Goal: Task Accomplishment & Management: Use online tool/utility

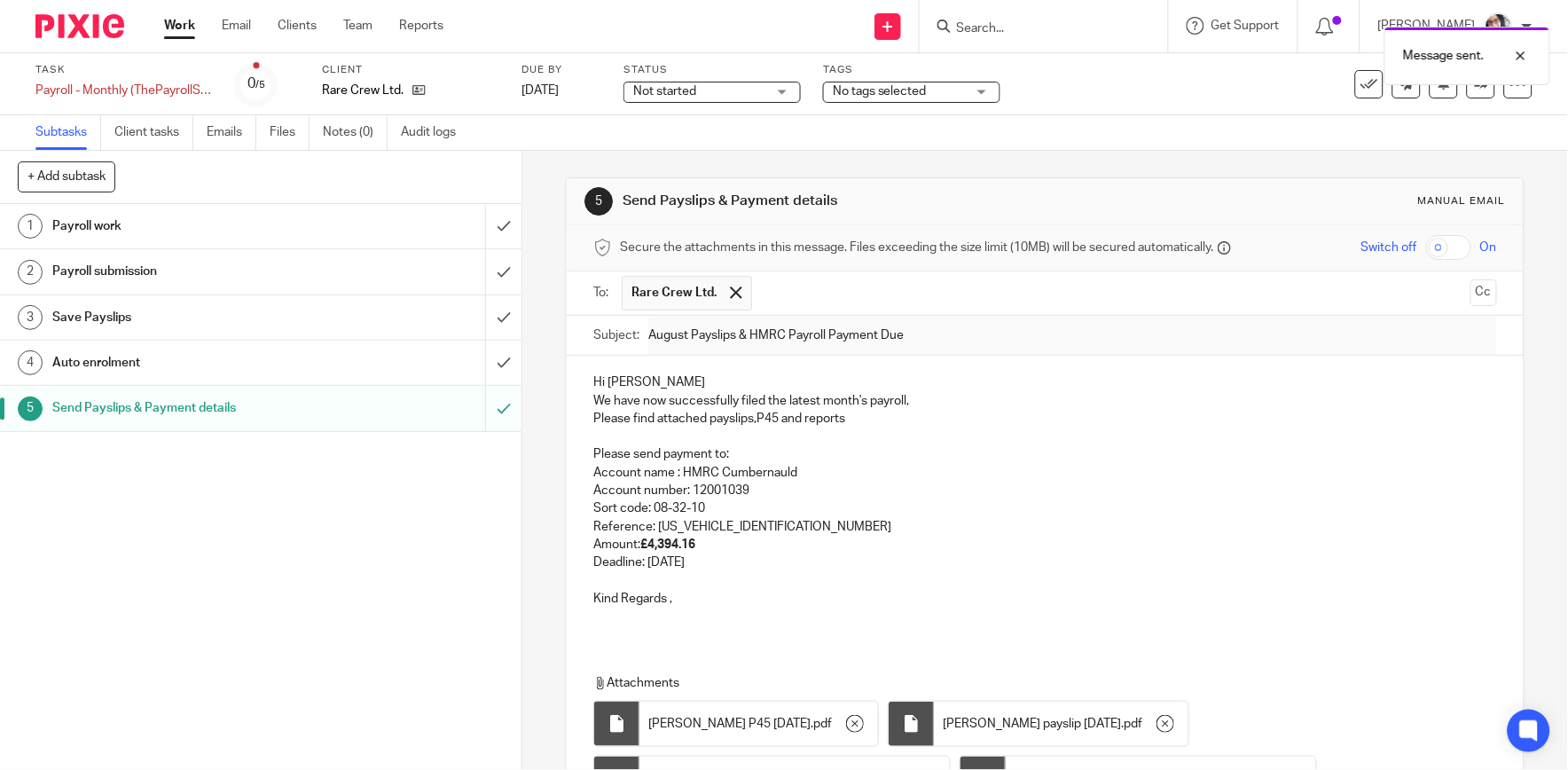
scroll to position [240, 0]
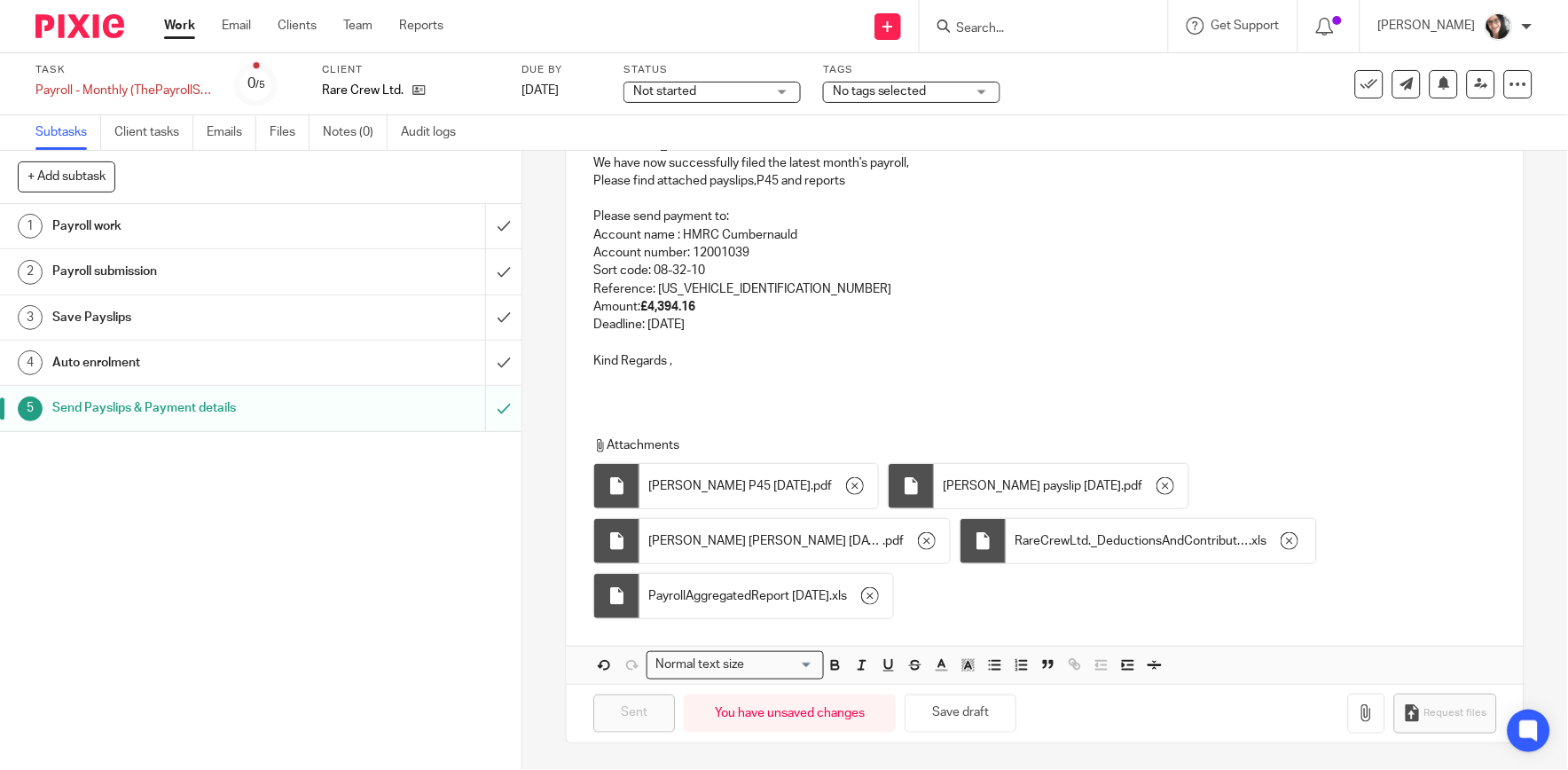
click at [176, 31] on link "Work" at bounding box center [180, 25] width 31 height 17
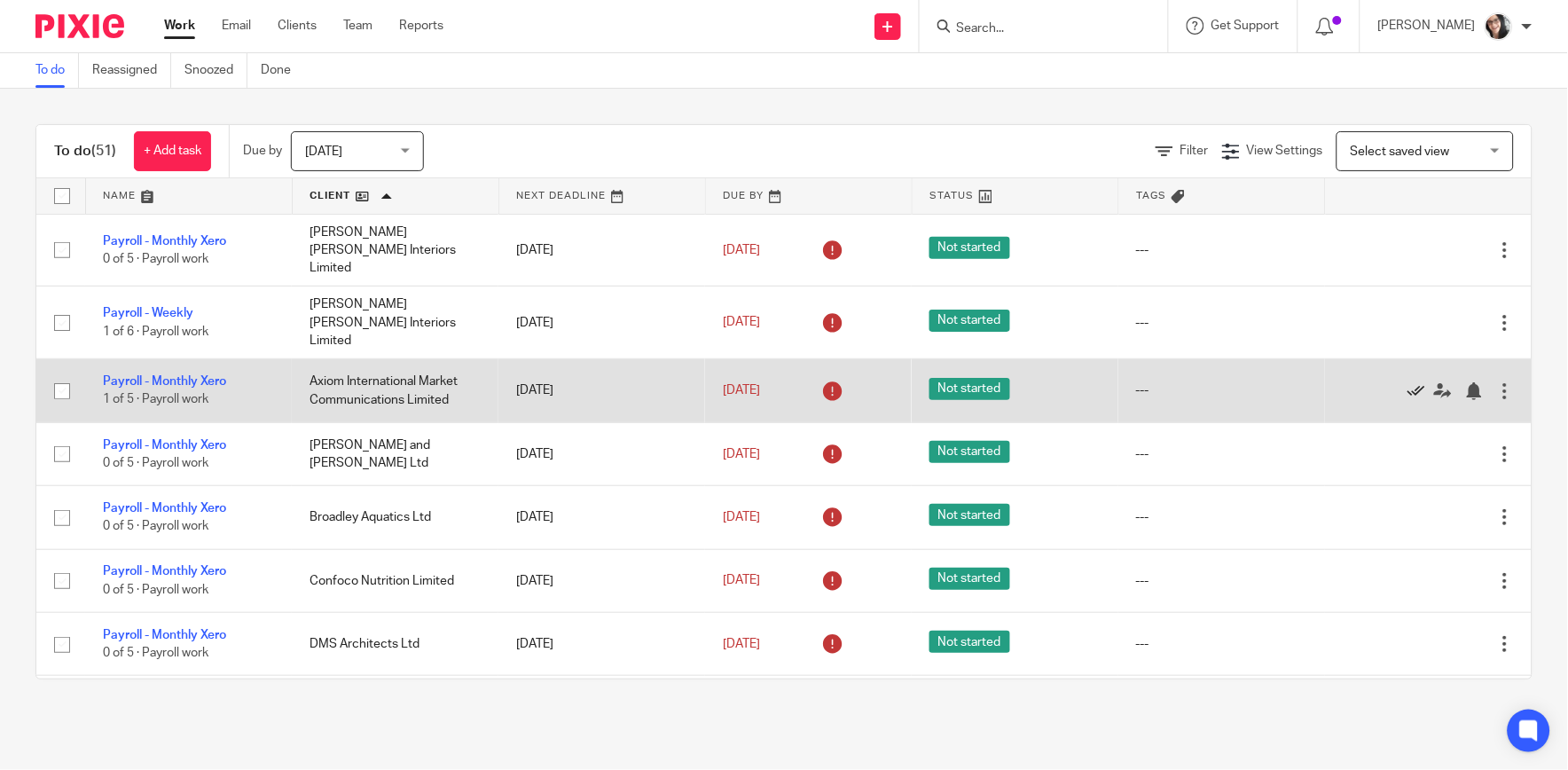
click at [1407, 382] on icon at bounding box center [1416, 391] width 17 height 17
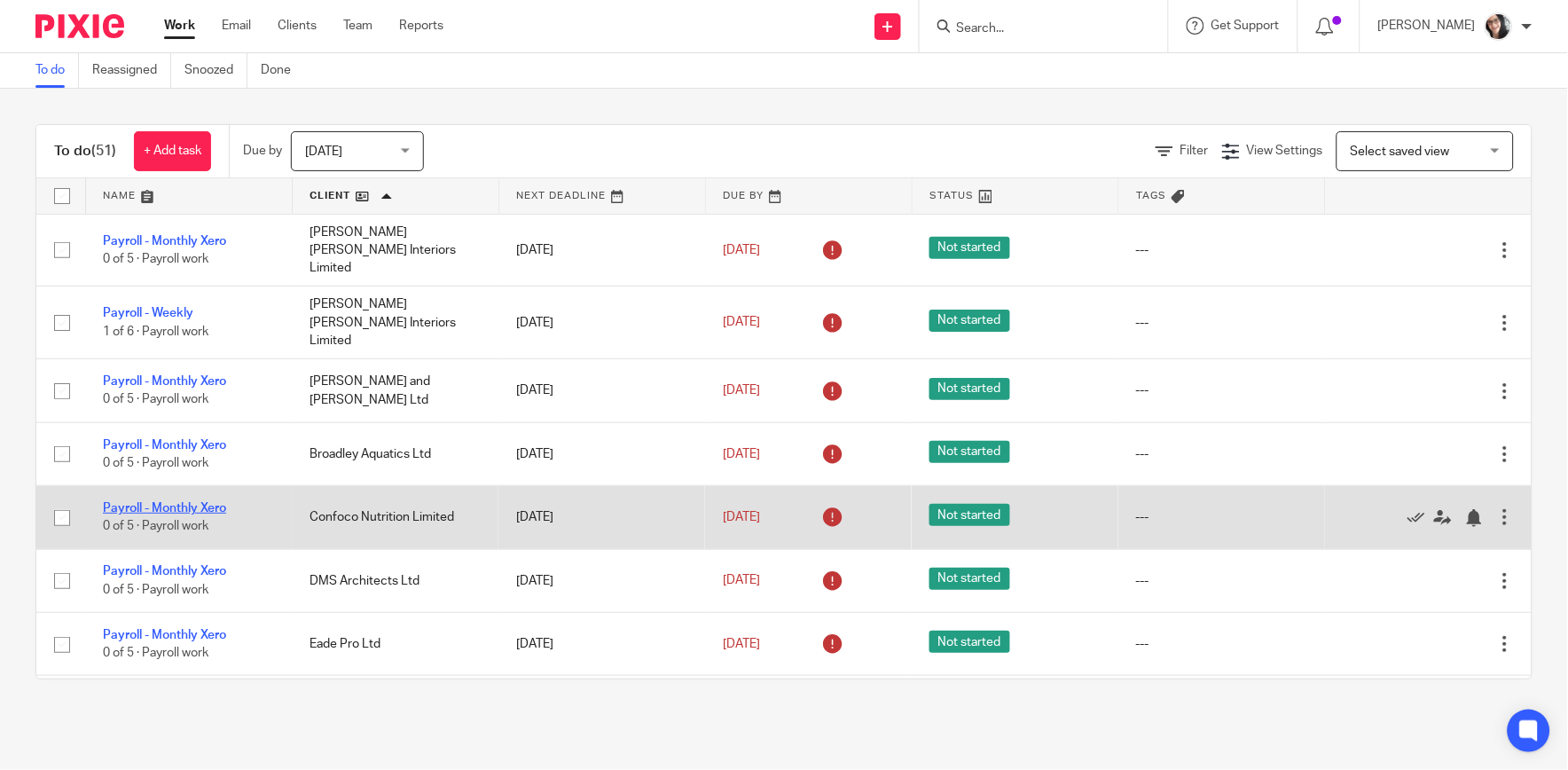
click at [172, 502] on link "Payroll - Monthly Xero" at bounding box center [163, 508] width 123 height 13
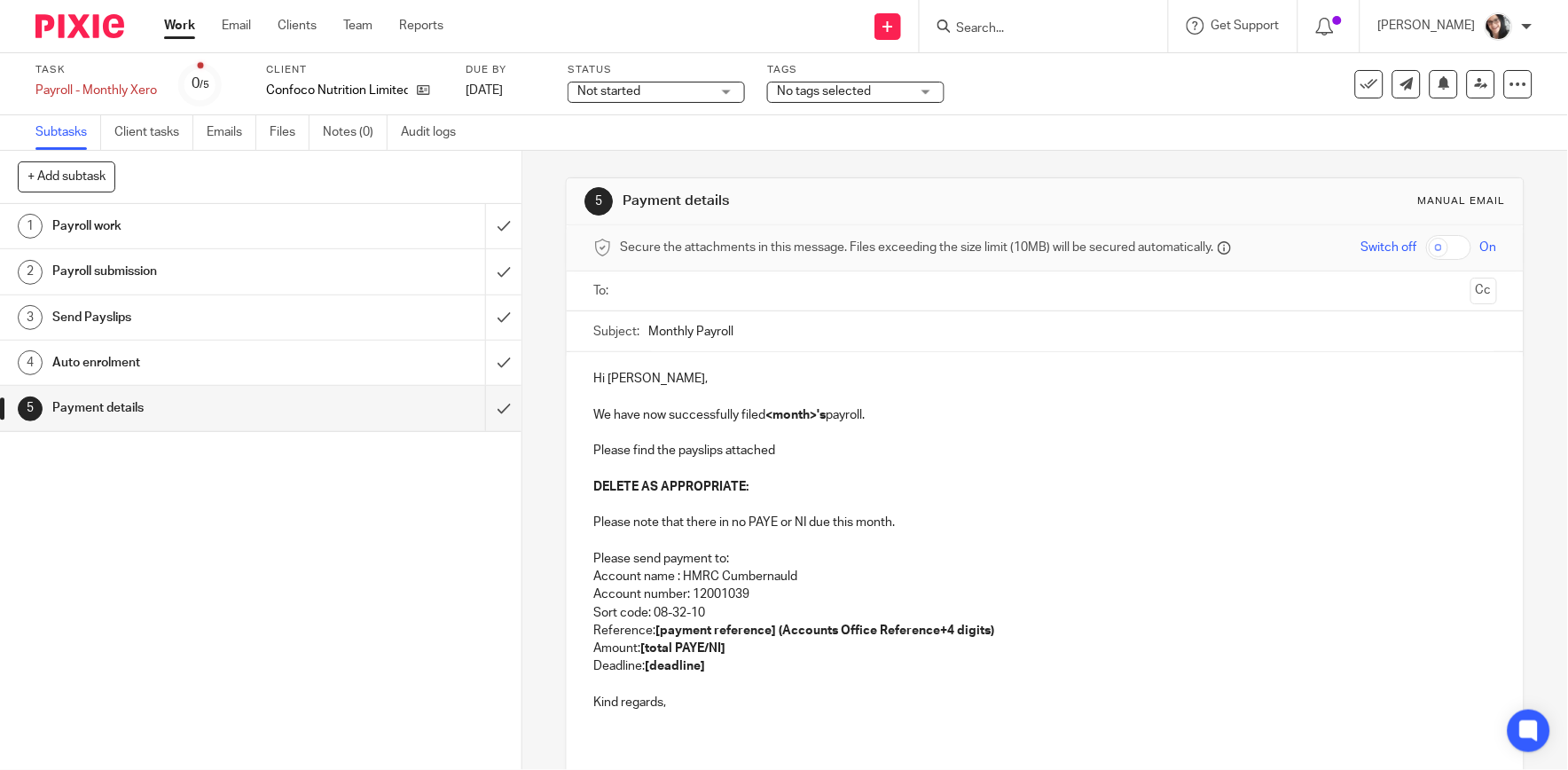
click at [653, 288] on input "text" at bounding box center [1044, 291] width 837 height 20
click at [775, 339] on input "Monthly Payroll" at bounding box center [1072, 335] width 848 height 40
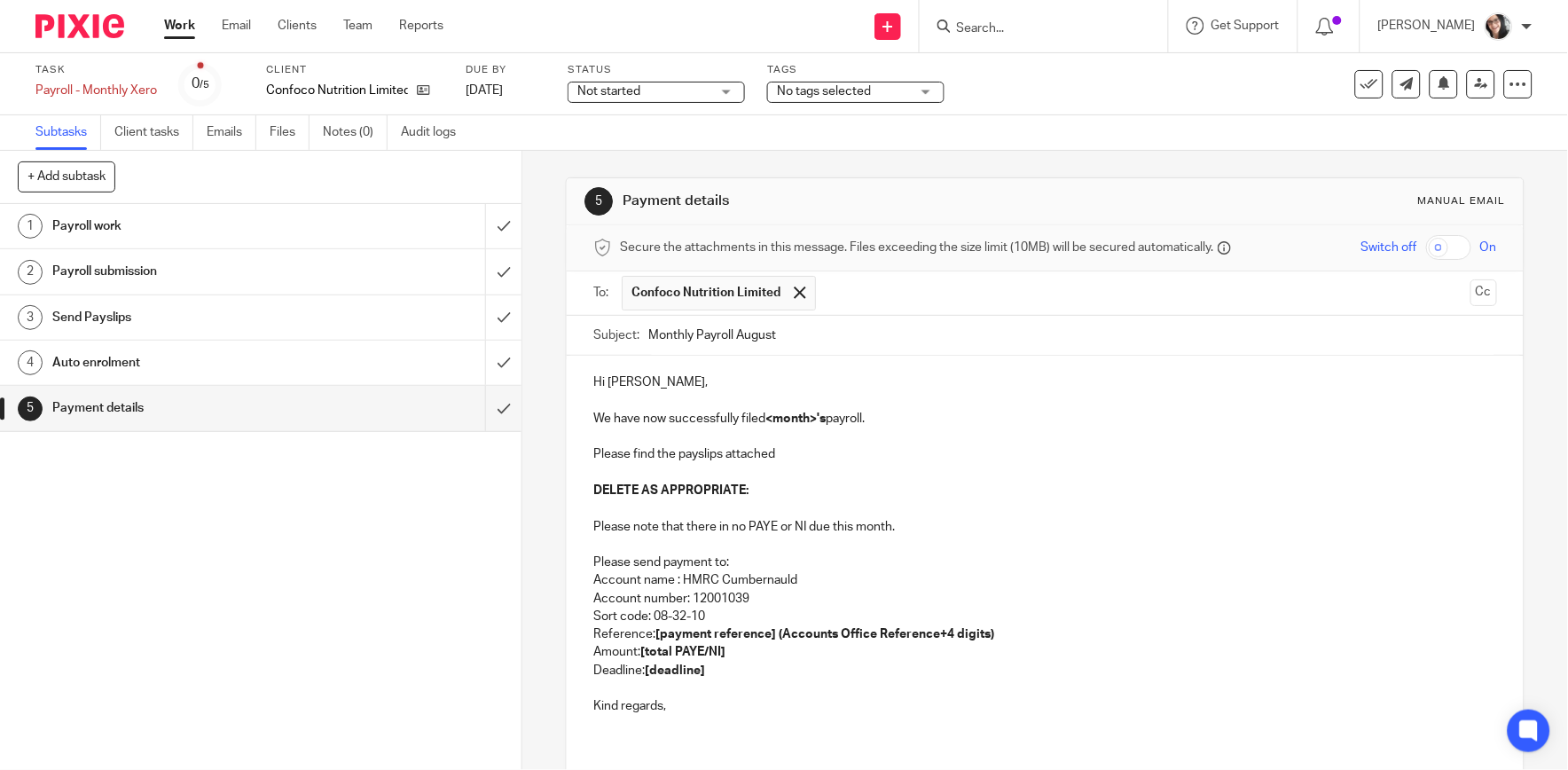
type input "Monthly Payroll August"
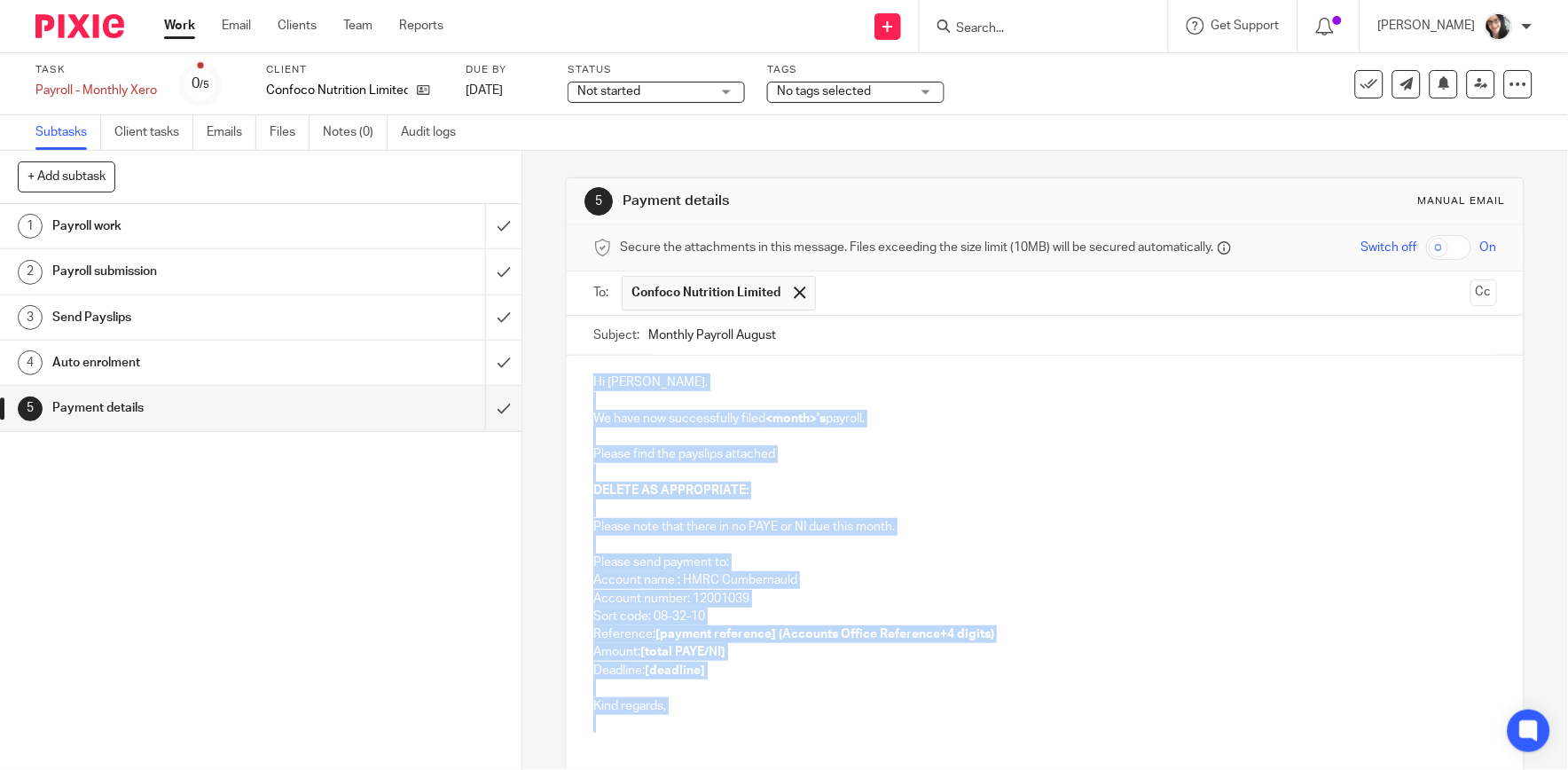
drag, startPoint x: 674, startPoint y: 720, endPoint x: 568, endPoint y: 389, distance: 347.6
click at [568, 389] on div "Hi Christina, We have now successfully filed <month>'s payroll. Please find the…" at bounding box center [1045, 551] width 957 height 391
click at [198, 27] on ul "Work Email Clients Team Reports" at bounding box center [317, 25] width 306 height 17
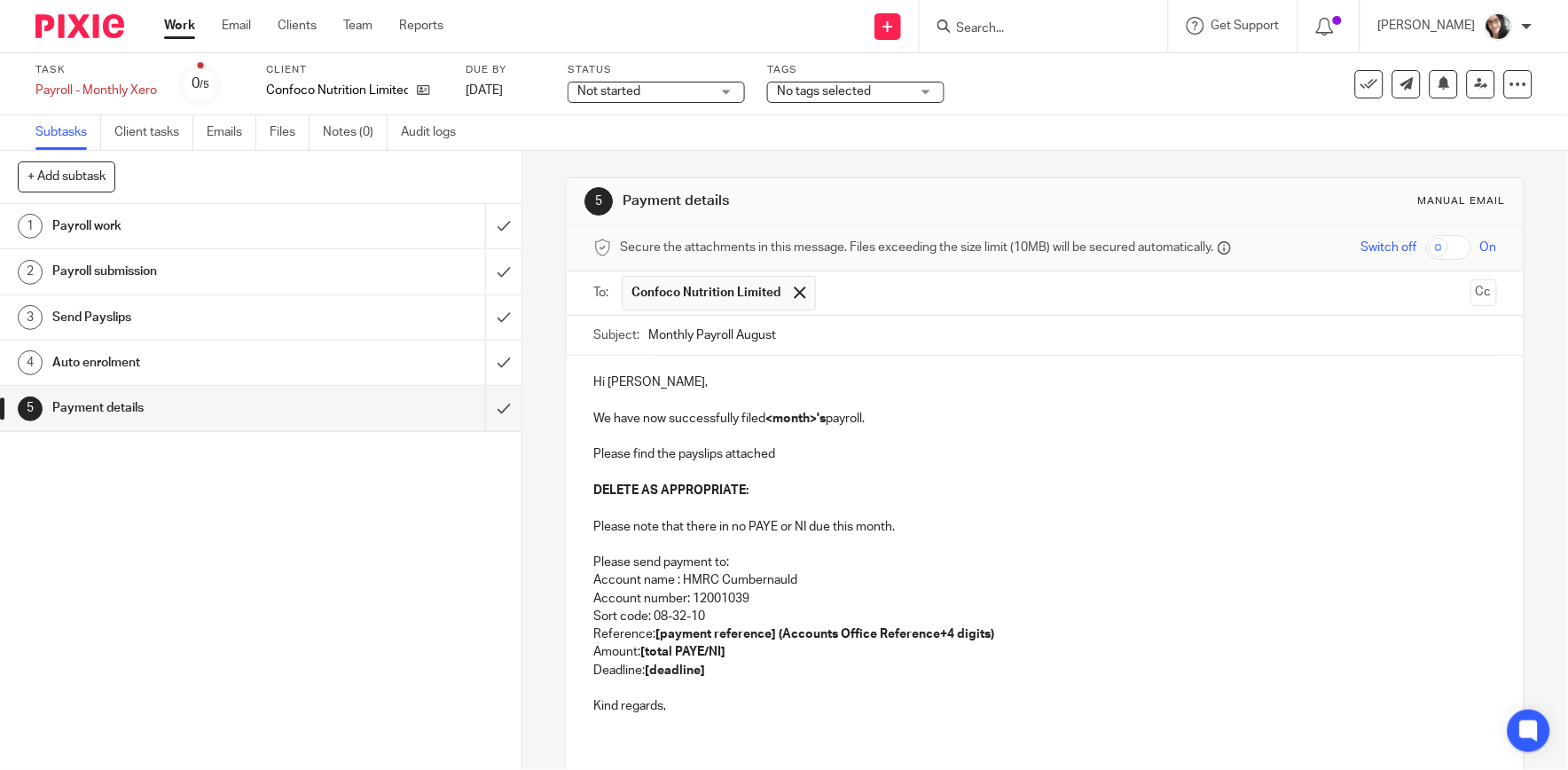
click at [187, 27] on link "Work" at bounding box center [180, 25] width 31 height 17
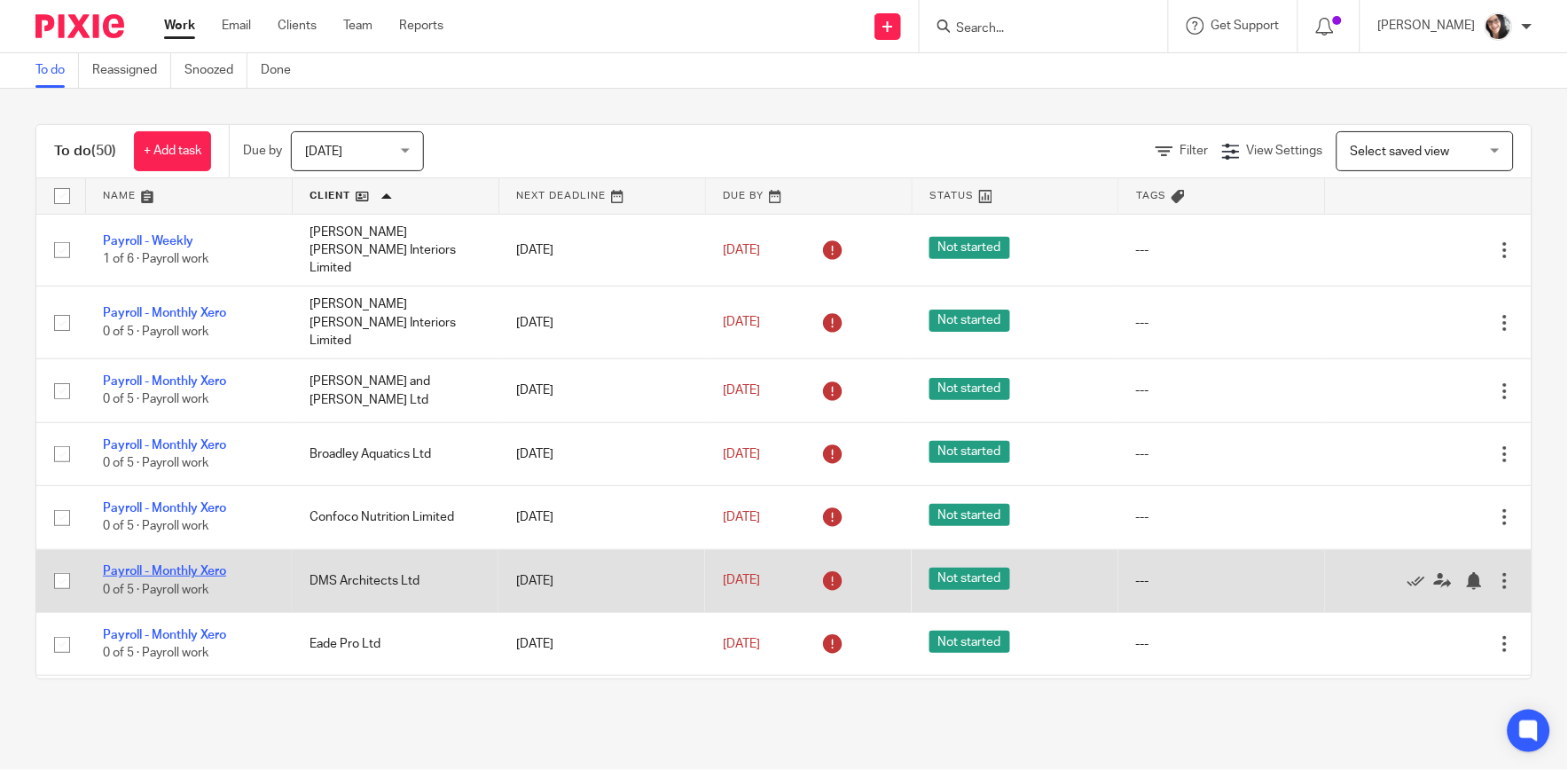
click at [189, 565] on link "Payroll - Monthly Xero" at bounding box center [163, 571] width 123 height 13
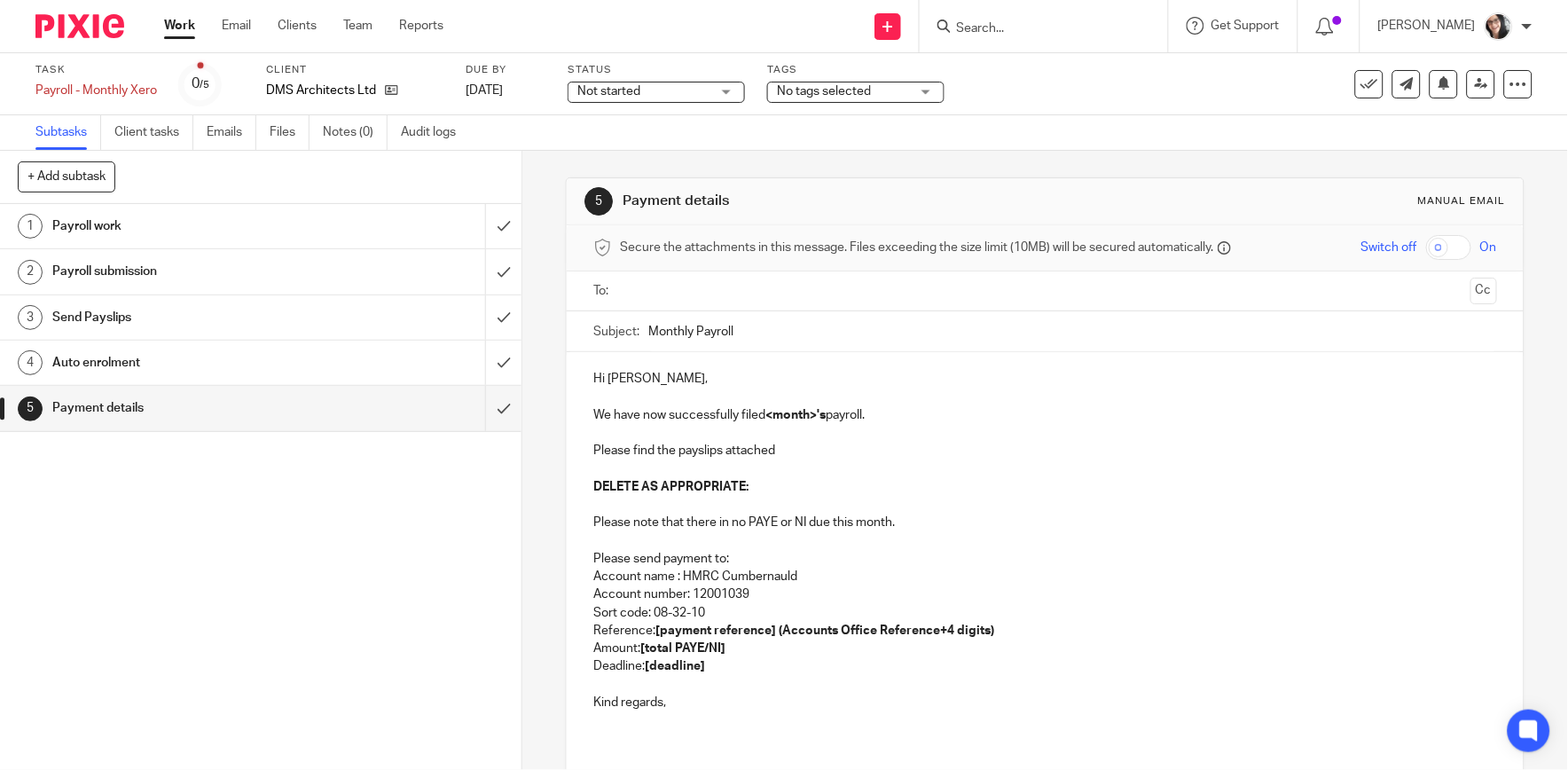
click at [655, 293] on input "text" at bounding box center [1044, 291] width 837 height 20
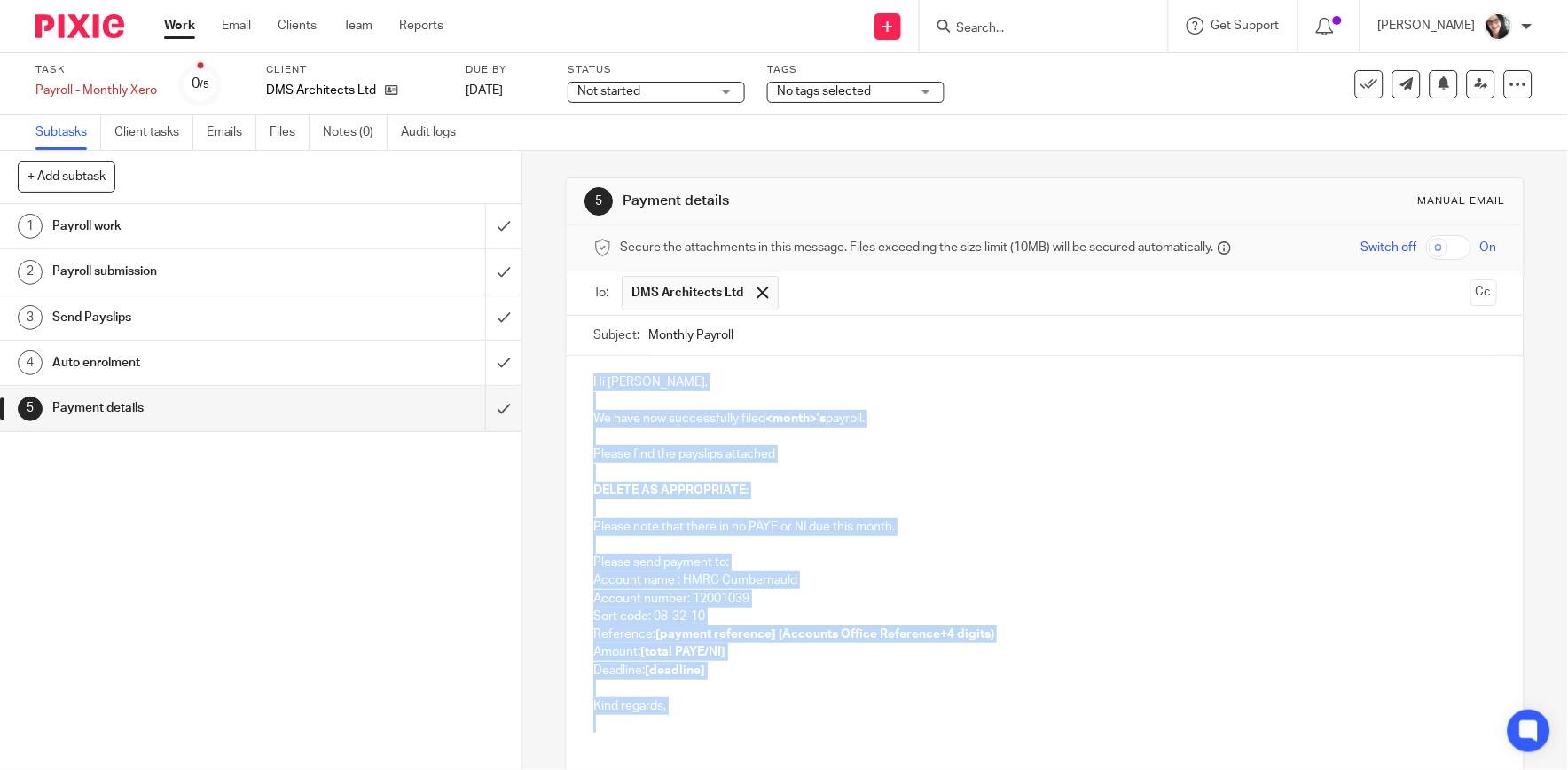
drag, startPoint x: 676, startPoint y: 732, endPoint x: 580, endPoint y: 387, distance: 358.1
click at [580, 387] on div "Hi David, We have now successfully filed <month>'s payroll. Please find the pay…" at bounding box center [1045, 551] width 957 height 391
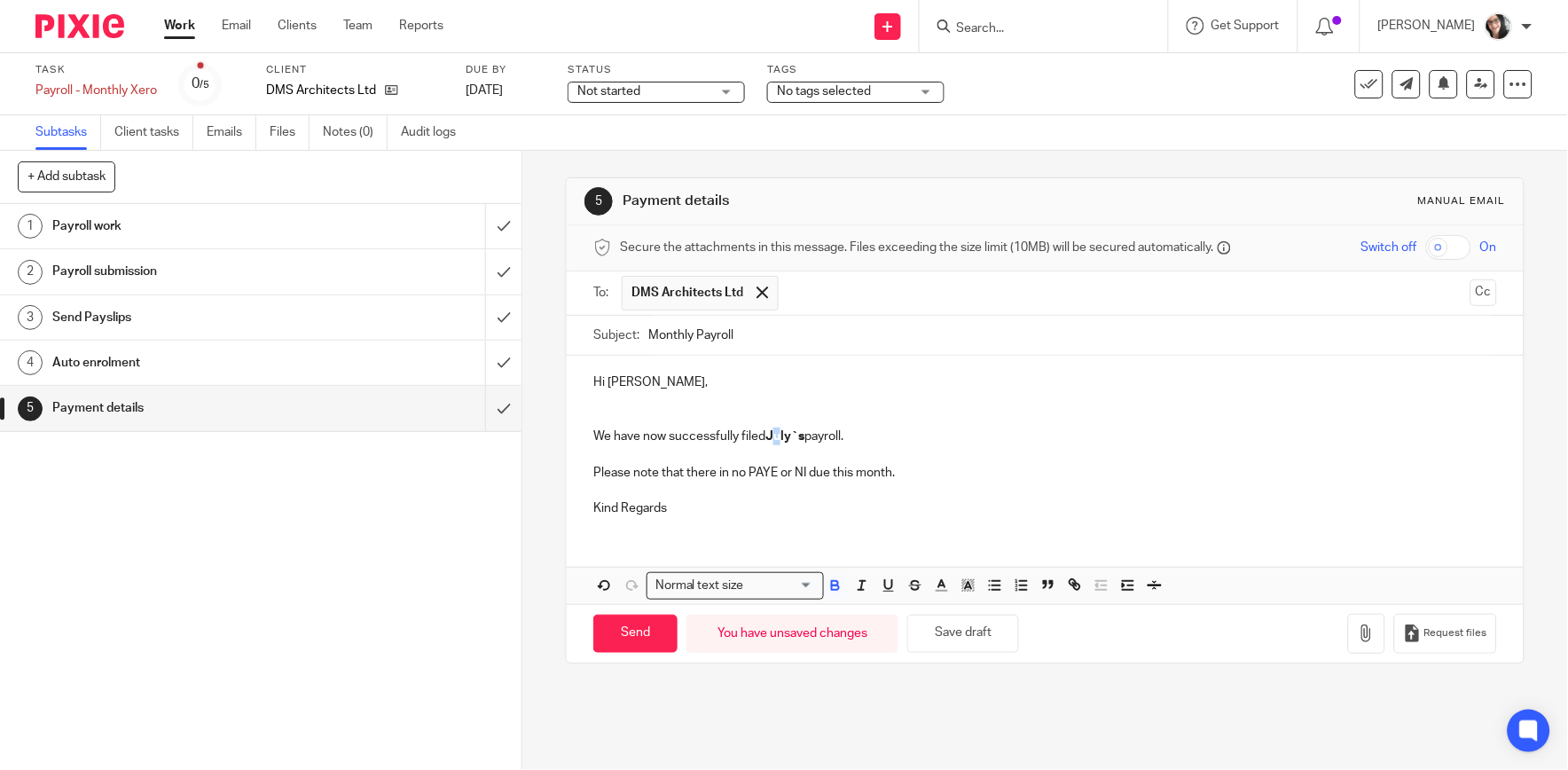
click at [776, 439] on strong "July`s" at bounding box center [784, 436] width 39 height 13
click at [776, 440] on strong "July`s" at bounding box center [784, 436] width 39 height 13
click at [773, 337] on input "Monthly Payroll" at bounding box center [1072, 335] width 848 height 40
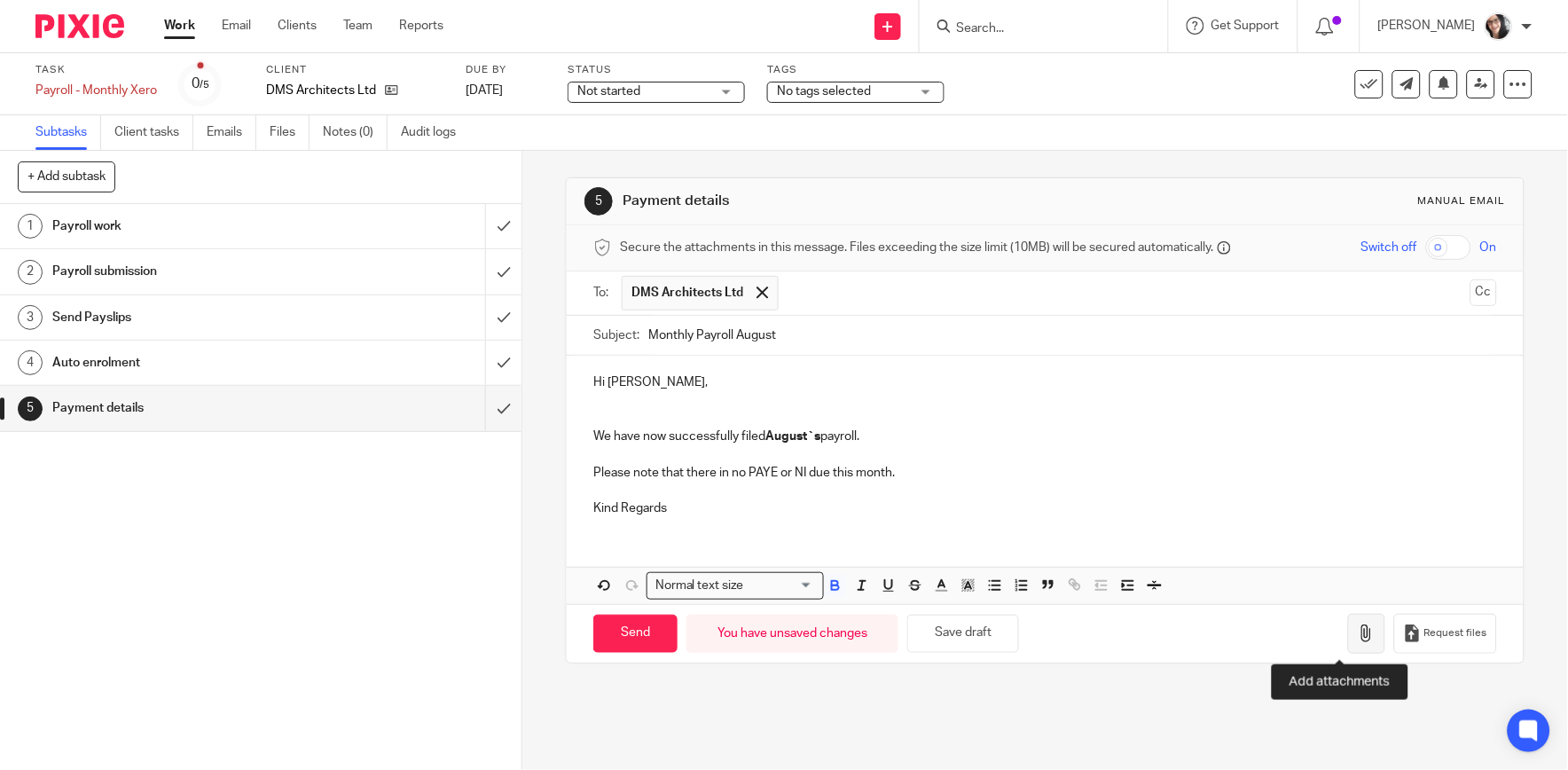
type input "Monthly Payroll August"
click at [1351, 636] on button "button" at bounding box center [1367, 634] width 38 height 40
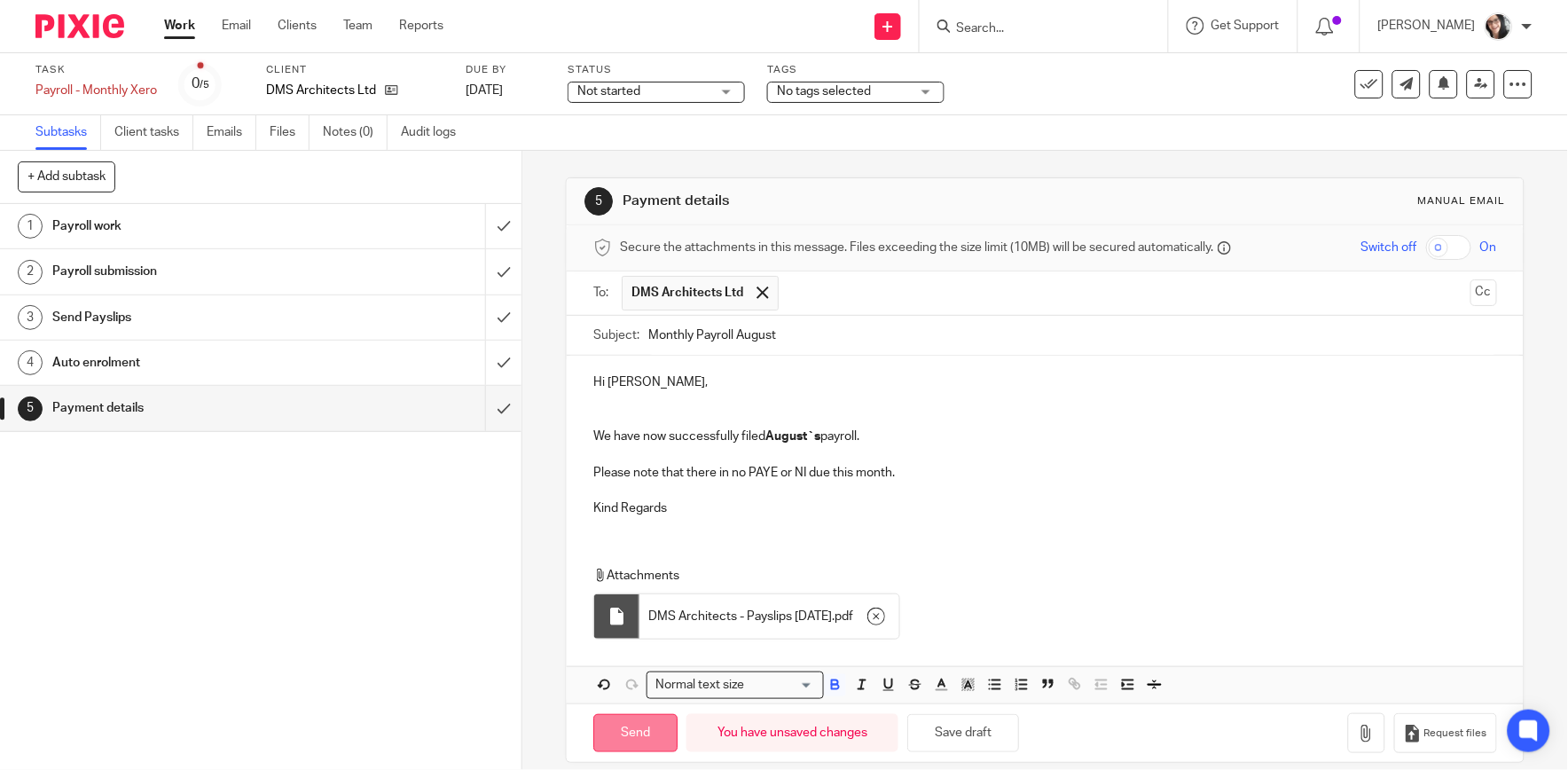
click at [660, 732] on input "Send" at bounding box center [636, 732] width 84 height 38
type input "Sent"
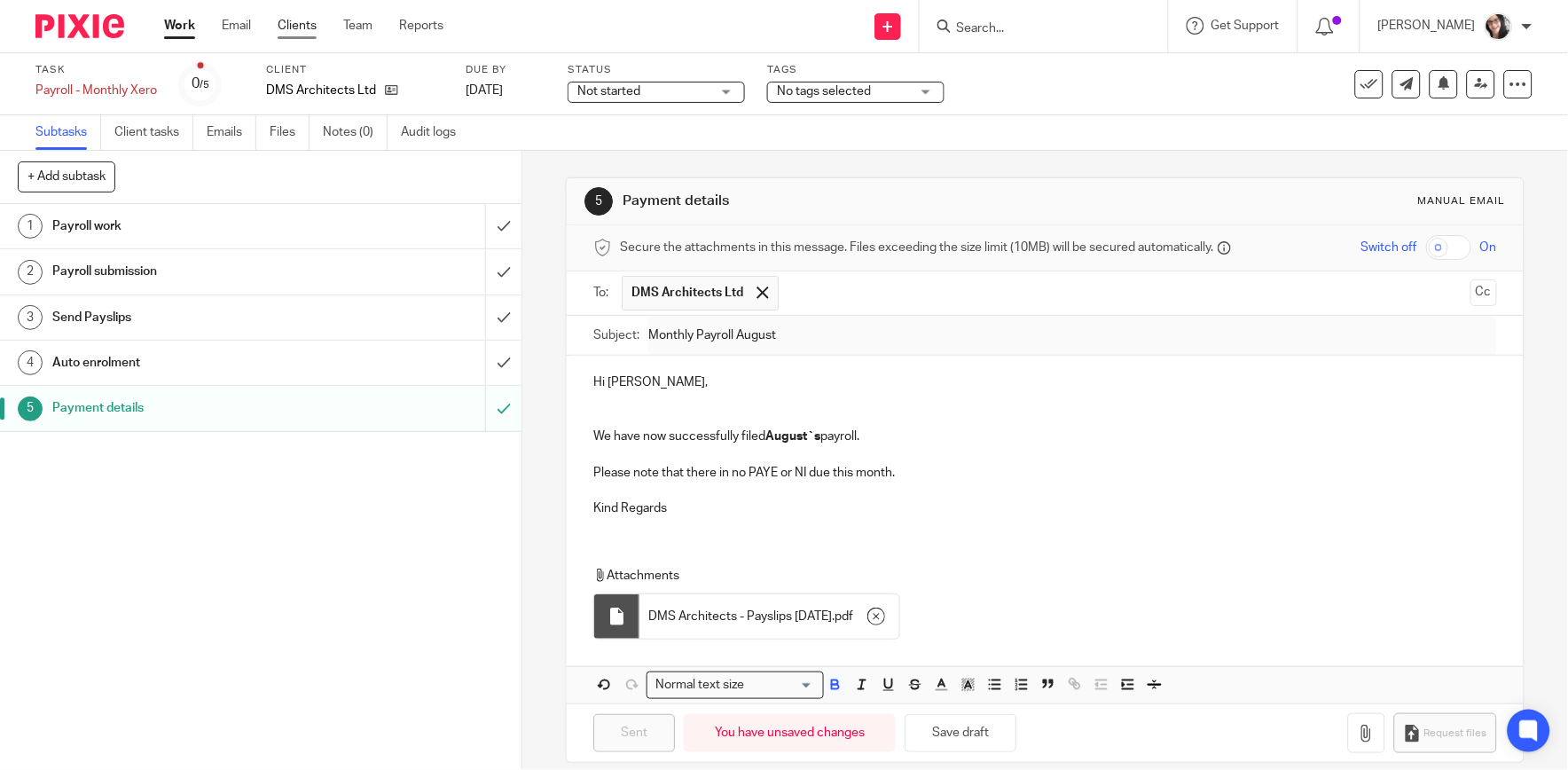
click at [289, 29] on link "Clients" at bounding box center [297, 25] width 39 height 17
click at [195, 27] on link "Work" at bounding box center [180, 25] width 31 height 17
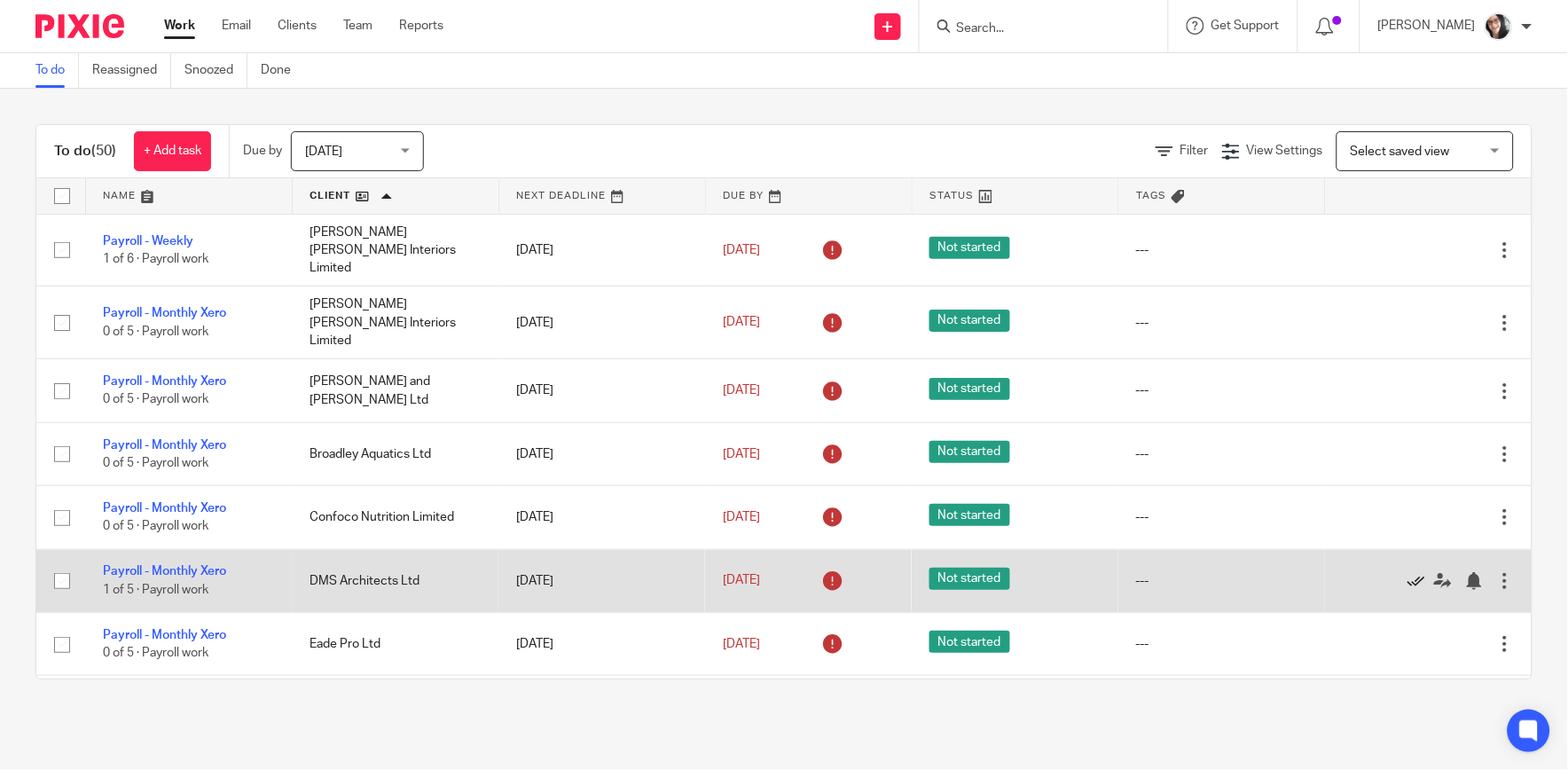
click at [1407, 572] on icon at bounding box center [1416, 580] width 17 height 17
click at [195, 565] on link "Payroll - Monthly Xero" at bounding box center [163, 571] width 123 height 13
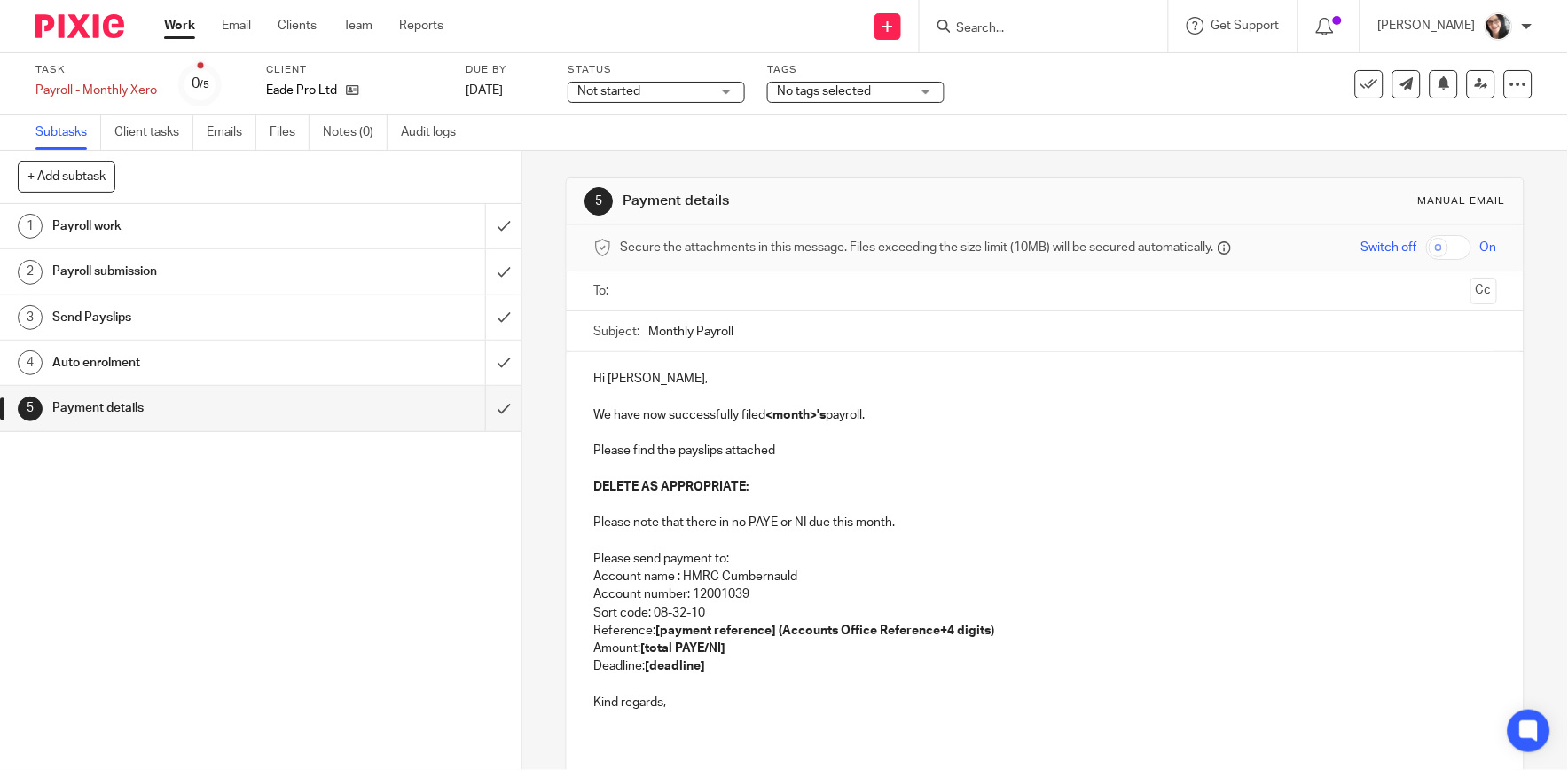
click at [775, 333] on input "Monthly Payroll" at bounding box center [1072, 331] width 848 height 40
type input "Monthly Payroll August"
click at [787, 423] on p "We have now successfully filed <month>'s payroll." at bounding box center [1046, 415] width 903 height 17
click at [769, 417] on strong "<August's" at bounding box center [794, 415] width 58 height 13
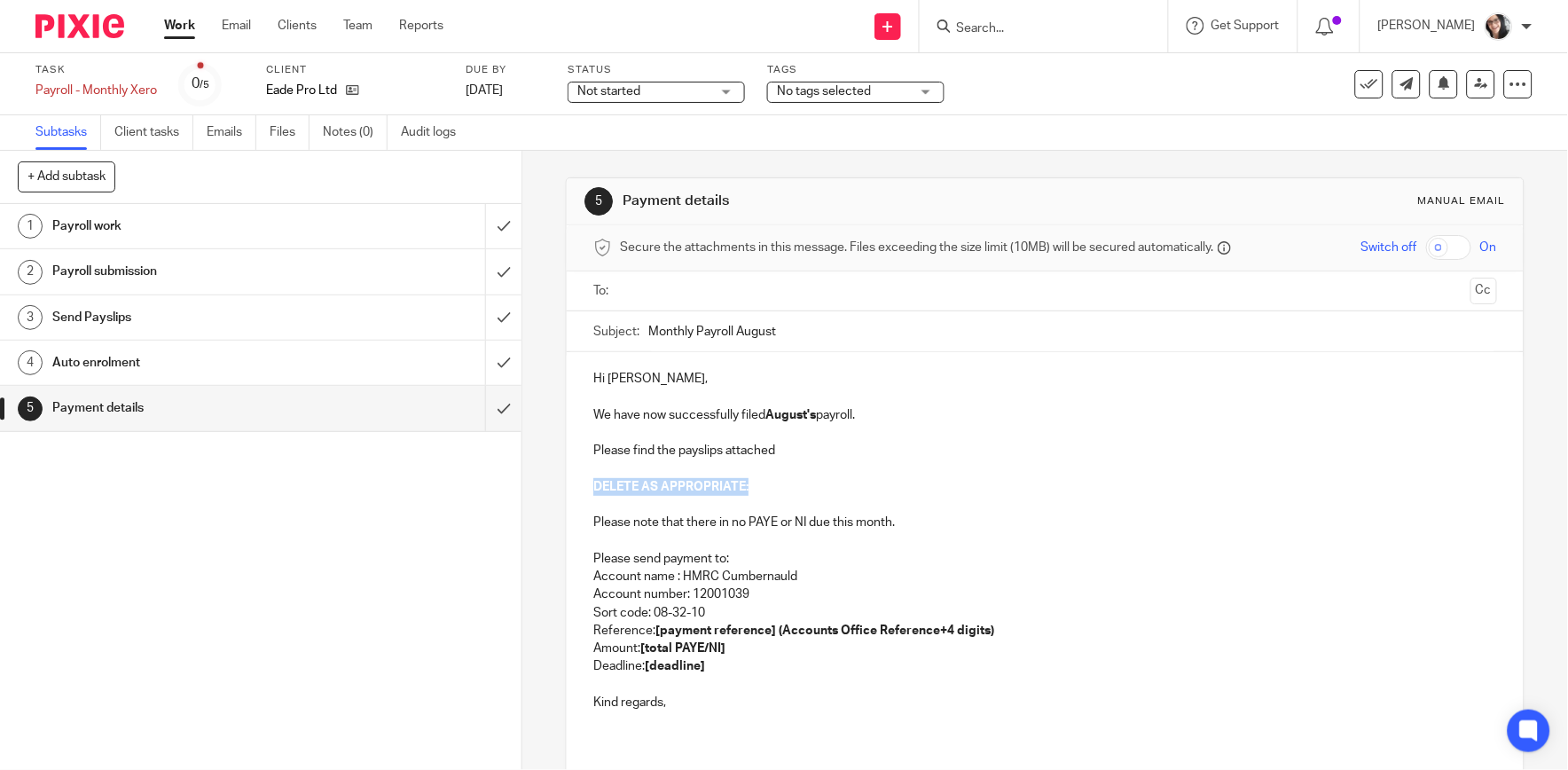
drag, startPoint x: 756, startPoint y: 489, endPoint x: 572, endPoint y: 488, distance: 184.0
click at [572, 488] on div "Hi [PERSON_NAME], We have now successfully filed August's payroll. Please find …" at bounding box center [1045, 548] width 957 height 391
drag, startPoint x: 861, startPoint y: 524, endPoint x: 591, endPoint y: 508, distance: 270.5
click at [591, 508] on div "Hi [PERSON_NAME], We have now successfully filed August's payroll. Please find …" at bounding box center [1045, 548] width 957 height 391
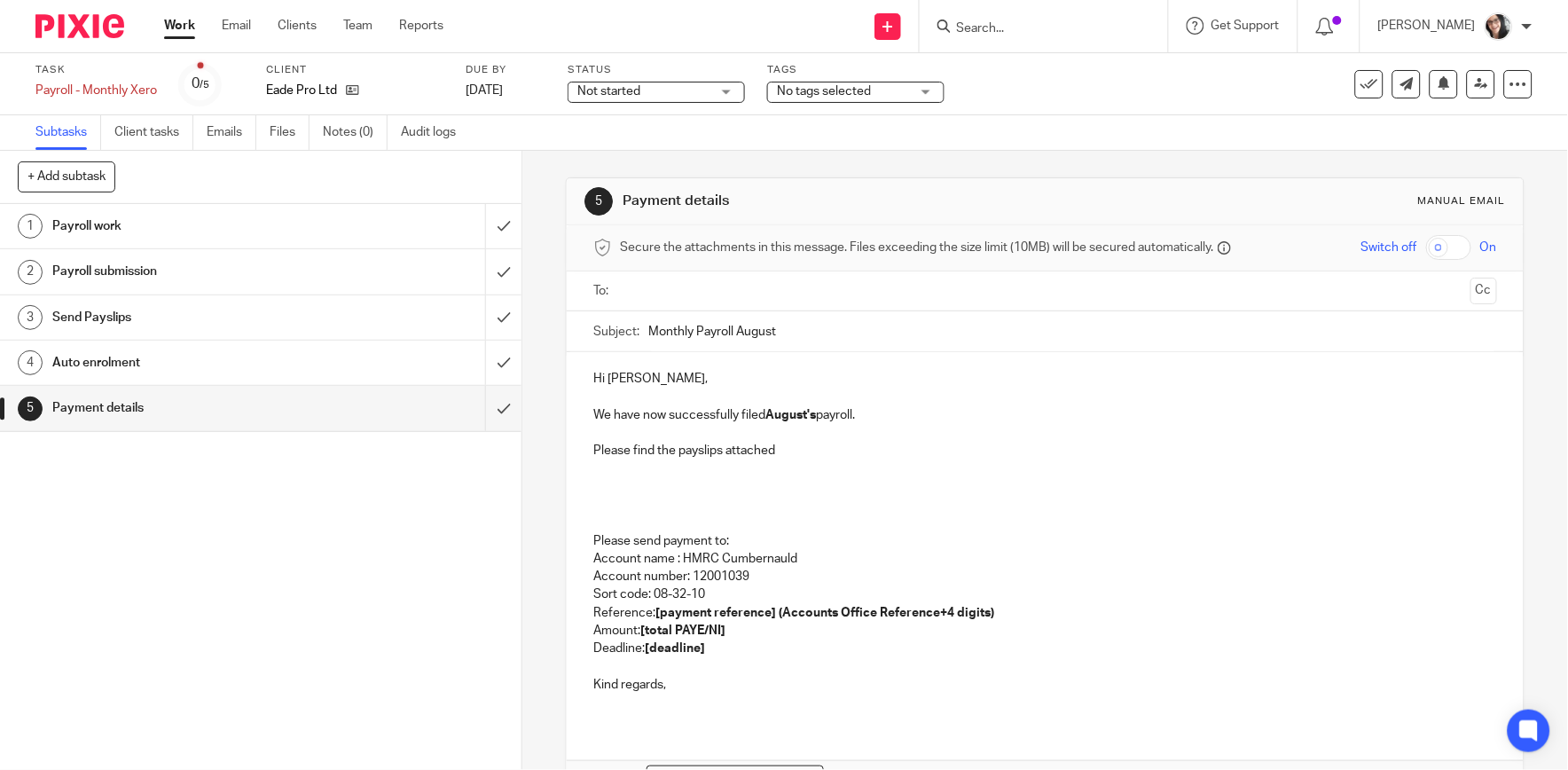
click at [595, 488] on p at bounding box center [1046, 487] width 903 height 17
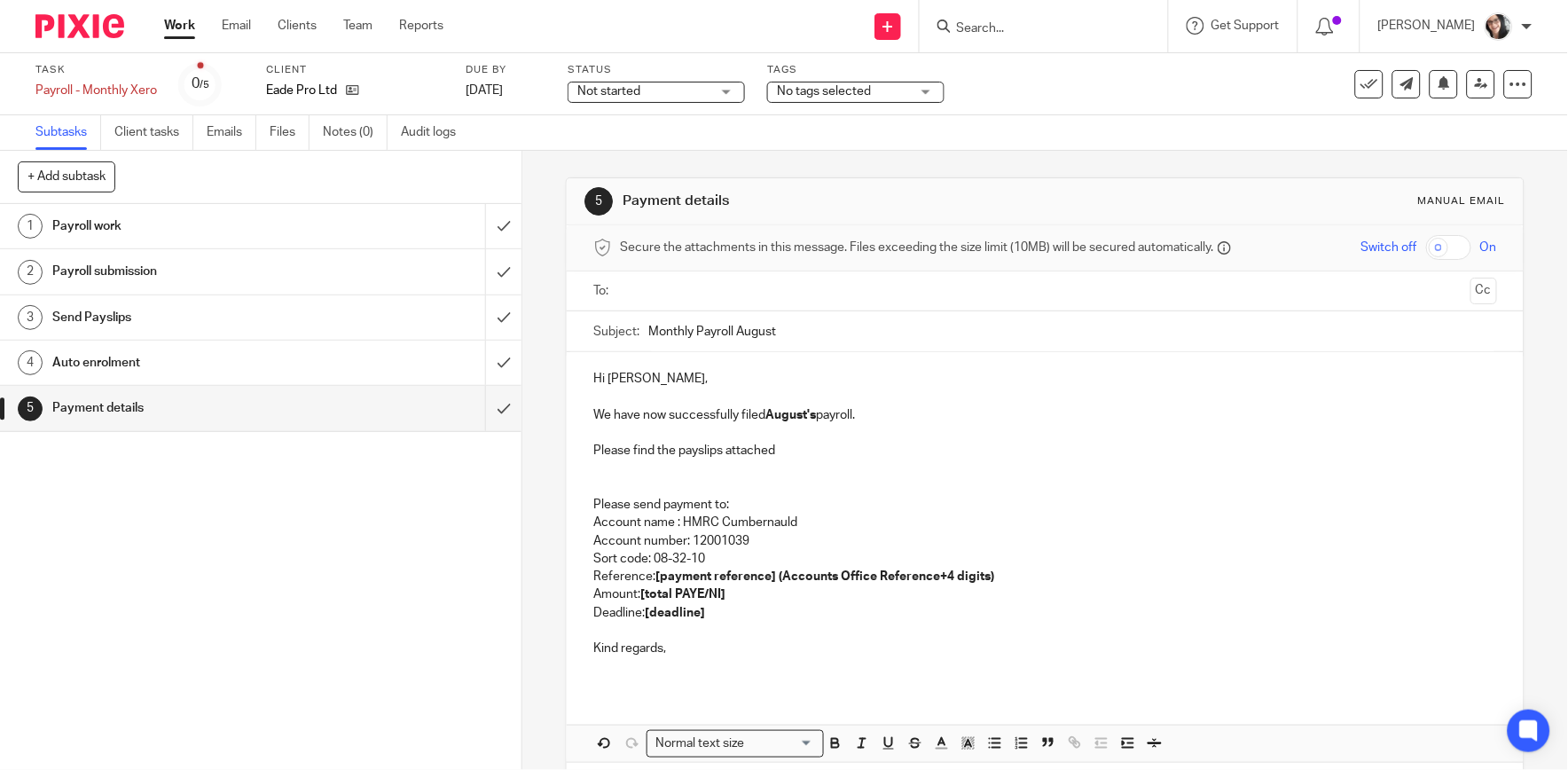
click at [601, 475] on p at bounding box center [1046, 469] width 903 height 17
drag, startPoint x: 1000, startPoint y: 578, endPoint x: 651, endPoint y: 575, distance: 349.0
click at [651, 575] on p "Reference: [payment reference] (Accounts Office Reference+4 digits)" at bounding box center [1046, 577] width 903 height 17
click at [722, 602] on p "Amount: [total PAYE/NI]" at bounding box center [1046, 594] width 903 height 17
drag, startPoint x: 727, startPoint y: 599, endPoint x: 636, endPoint y: 600, distance: 91.0
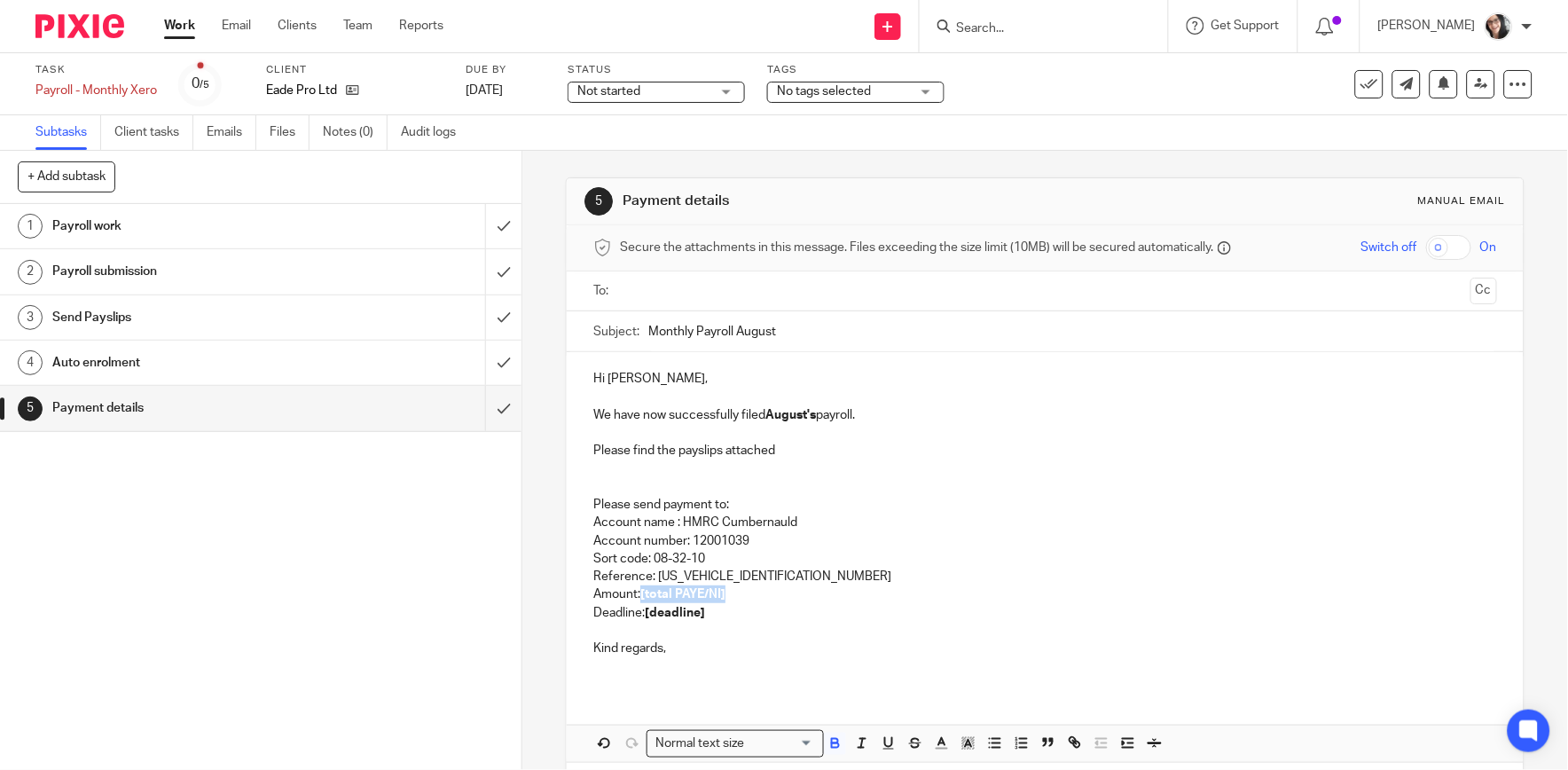
click at [636, 600] on p "Amount: [total PAYE/NI]" at bounding box center [1046, 594] width 903 height 17
drag, startPoint x: 711, startPoint y: 615, endPoint x: 641, endPoint y: 607, distance: 70.5
click at [641, 607] on p "Deadline: [deadline]" at bounding box center [1046, 613] width 903 height 17
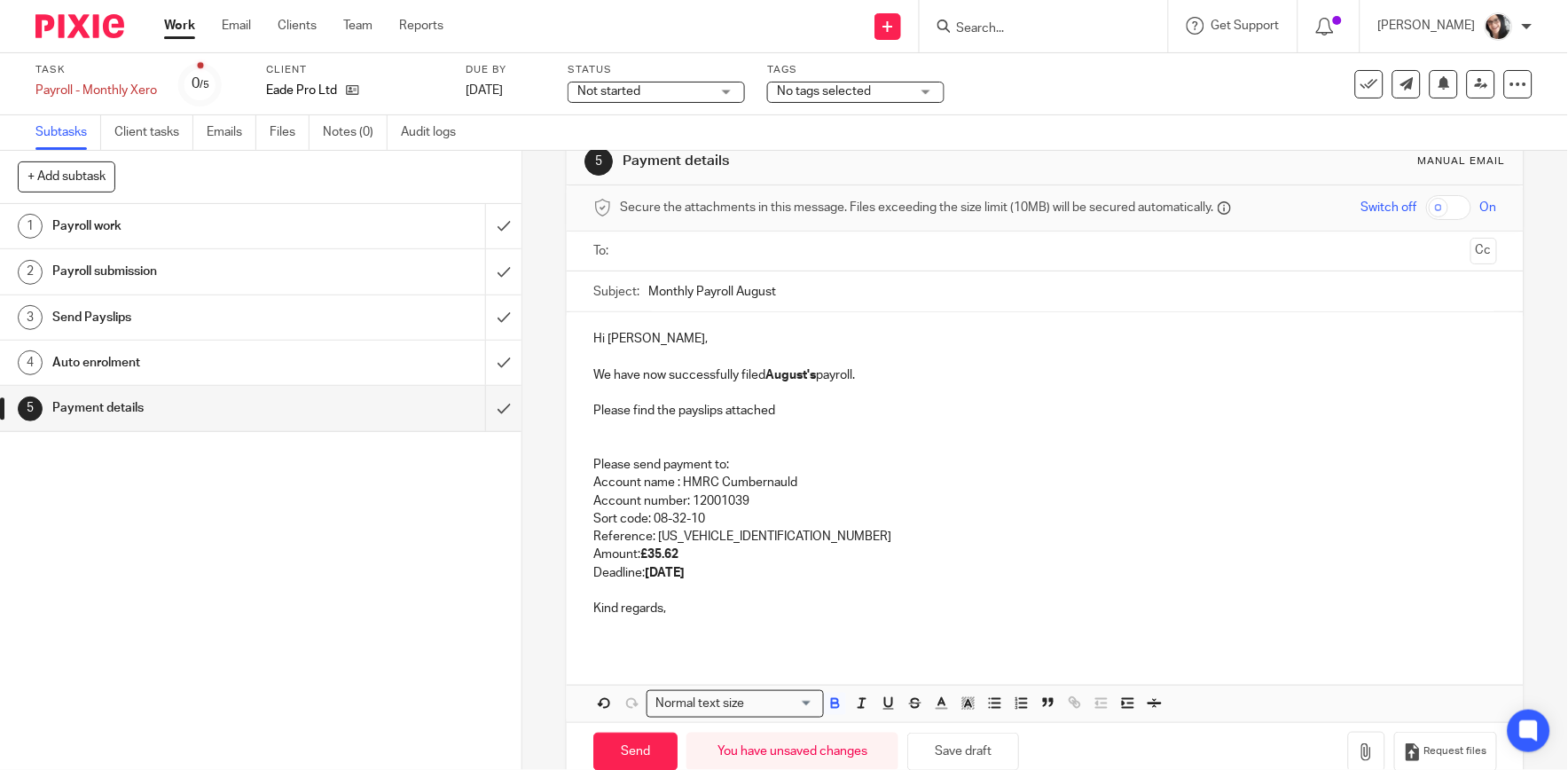
scroll to position [77, 0]
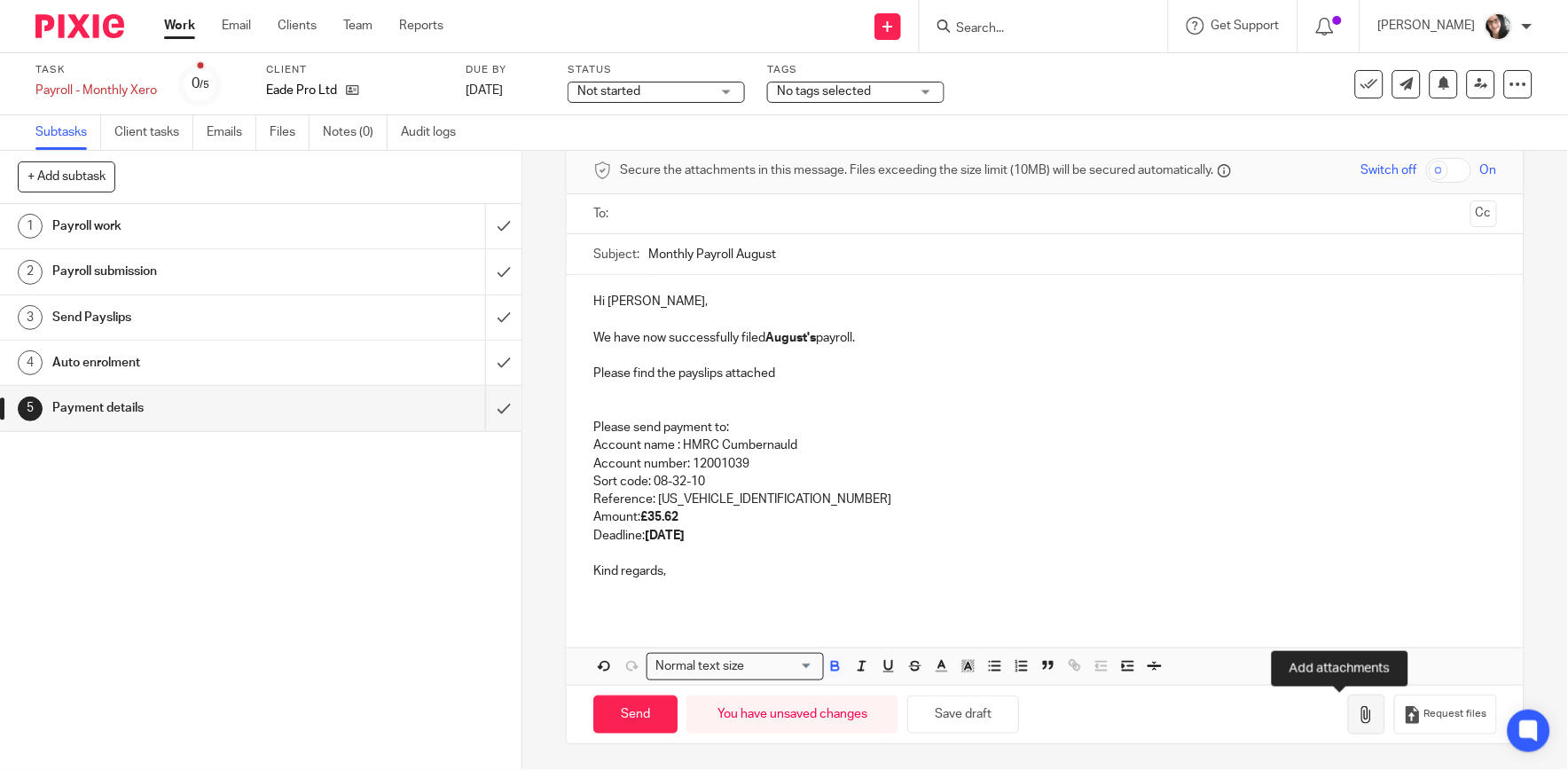
click at [1358, 723] on icon "button" at bounding box center [1367, 715] width 17 height 17
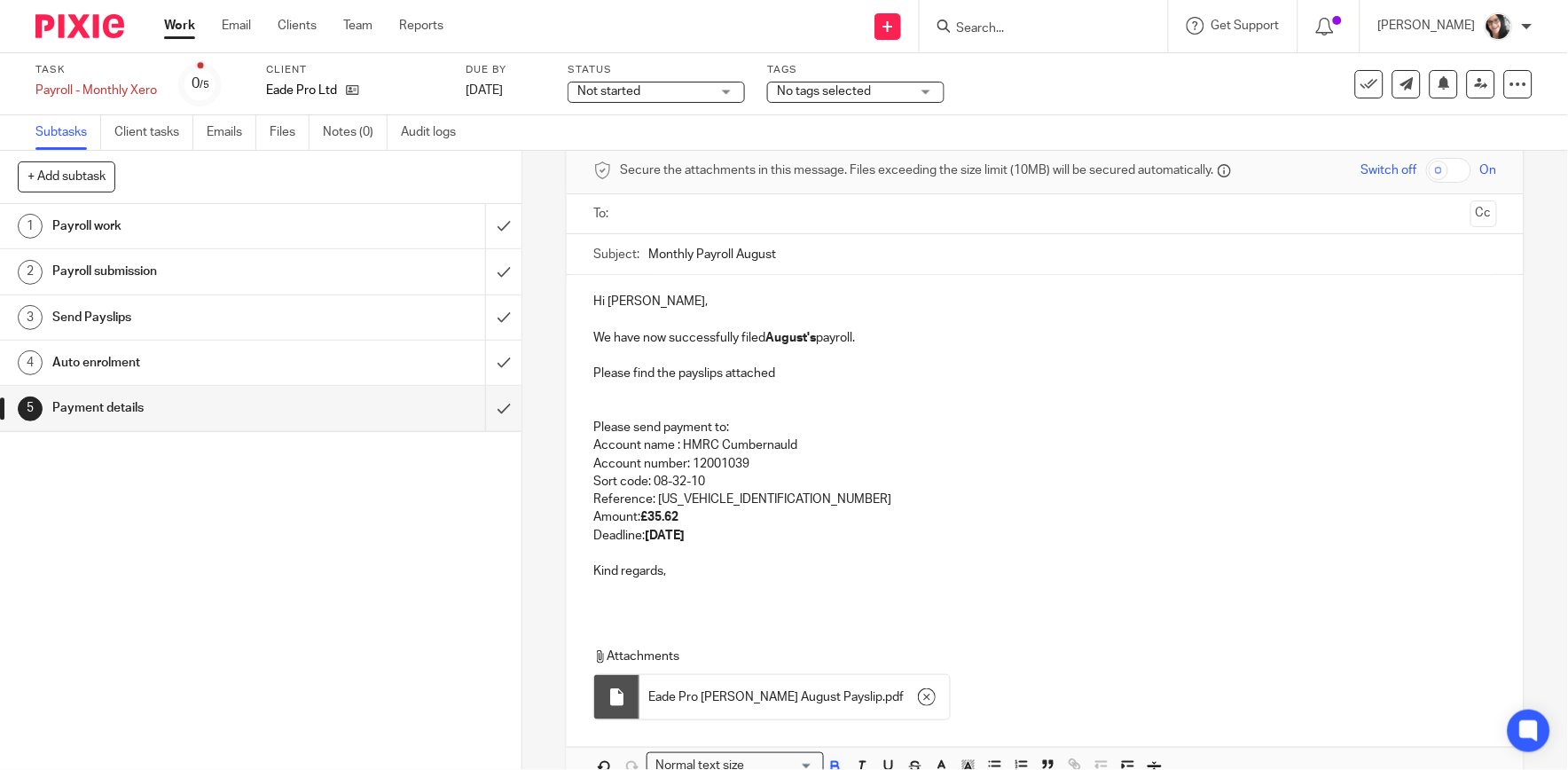
click at [693, 220] on input "text" at bounding box center [1044, 214] width 837 height 20
click at [702, 258] on input "Monthly Payroll August" at bounding box center [1072, 258] width 848 height 40
click at [744, 216] on span at bounding box center [750, 215] width 12 height 12
click at [729, 214] on input "text" at bounding box center [1044, 214] width 837 height 20
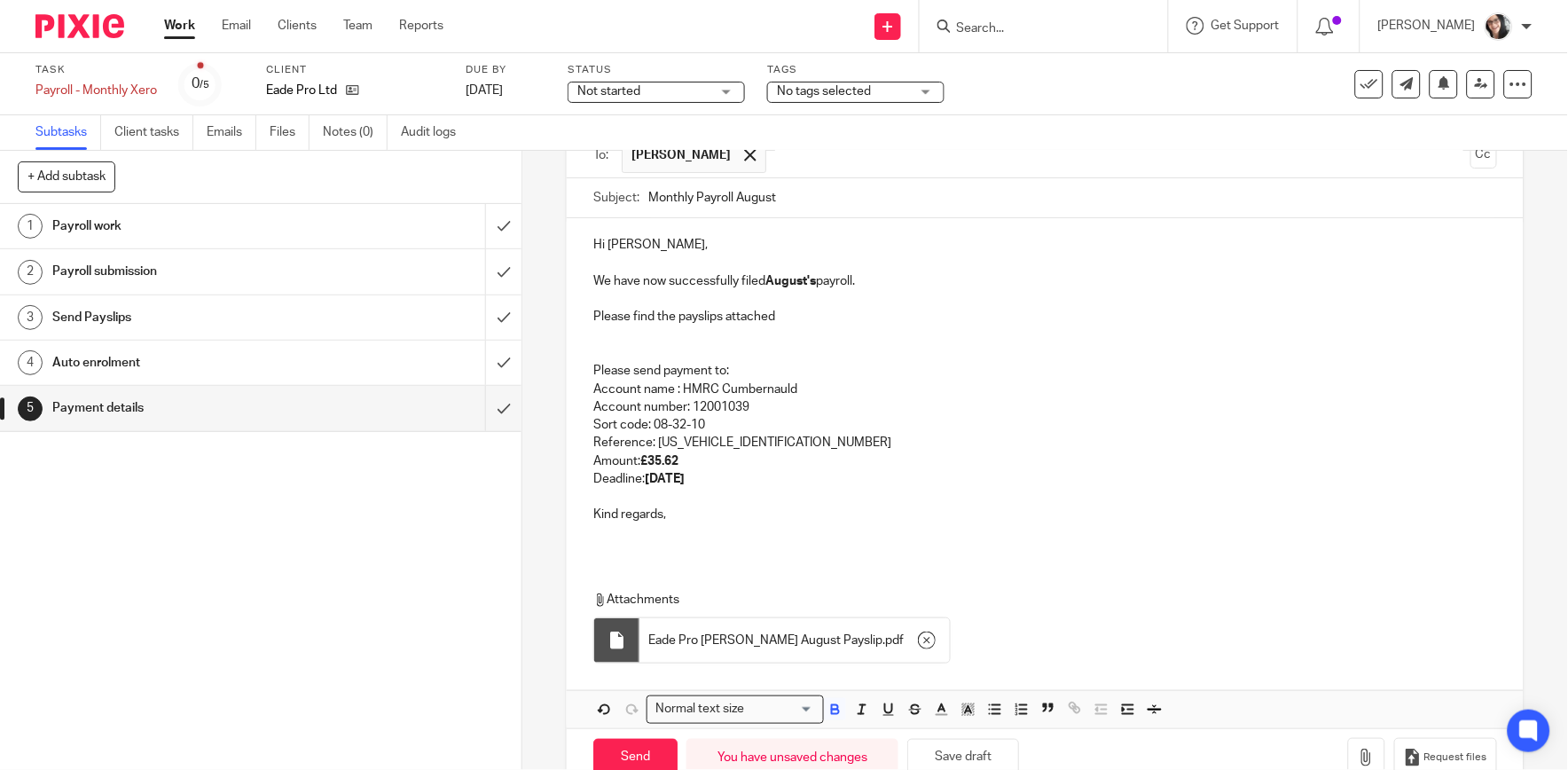
scroll to position [182, 0]
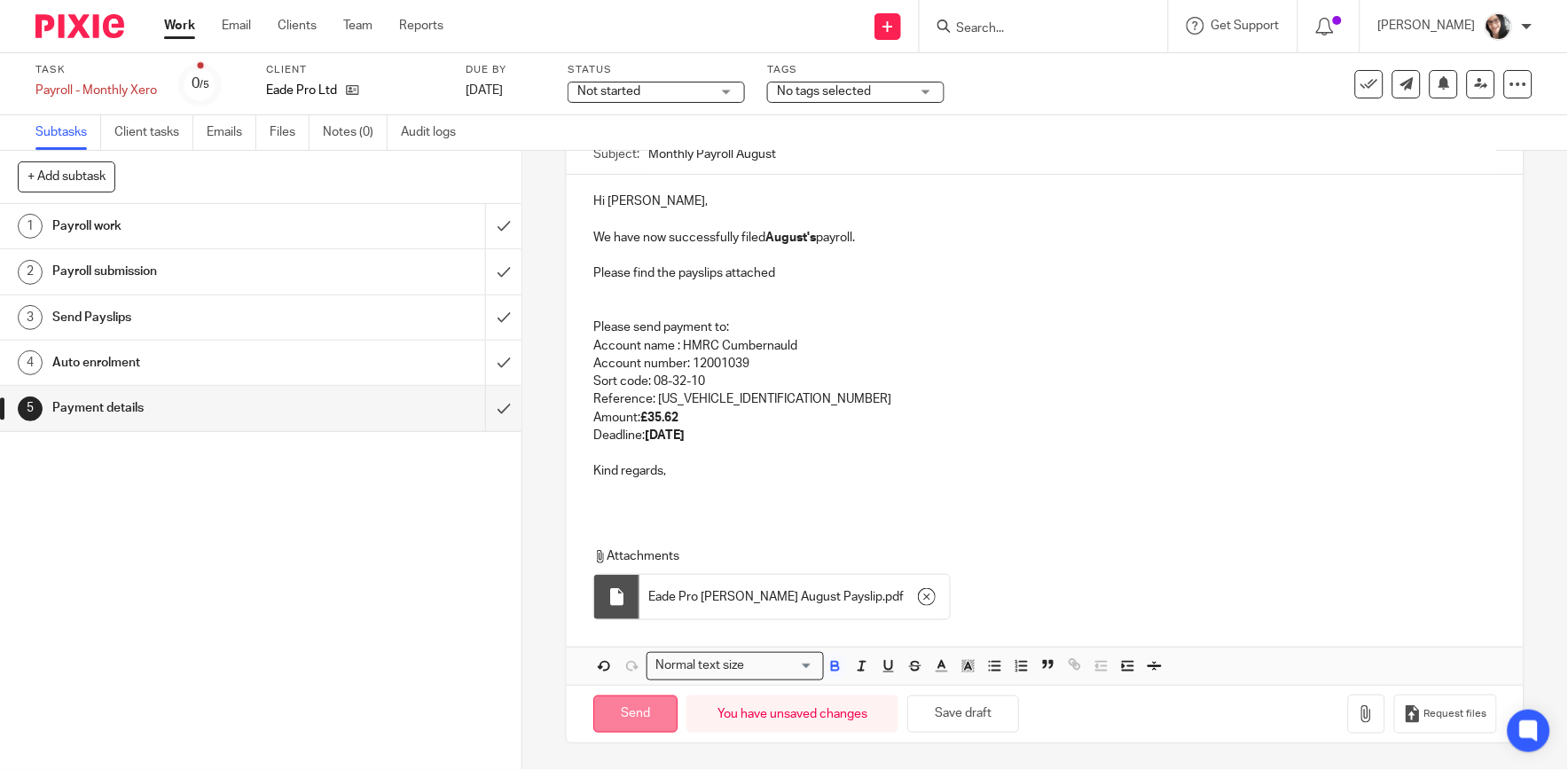
click at [662, 722] on input "Send" at bounding box center [636, 714] width 84 height 38
type input "Sent"
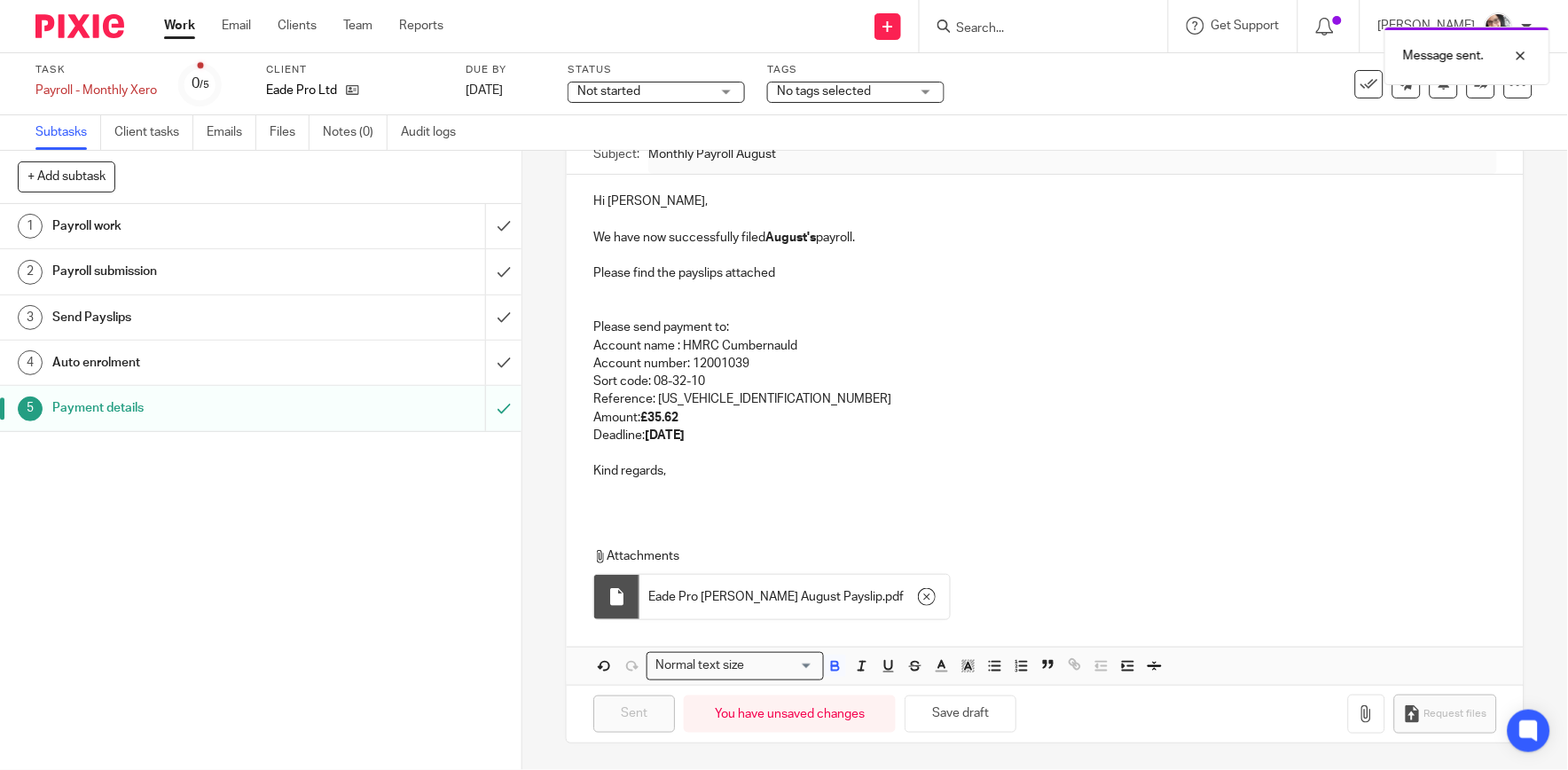
click at [1360, 83] on div "Message sent." at bounding box center [1168, 51] width 766 height 68
click at [1361, 83] on icon at bounding box center [1370, 84] width 17 height 17
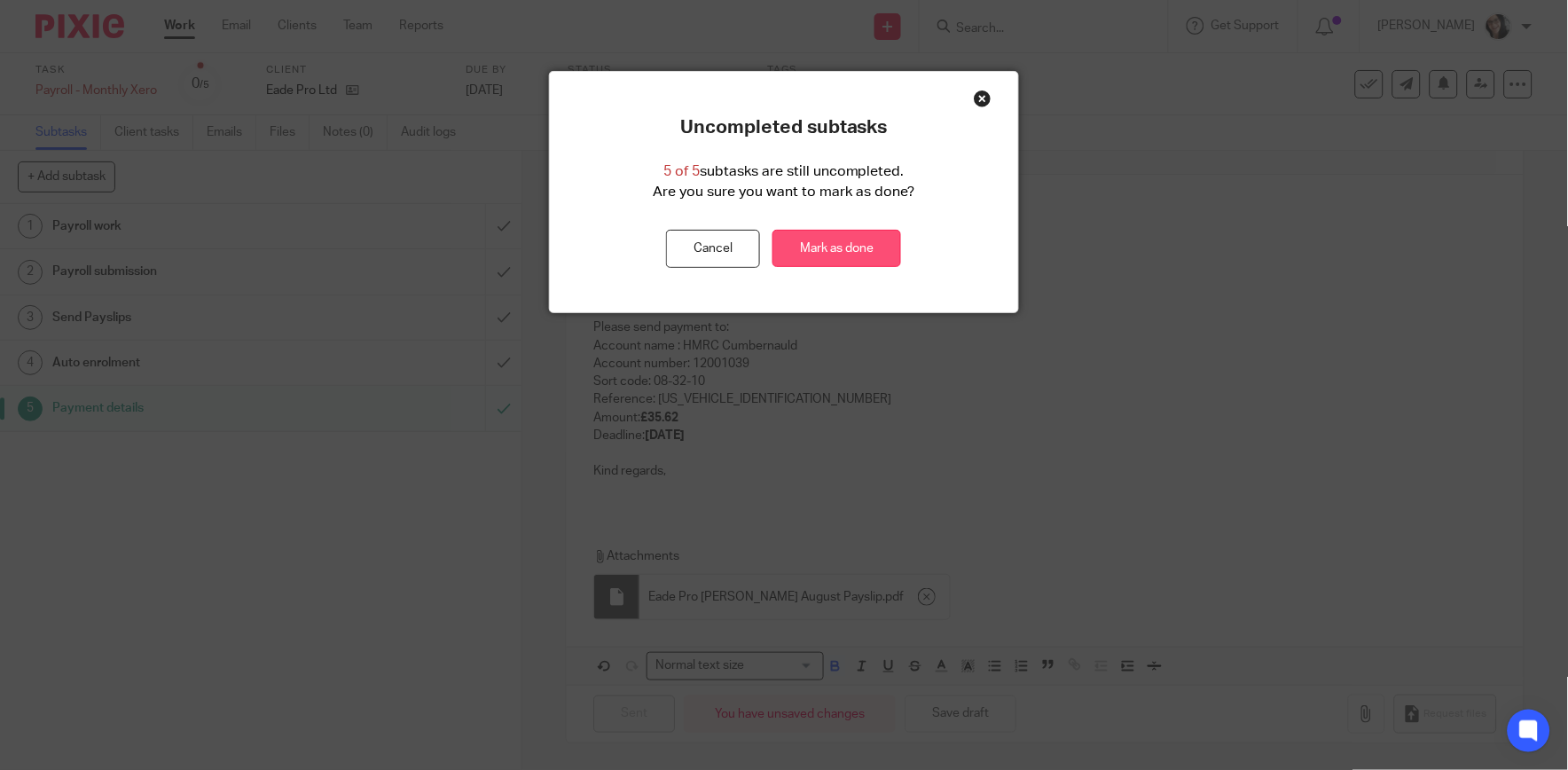
click at [848, 240] on link "Mark as done" at bounding box center [837, 249] width 129 height 38
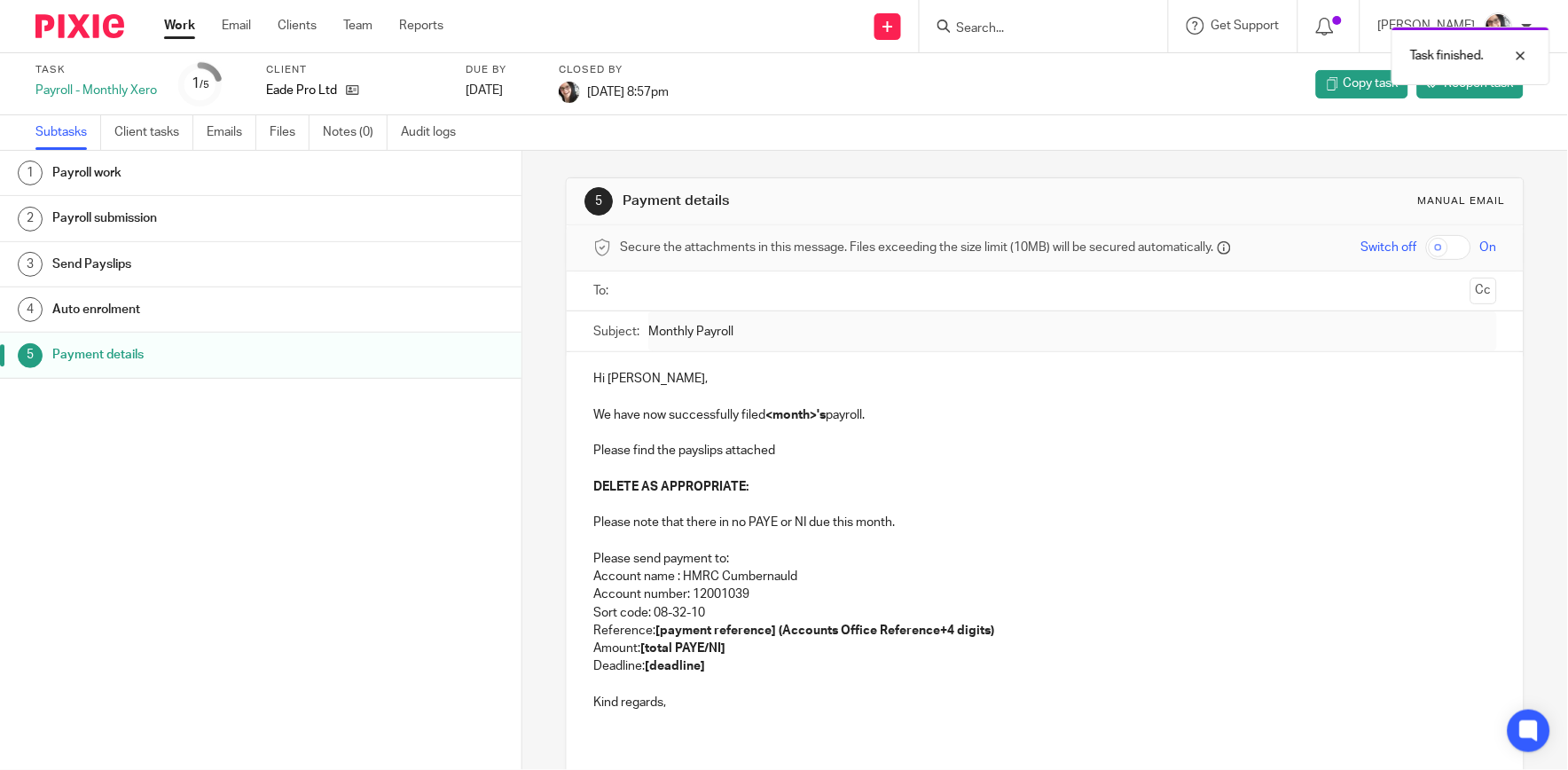
click at [191, 22] on link "Work" at bounding box center [180, 25] width 31 height 17
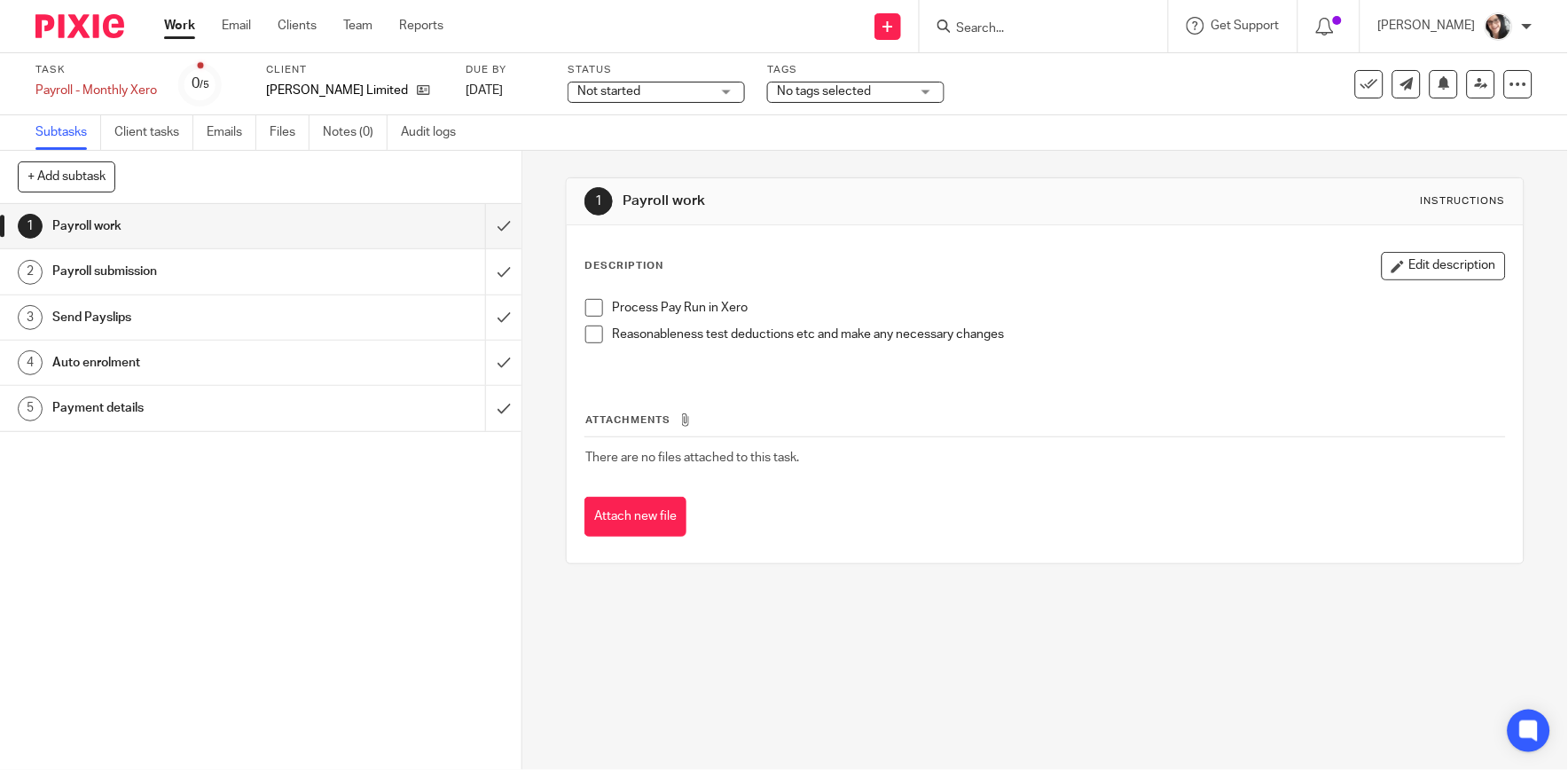
click at [131, 398] on h1 "Payment details" at bounding box center [191, 408] width 277 height 27
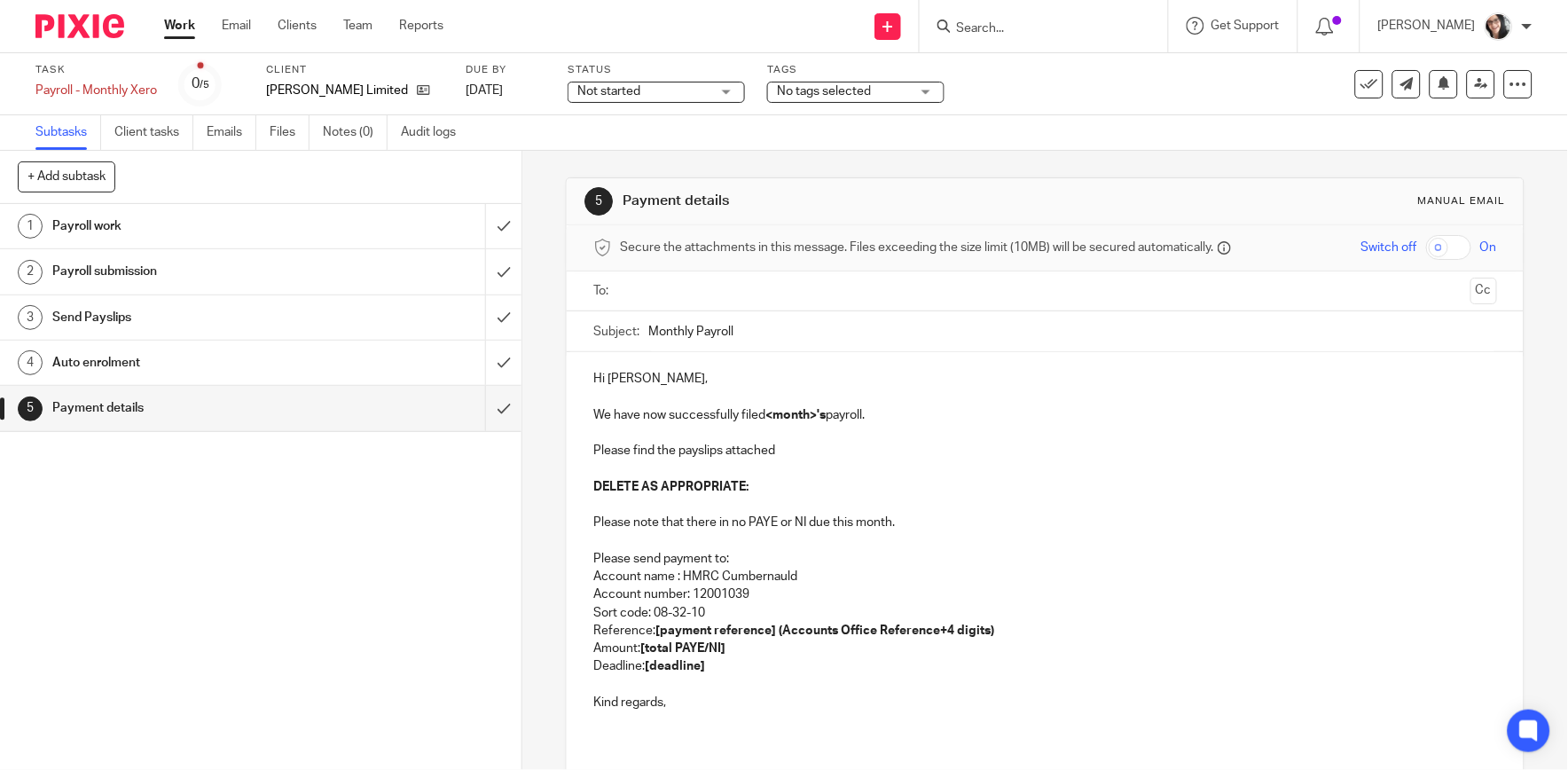
click at [677, 295] on input "text" at bounding box center [1044, 291] width 837 height 20
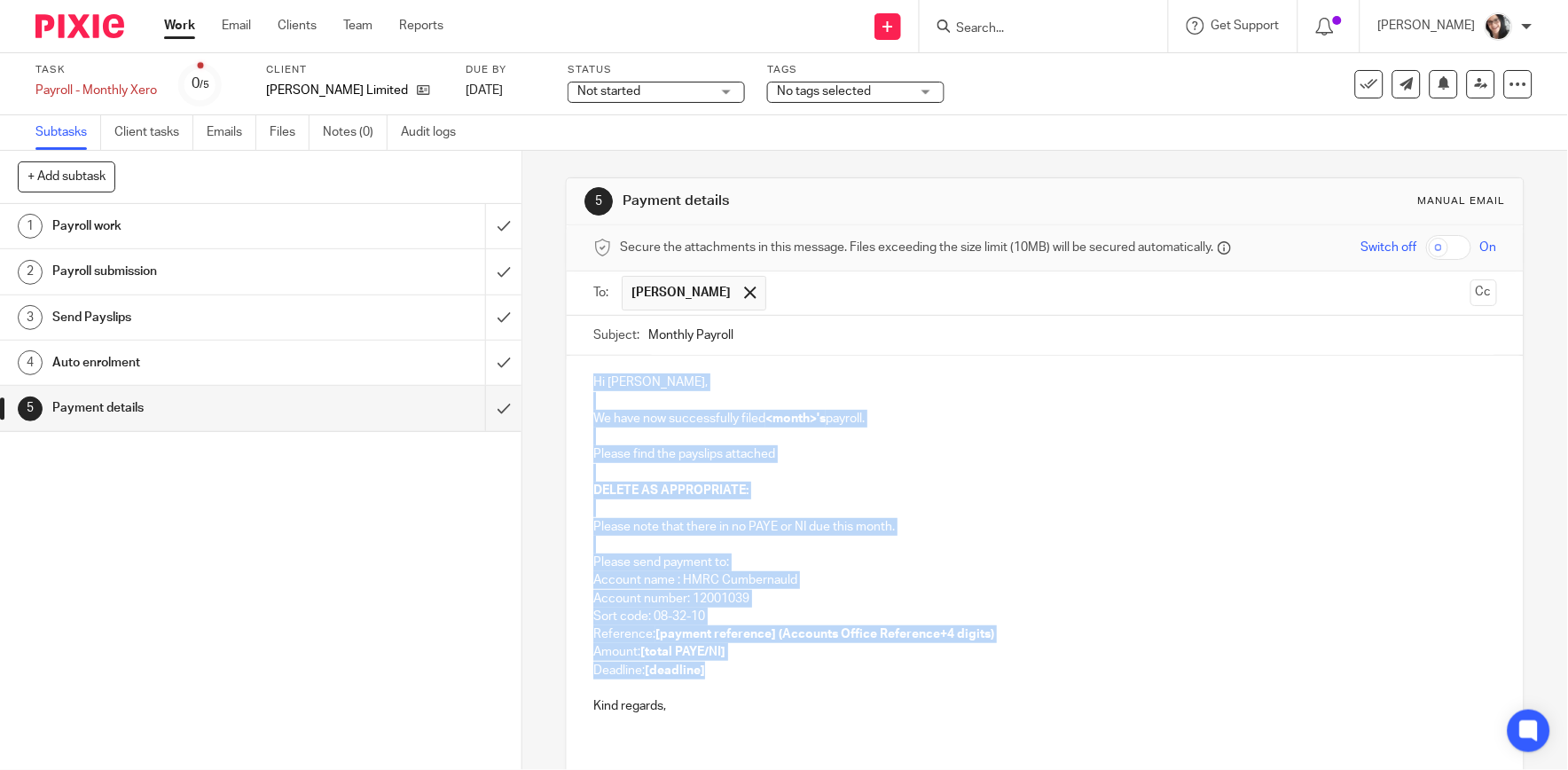
drag, startPoint x: 705, startPoint y: 671, endPoint x: 585, endPoint y: 385, distance: 310.2
click at [585, 385] on div "Hi Edward, We have now successfully filed <month>'s payroll. Please find the pa…" at bounding box center [1045, 551] width 957 height 391
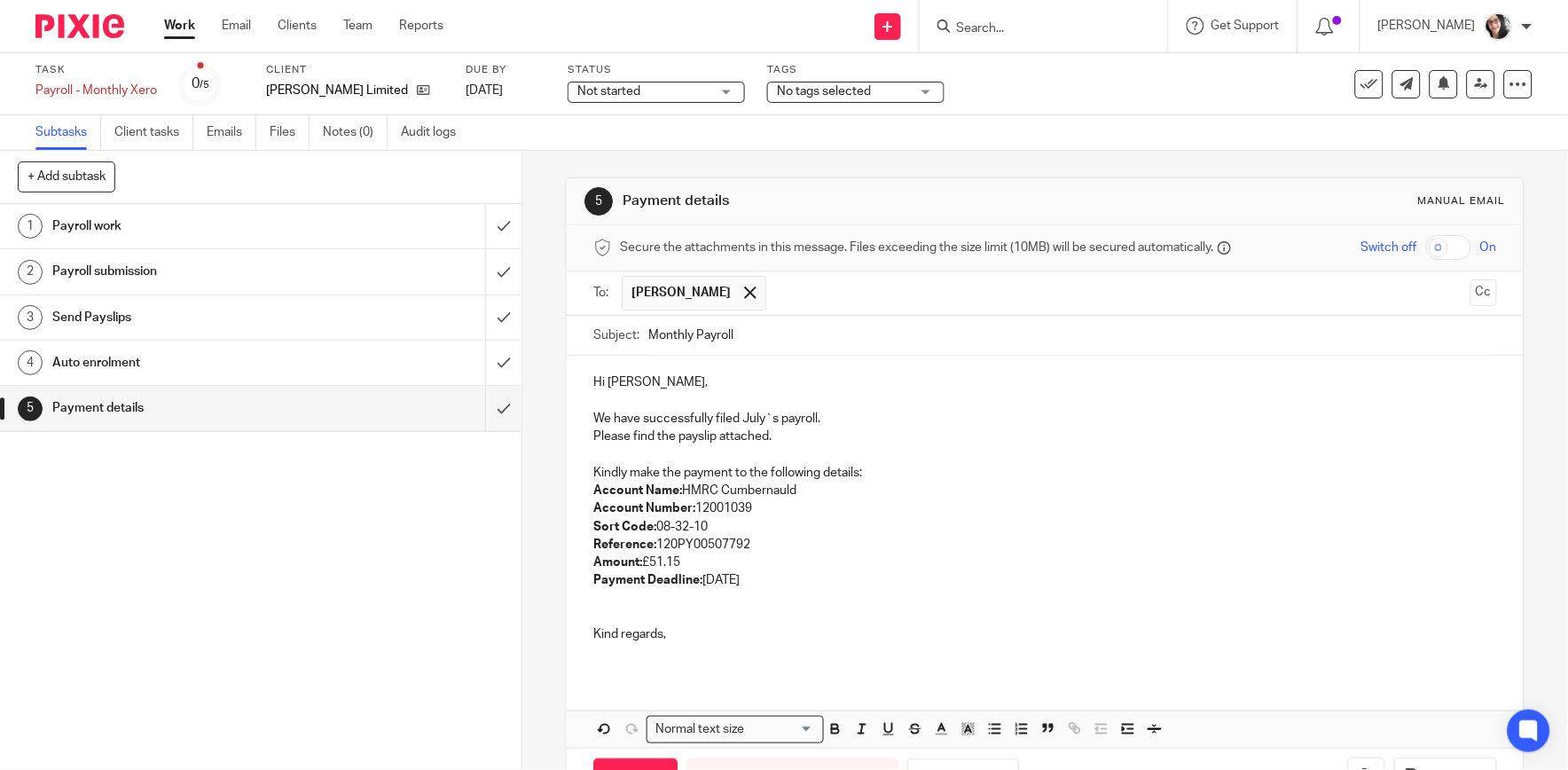
click at [749, 583] on p "Account Name: HMRC Cumbernauld Account Number: 12001039 Sort Code: 08-32-10 Ref…" at bounding box center [1046, 536] width 903 height 108
click at [755, 540] on p "Account Name: HMRC Cumbernauld Account Number: 12001039 Sort Code: 08-32-10 Ref…" at bounding box center [1046, 536] width 903 height 108
click at [746, 423] on p "We have successfully filed July`s payroll." at bounding box center [1046, 419] width 903 height 17
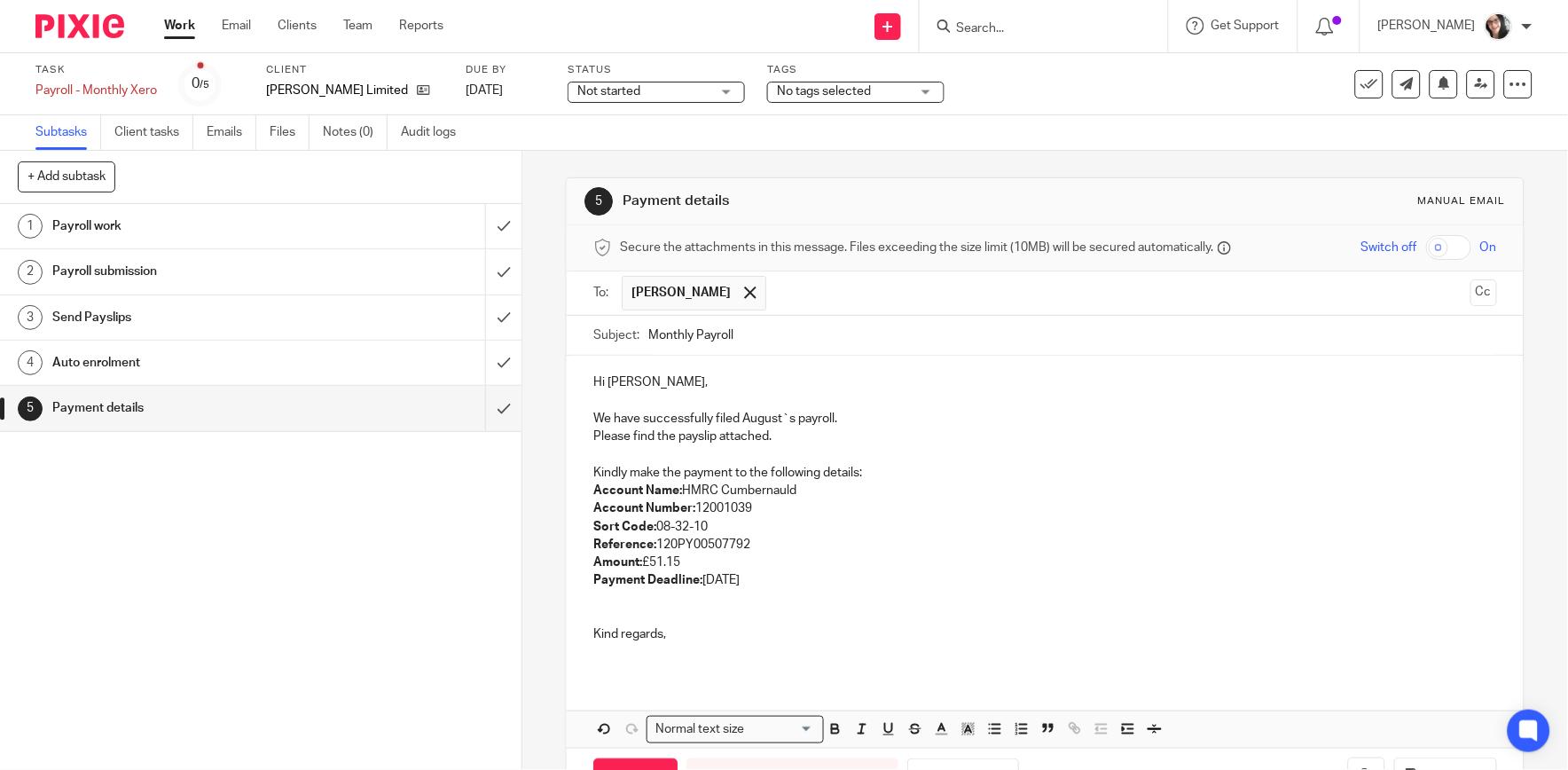
click at [770, 326] on input "Monthly Payroll" at bounding box center [1072, 335] width 848 height 40
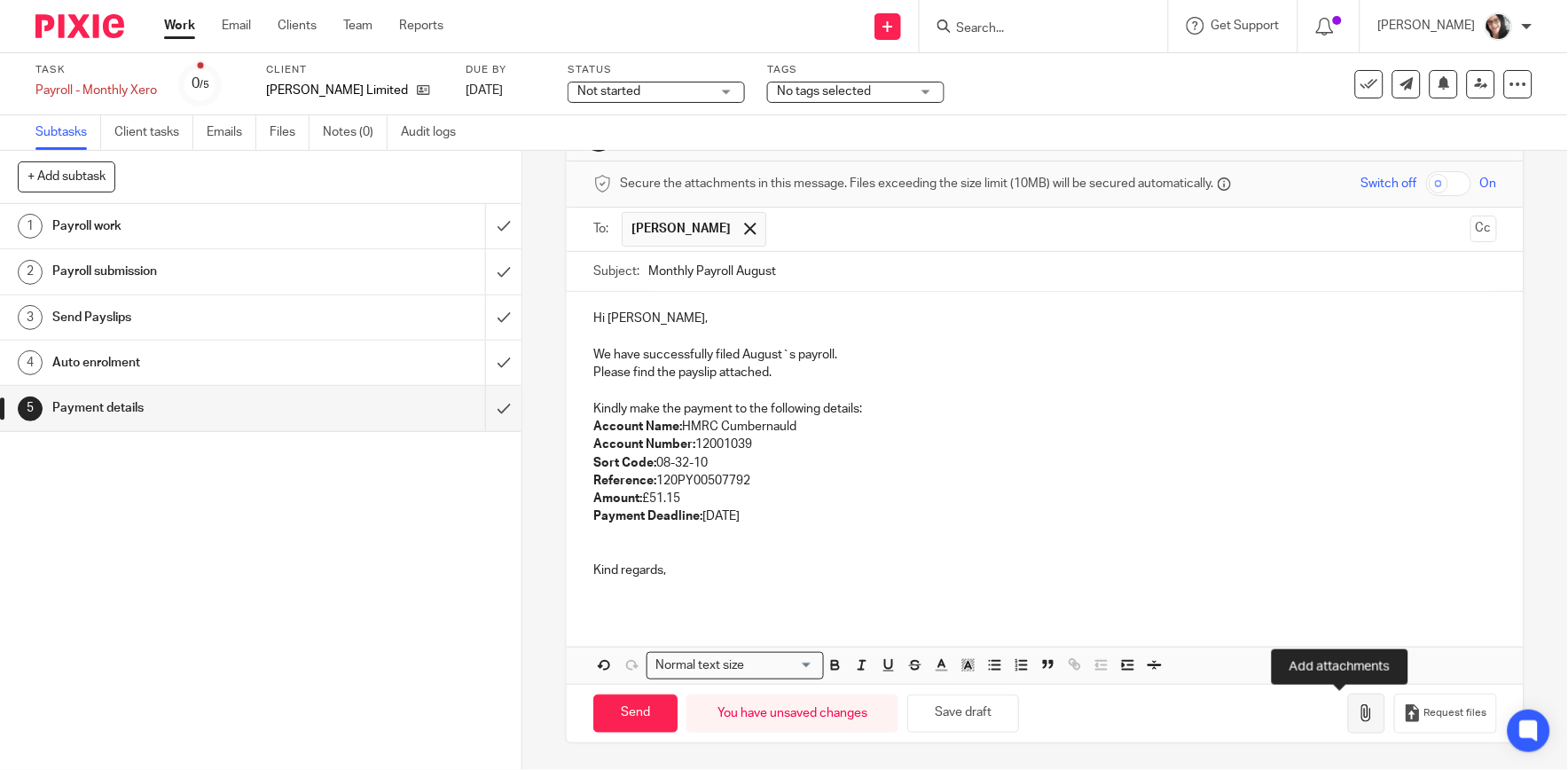
type input "Monthly Payroll August"
click at [1358, 710] on icon "button" at bounding box center [1367, 713] width 17 height 17
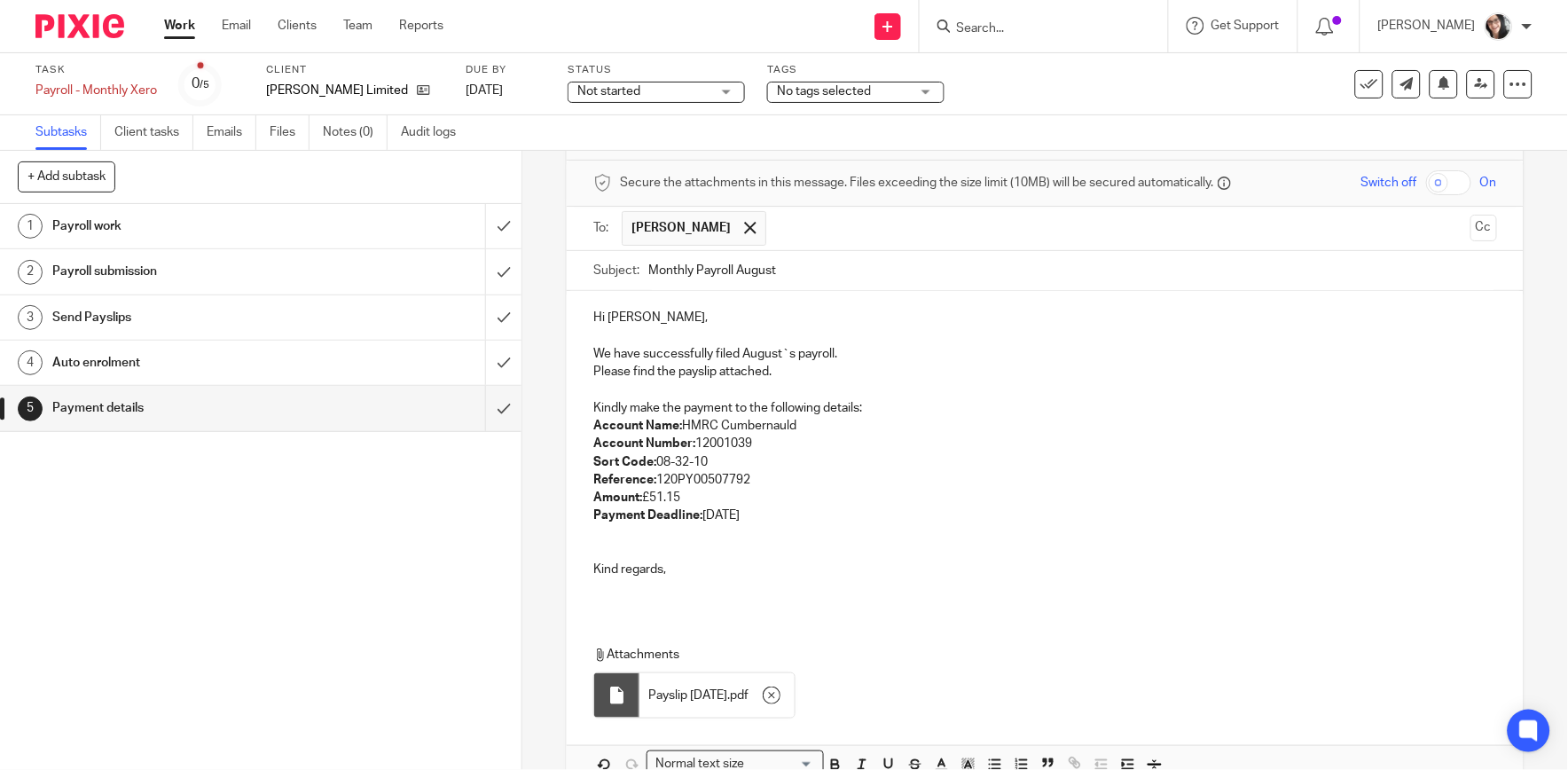
scroll to position [164, 0]
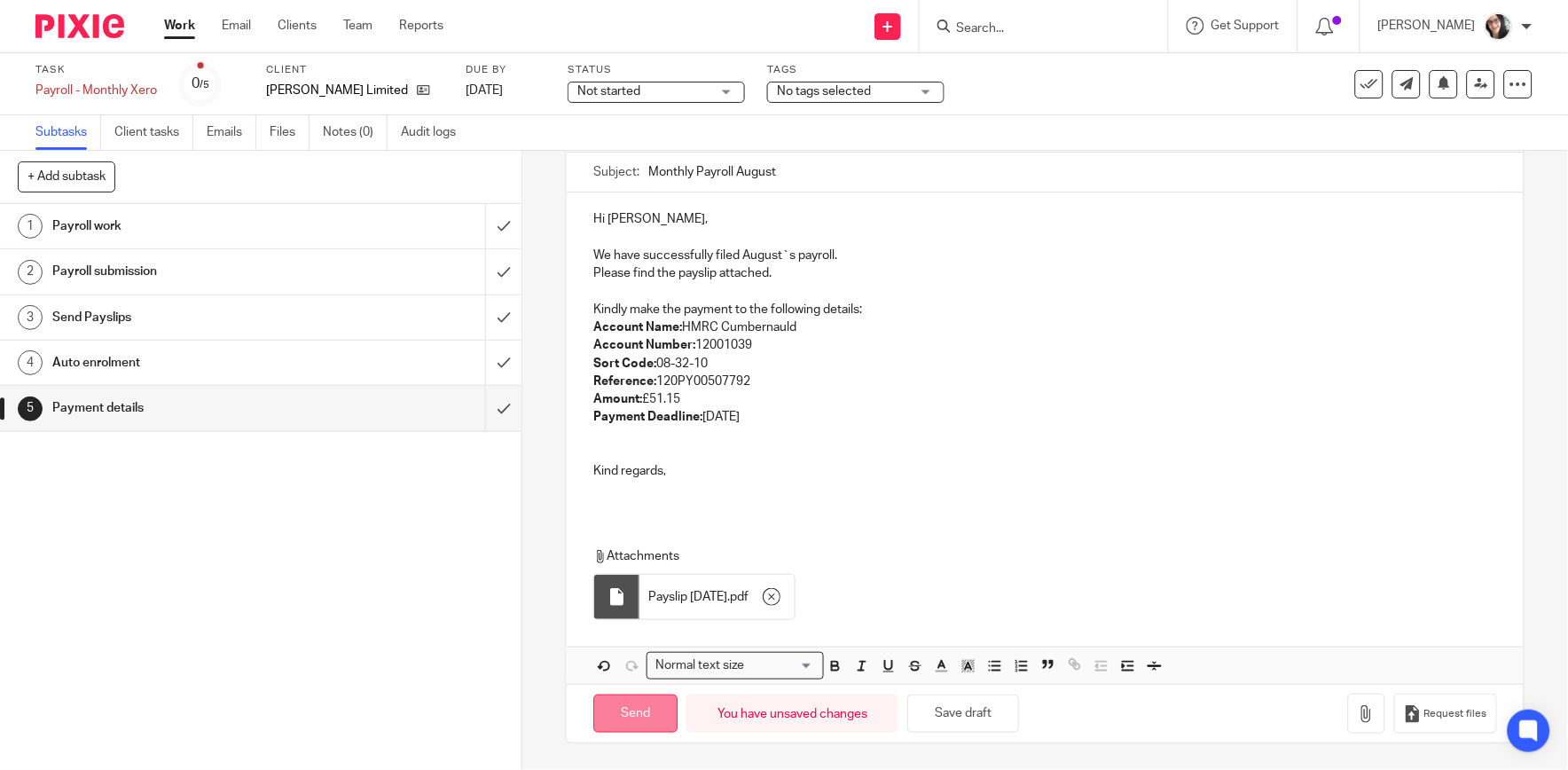
click at [644, 720] on input "Send" at bounding box center [636, 713] width 84 height 38
type input "Sent"
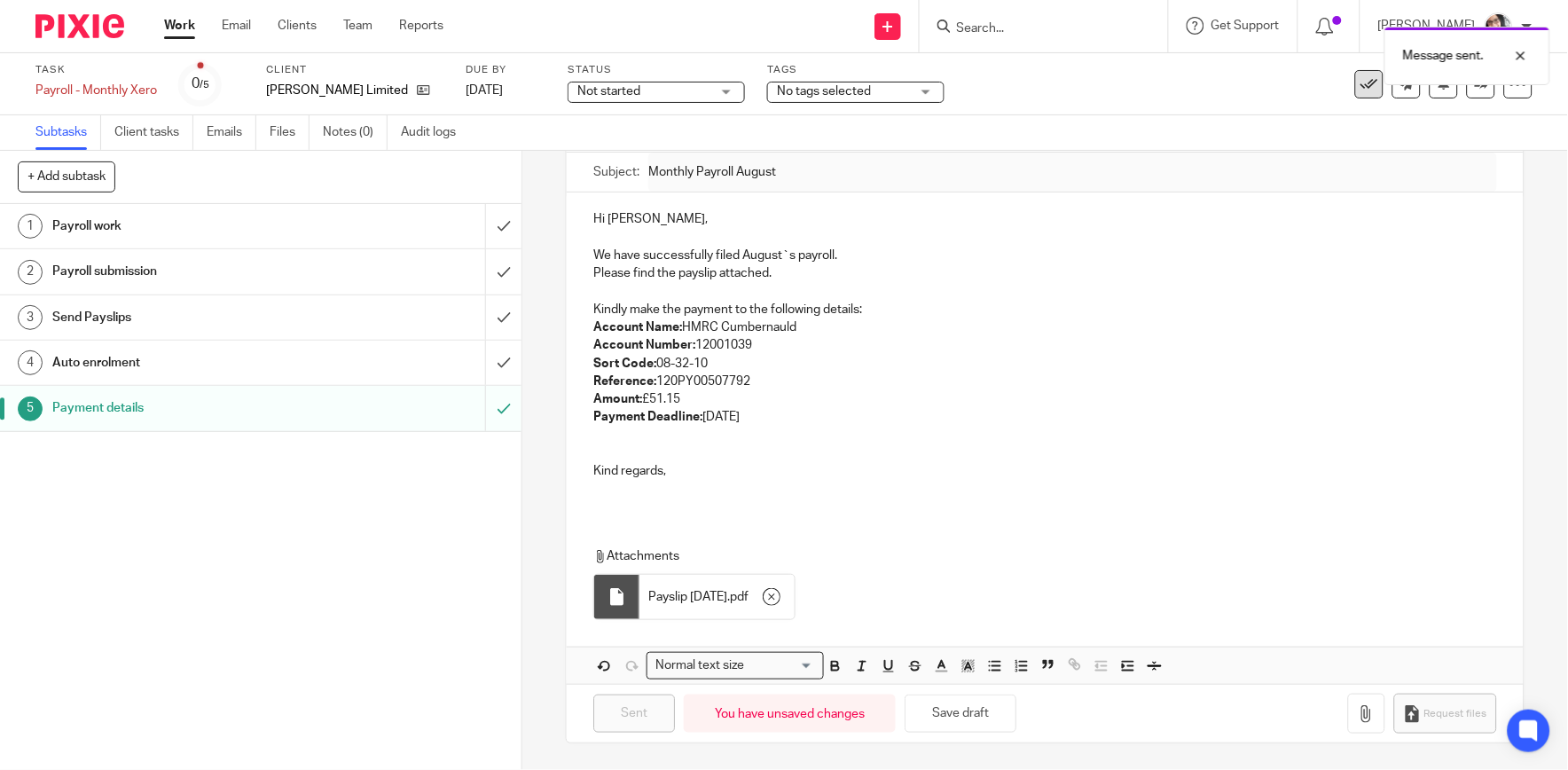
click at [1361, 89] on icon at bounding box center [1370, 84] width 17 height 17
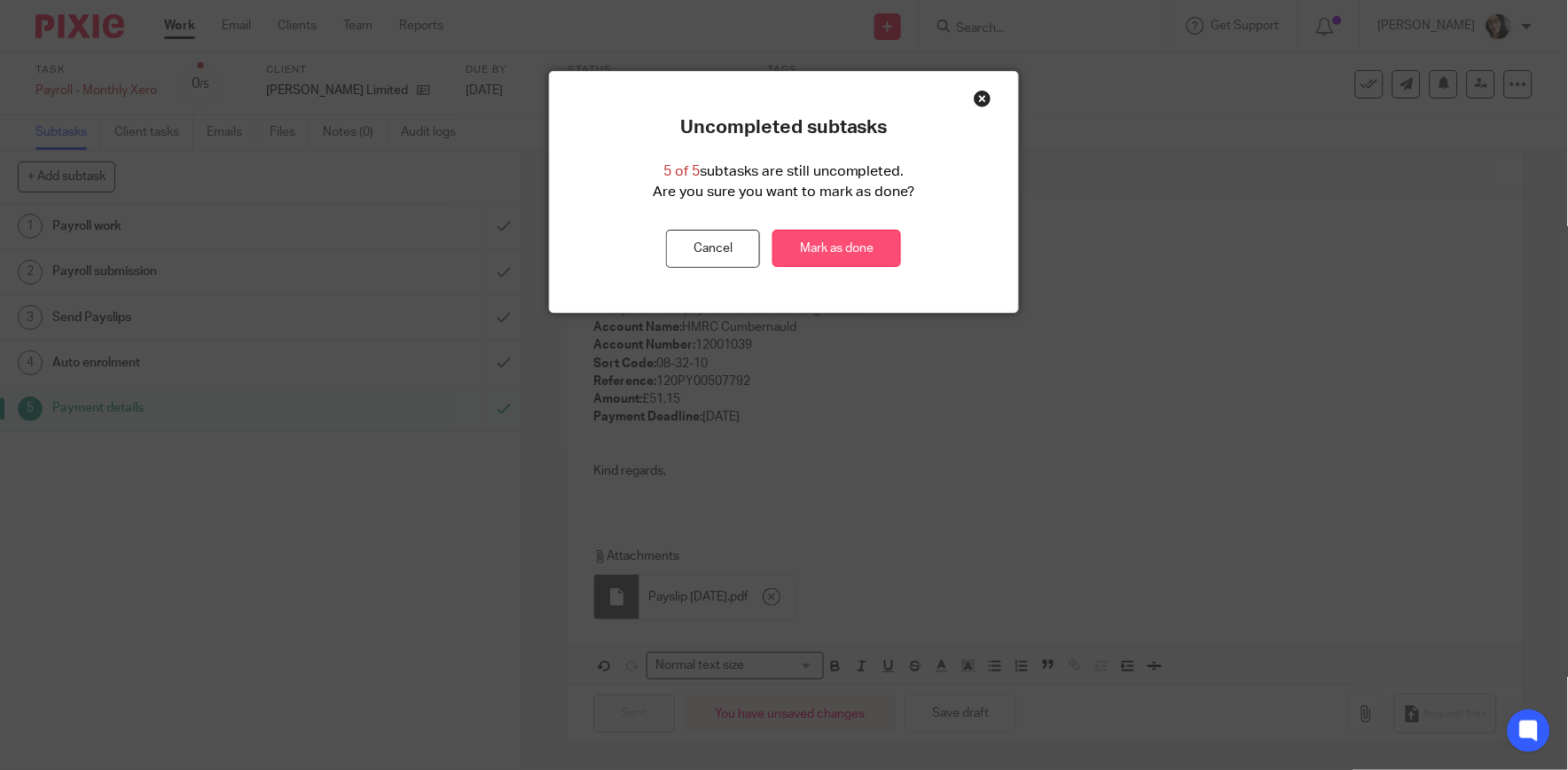
click at [837, 237] on link "Mark as done" at bounding box center [837, 249] width 129 height 38
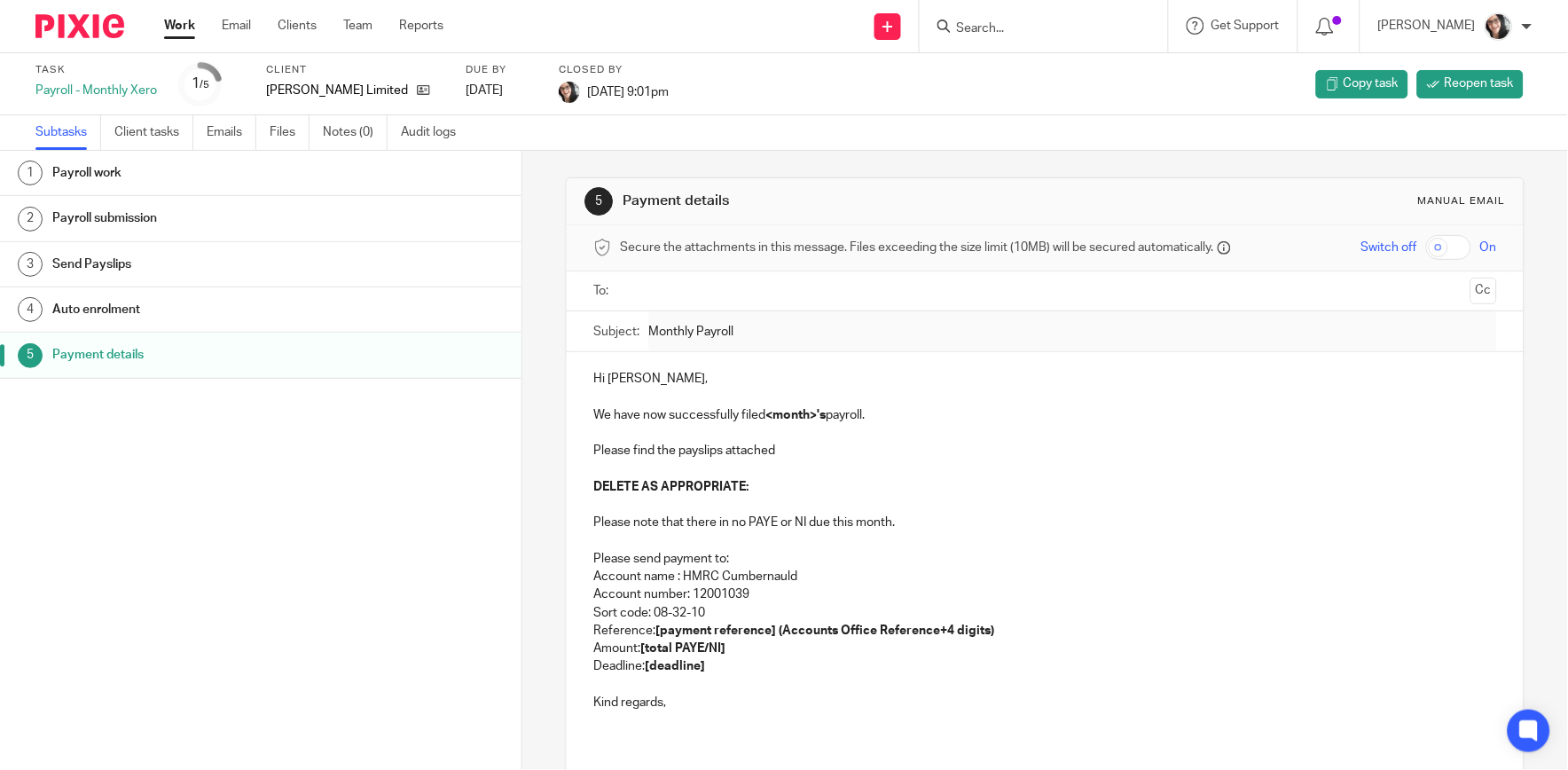
click at [181, 19] on link "Work" at bounding box center [180, 25] width 31 height 17
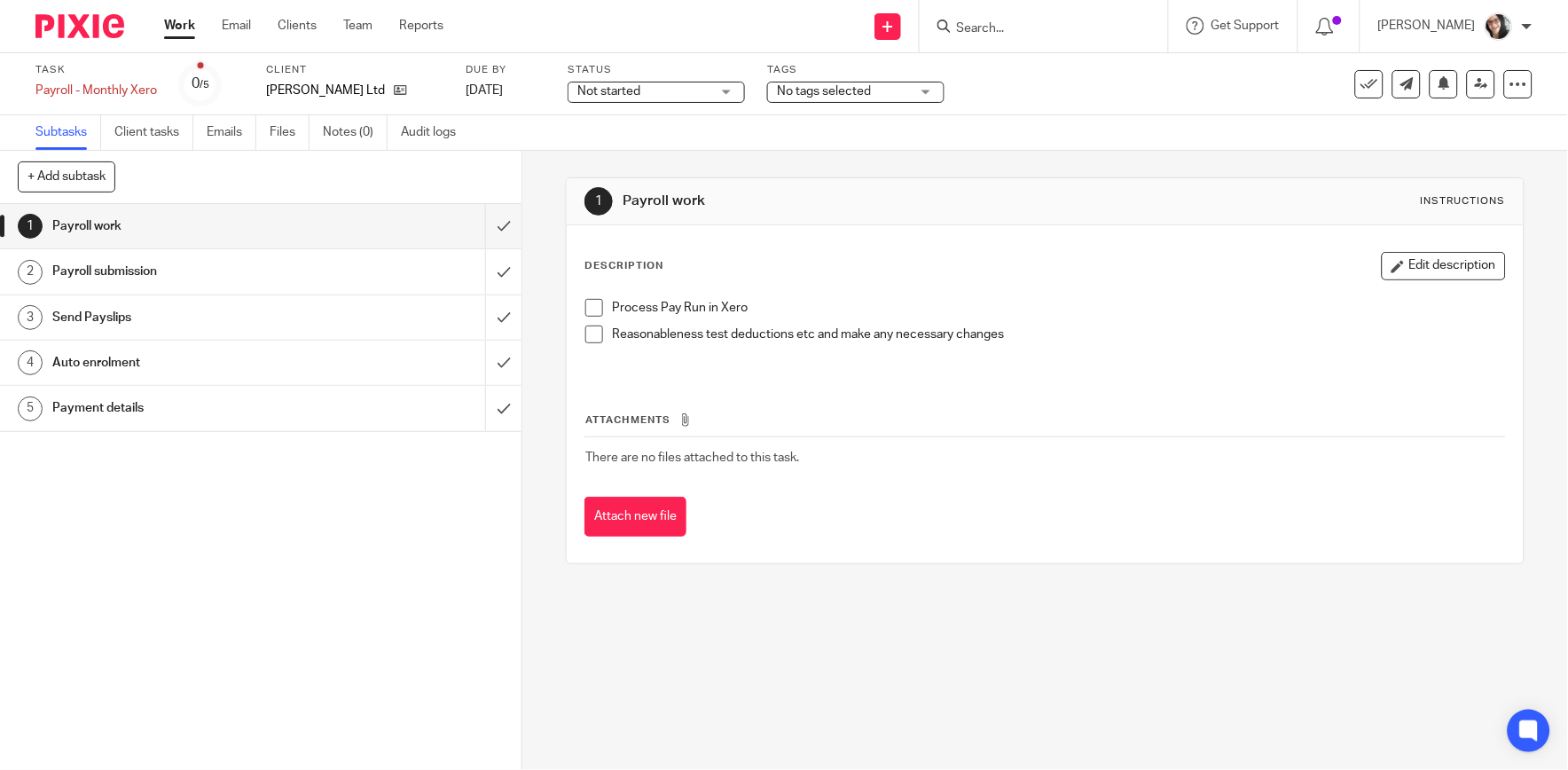
click at [138, 411] on h1 "Payment details" at bounding box center [191, 408] width 277 height 27
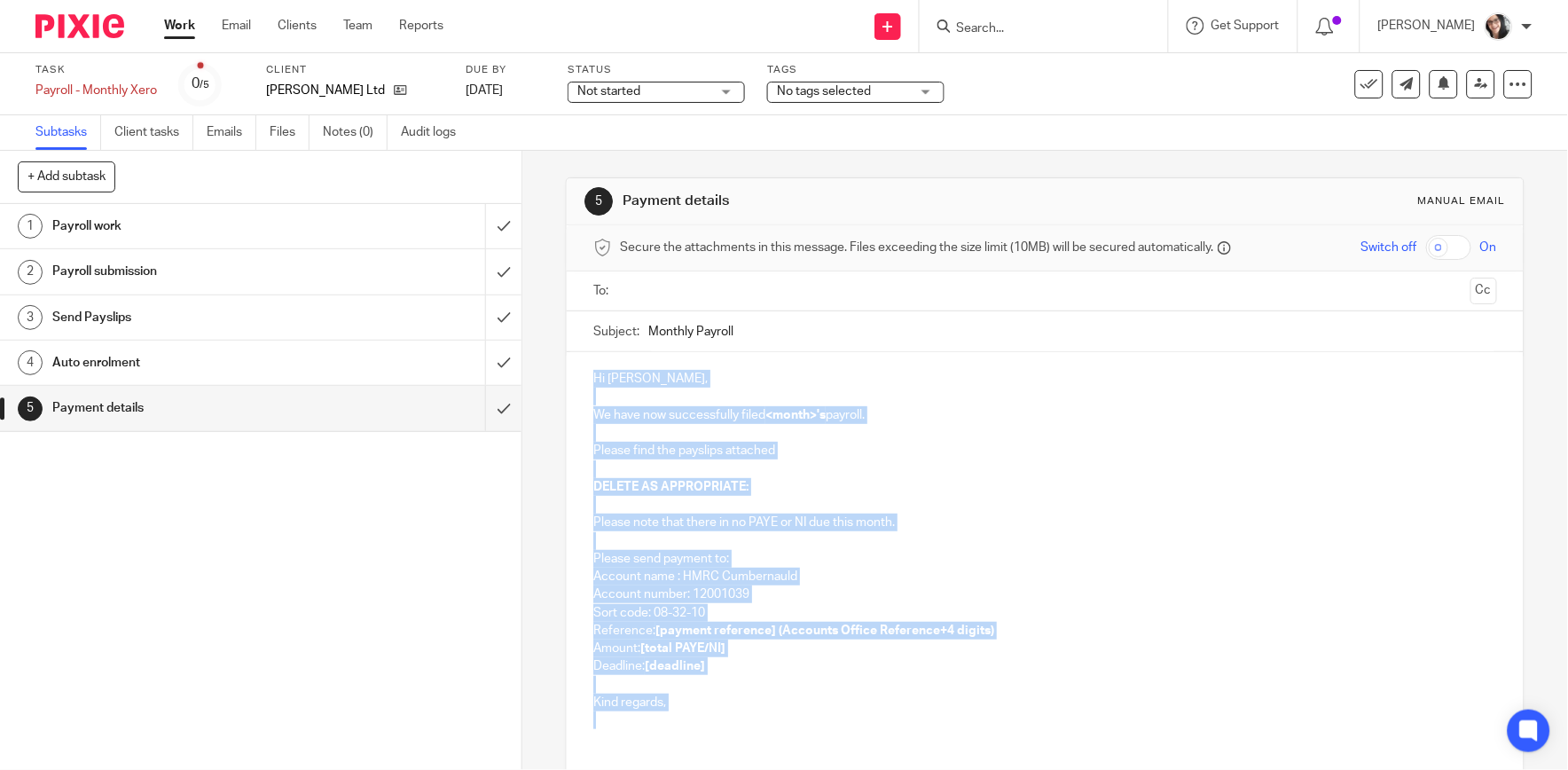
drag, startPoint x: 667, startPoint y: 729, endPoint x: 563, endPoint y: 368, distance: 375.7
click at [567, 368] on div "Hi Katrina, We have now successfully filed <month>'s payroll. Please find the p…" at bounding box center [1045, 548] width 957 height 391
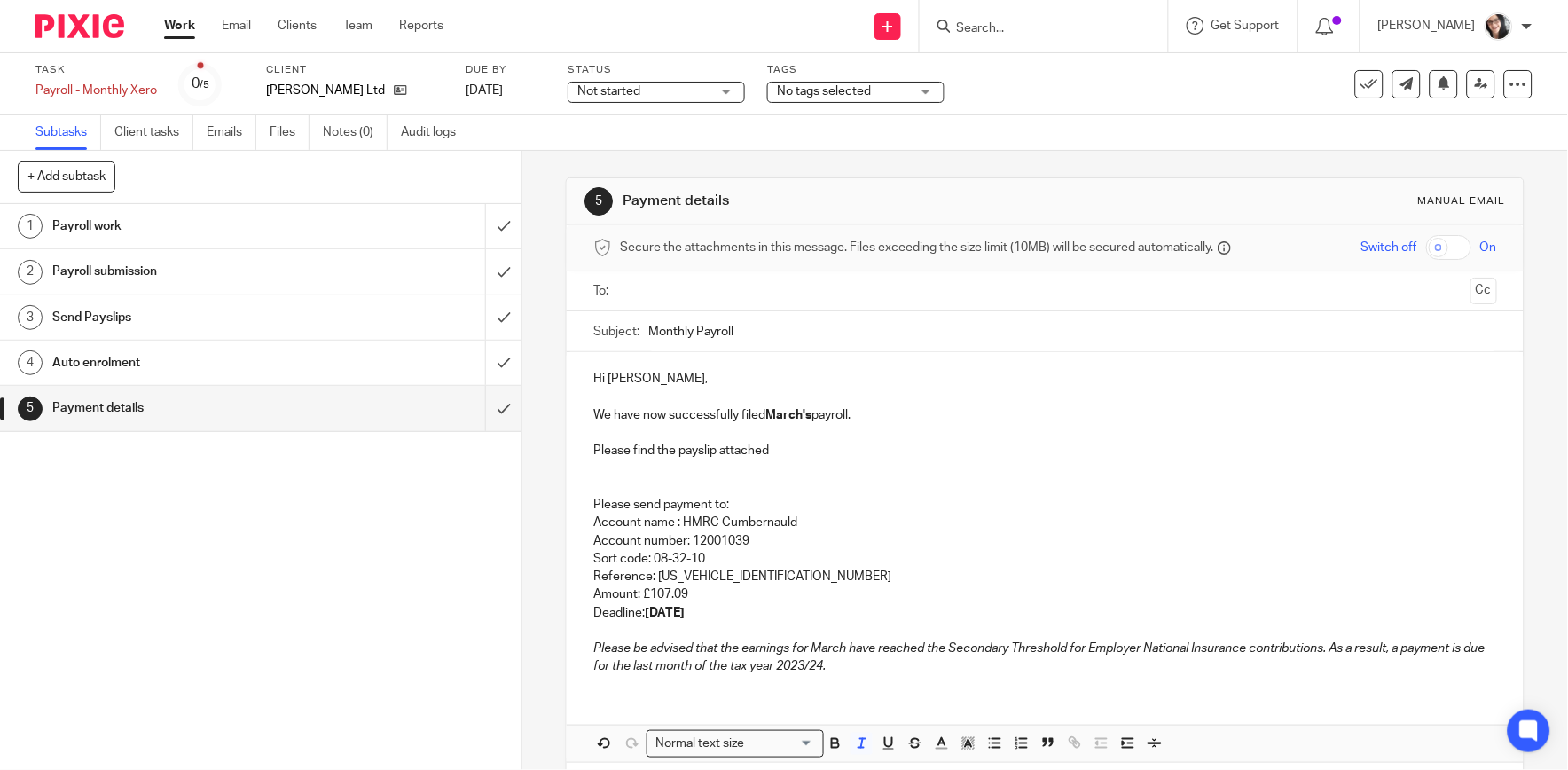
click at [777, 410] on strong "March's" at bounding box center [788, 415] width 46 height 13
click at [768, 335] on input "Monthly Payroll" at bounding box center [1072, 331] width 848 height 40
type input "Monthly Payroll August HMRC Payment due"
click at [760, 285] on input "text" at bounding box center [1044, 291] width 837 height 20
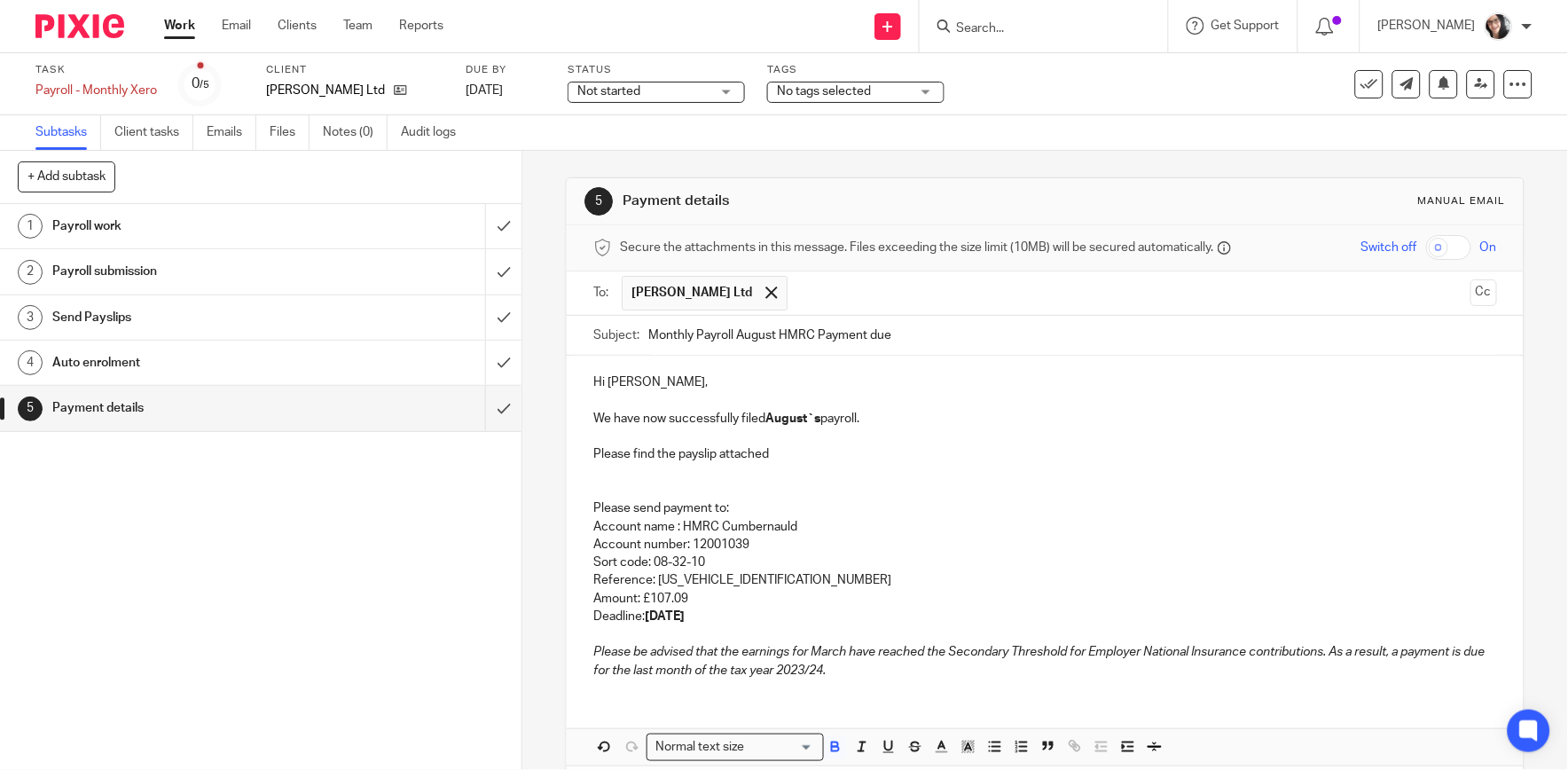
click at [777, 585] on p "Reference: 120PY014650582412" at bounding box center [1046, 580] width 903 height 17
click at [685, 614] on strong "19th of April 2024" at bounding box center [665, 616] width 40 height 13
click at [814, 613] on p "Deadline: 19th of September 2024" at bounding box center [1046, 616] width 903 height 17
click at [688, 602] on p "Amount: £107.09" at bounding box center [1046, 599] width 903 height 17
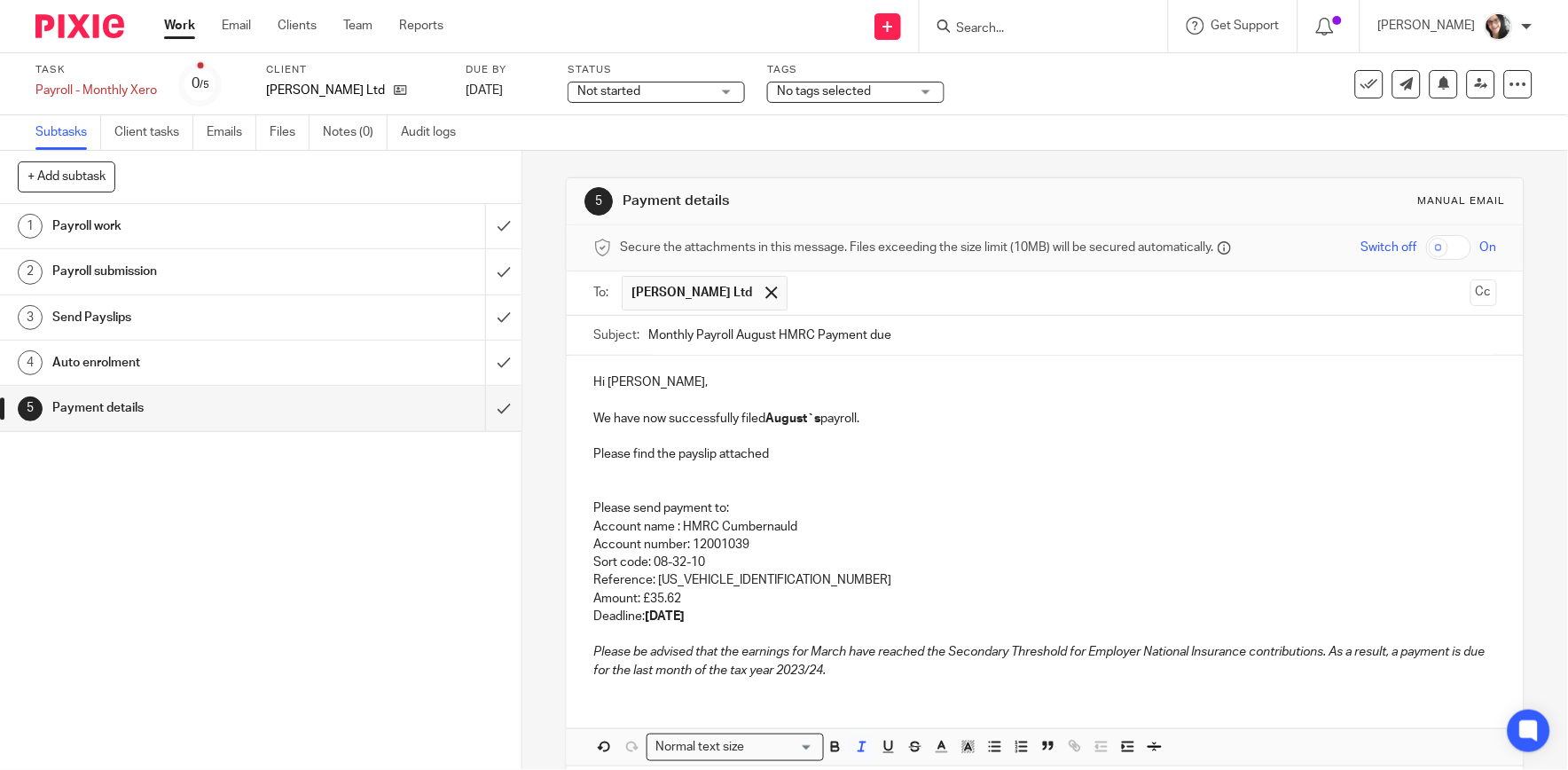
click at [831, 651] on em "Please be advised that the earnings for March have reached the Secondary Thresh…" at bounding box center [1041, 661] width 894 height 30
click at [826, 669] on em "Please be advised that the earnings for August have reached the Secondary Thres…" at bounding box center [1043, 661] width 899 height 30
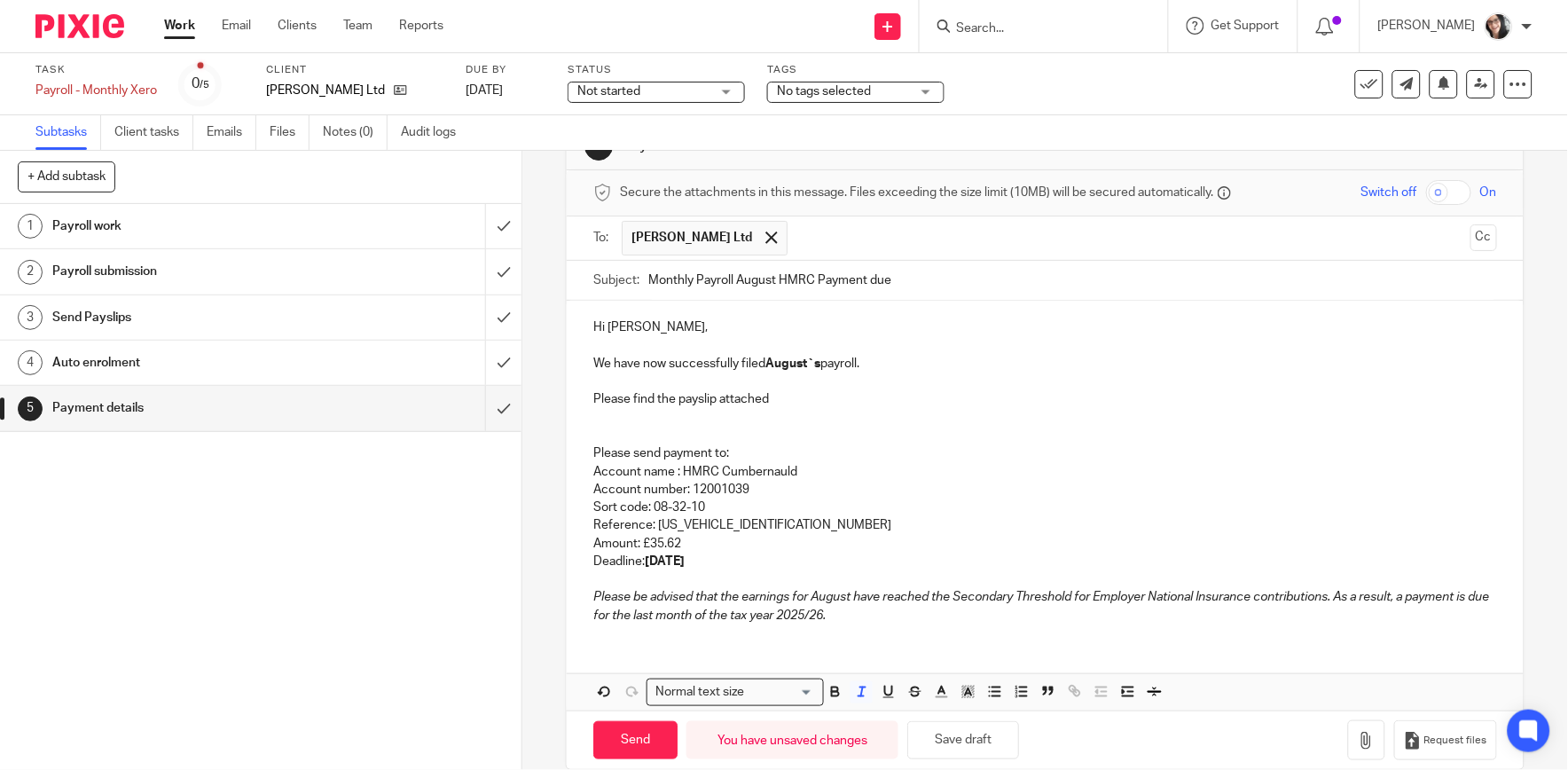
scroll to position [82, 0]
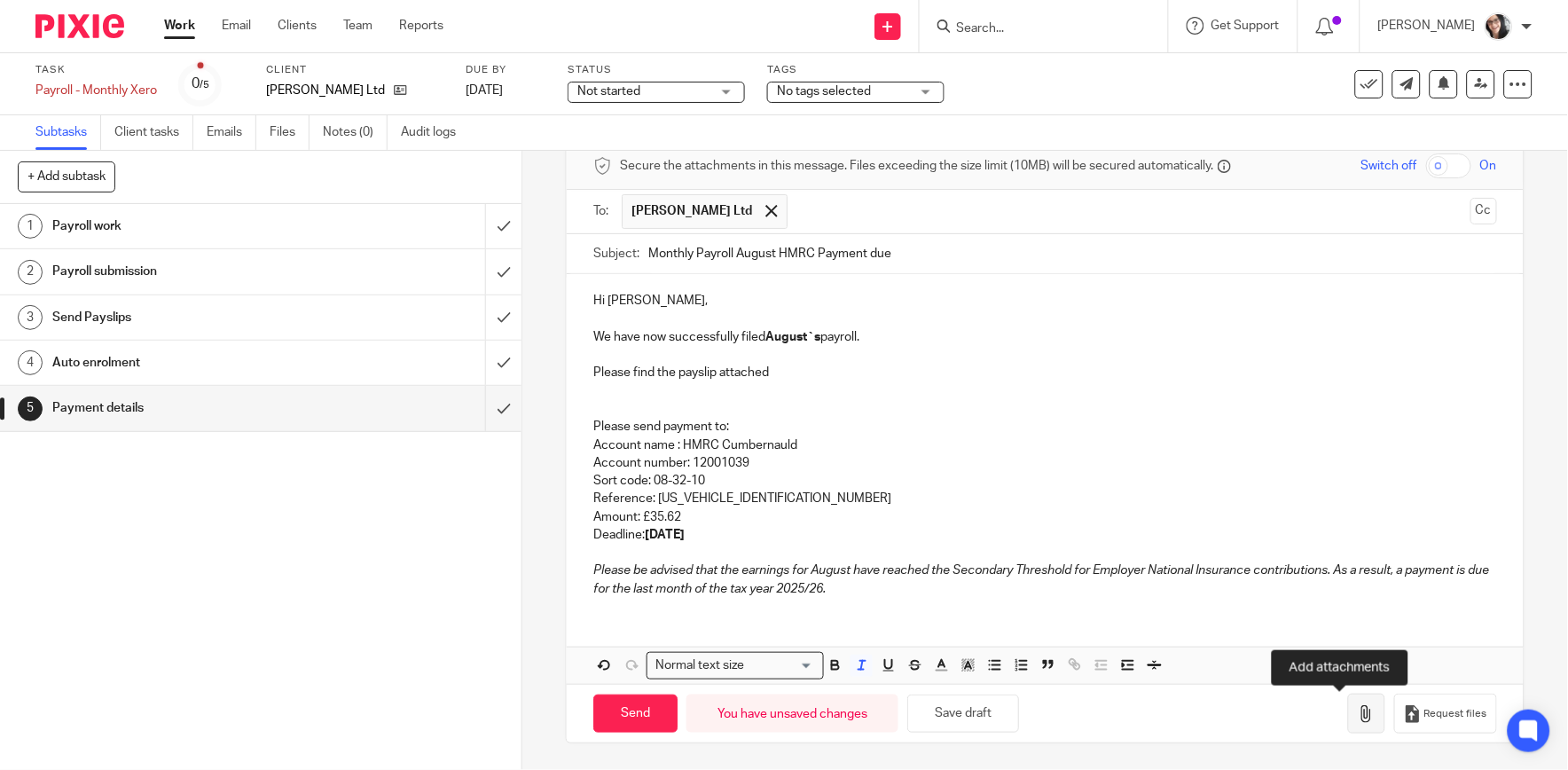
click at [1358, 712] on icon "button" at bounding box center [1367, 714] width 17 height 17
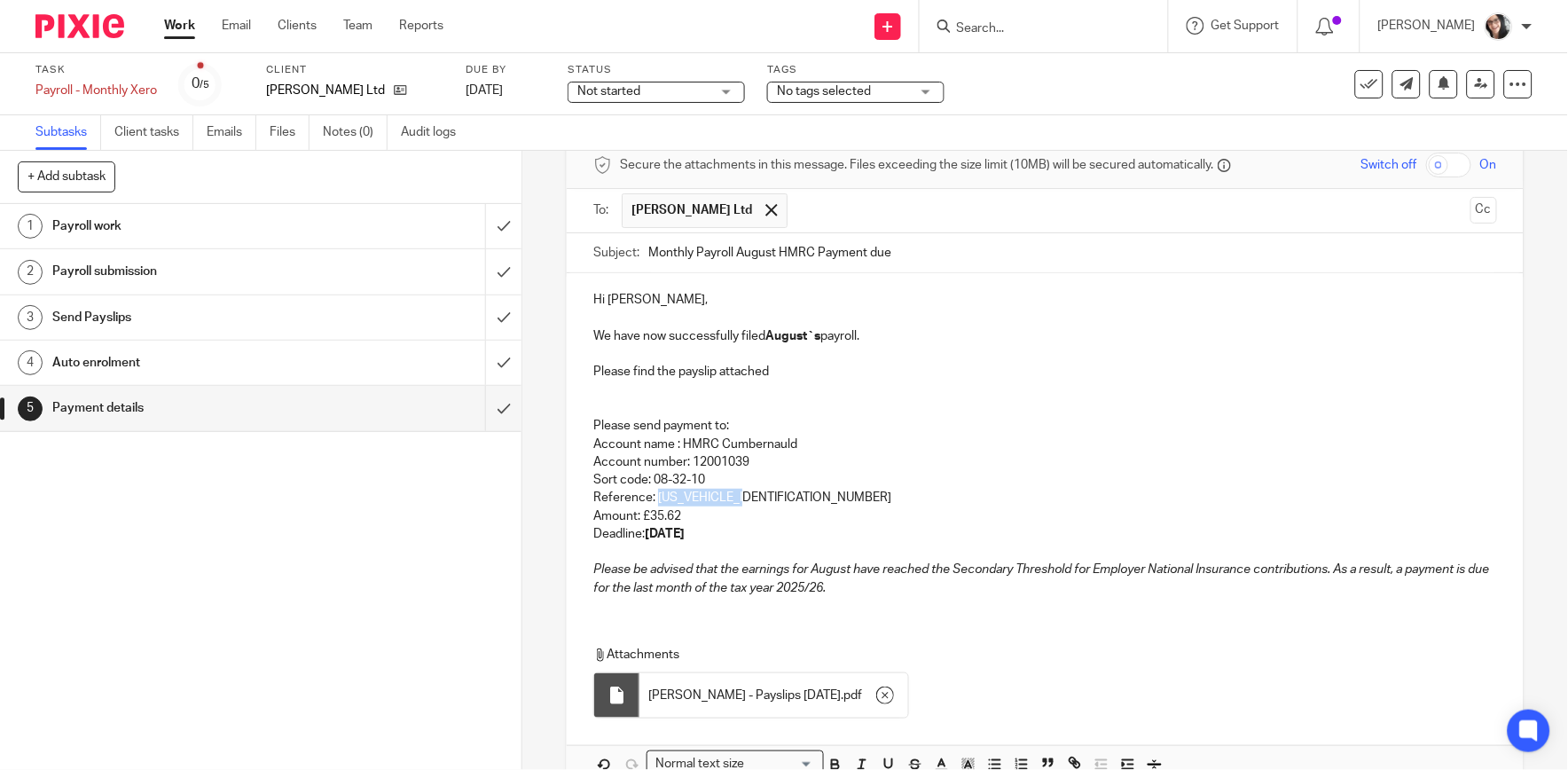
drag, startPoint x: 745, startPoint y: 502, endPoint x: 654, endPoint y: 499, distance: 91.0
click at [654, 499] on p "Reference: 120PY014650582605" at bounding box center [1046, 497] width 903 height 17
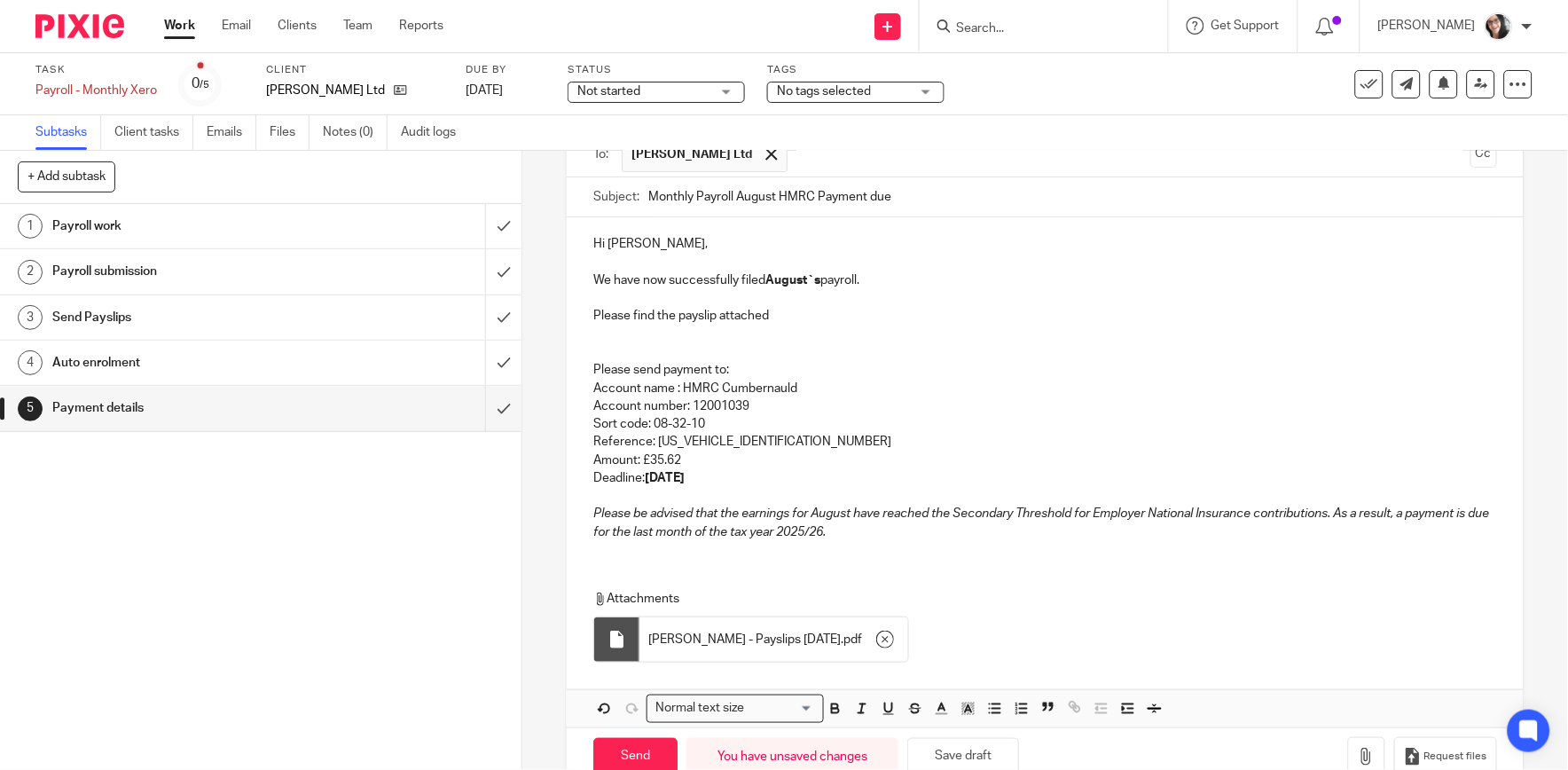
scroll to position [182, 0]
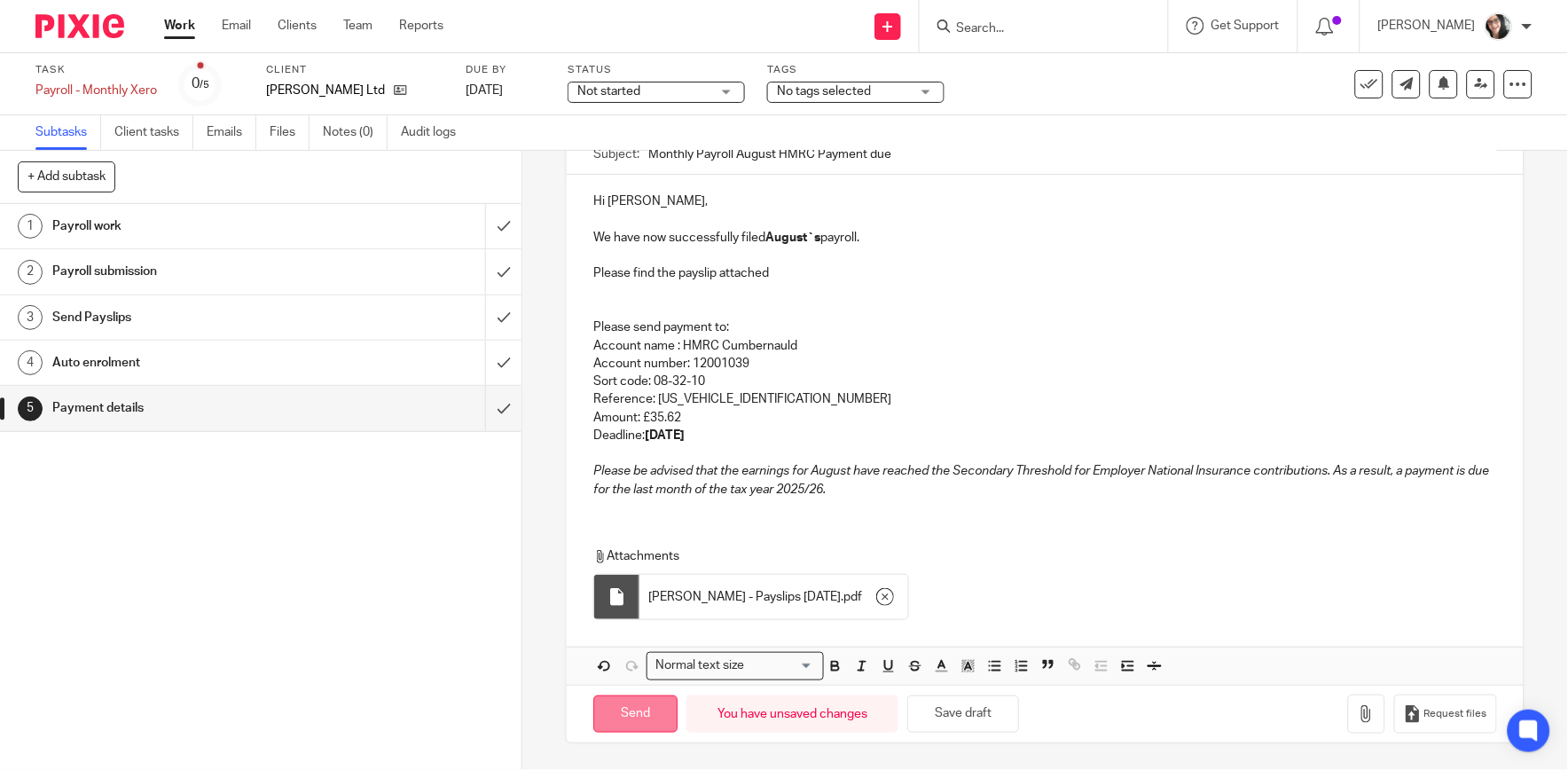
click at [645, 705] on input "Send" at bounding box center [636, 714] width 84 height 38
type input "Sent"
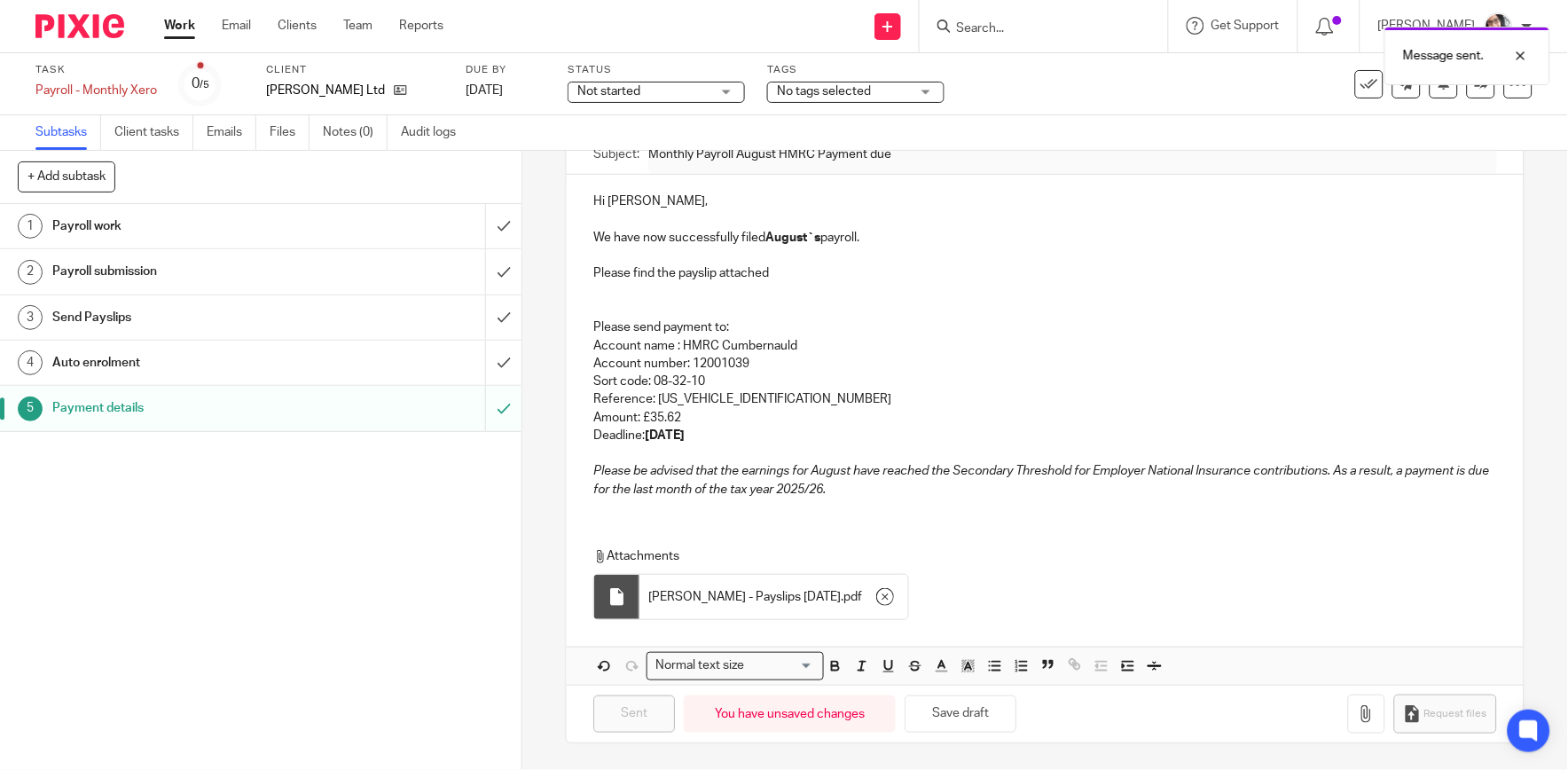
click at [1364, 84] on div "Message sent." at bounding box center [1168, 51] width 766 height 68
click at [1357, 80] on div "Message sent." at bounding box center [1168, 51] width 766 height 68
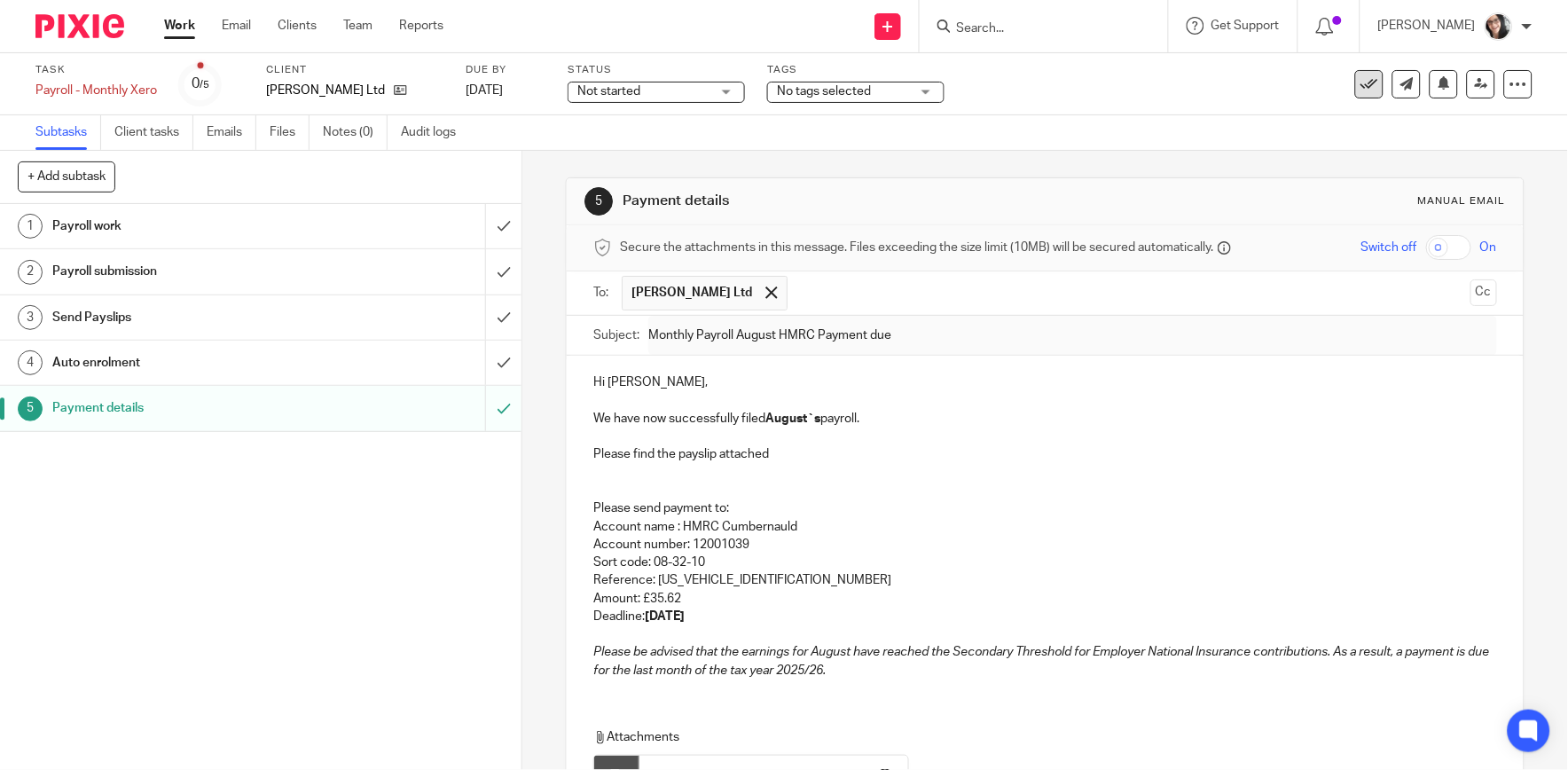
click at [1361, 84] on icon at bounding box center [1370, 84] width 17 height 17
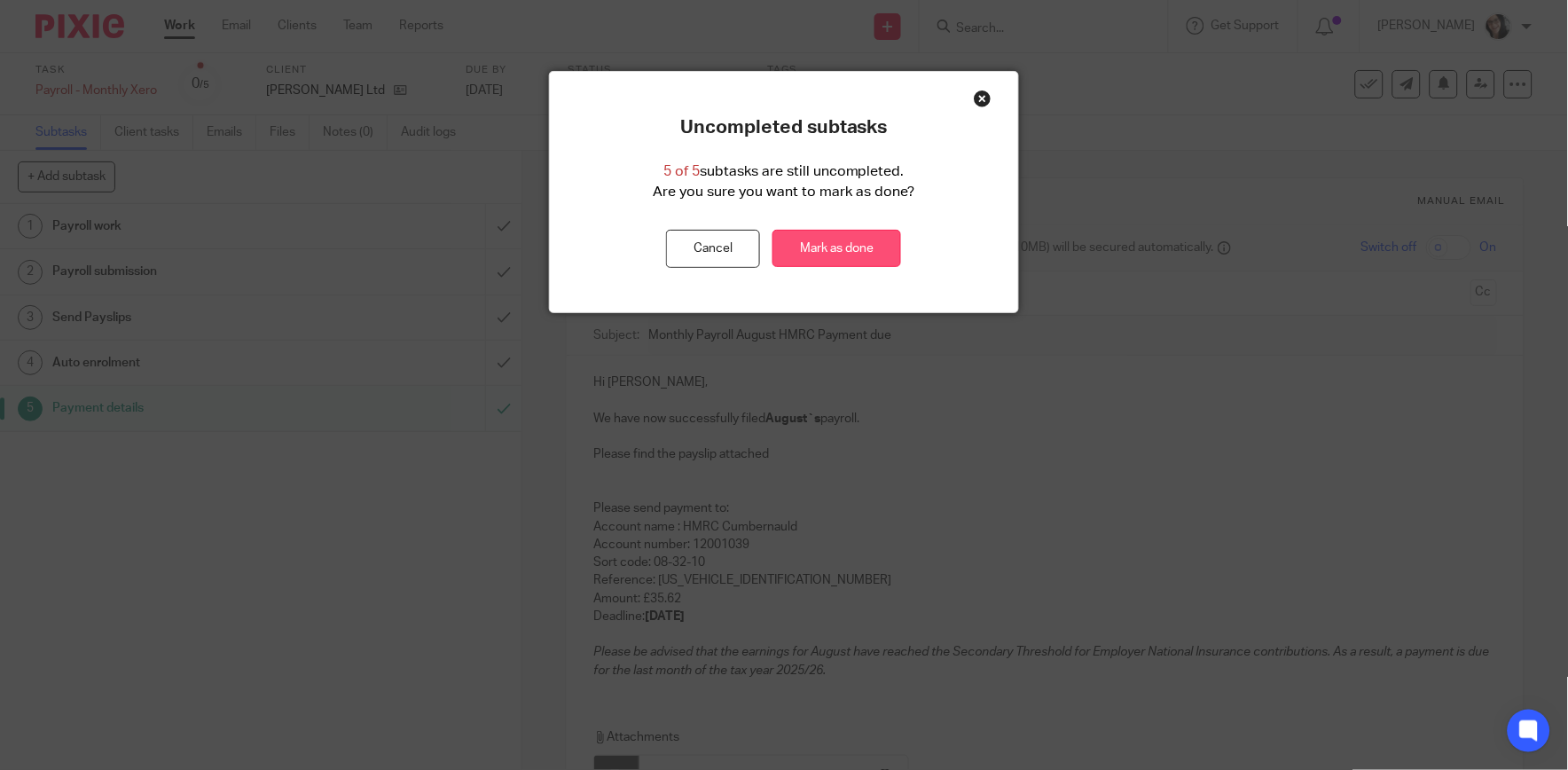
click at [849, 252] on link "Mark as done" at bounding box center [837, 249] width 129 height 38
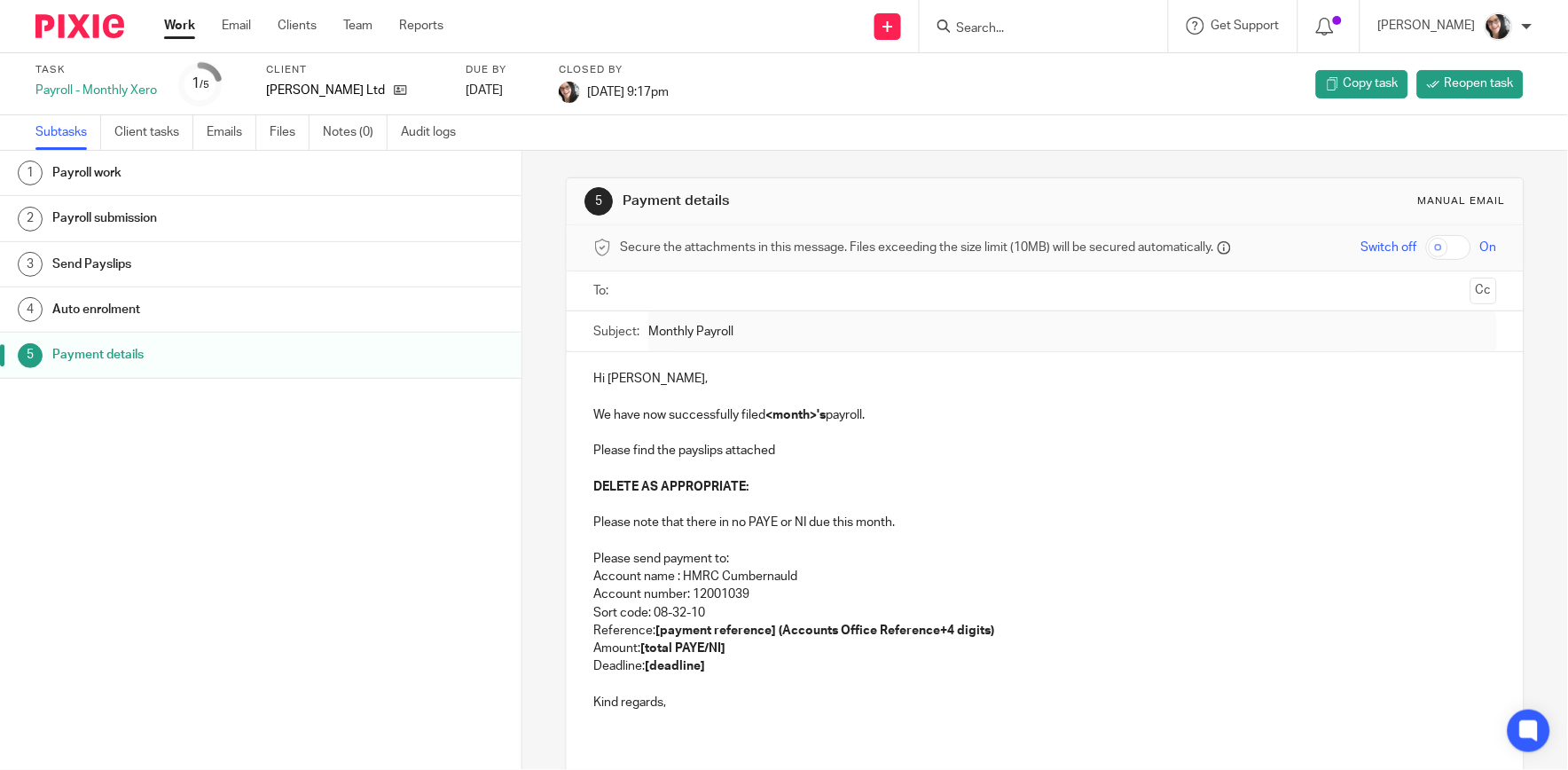
click at [181, 24] on link "Work" at bounding box center [180, 25] width 31 height 17
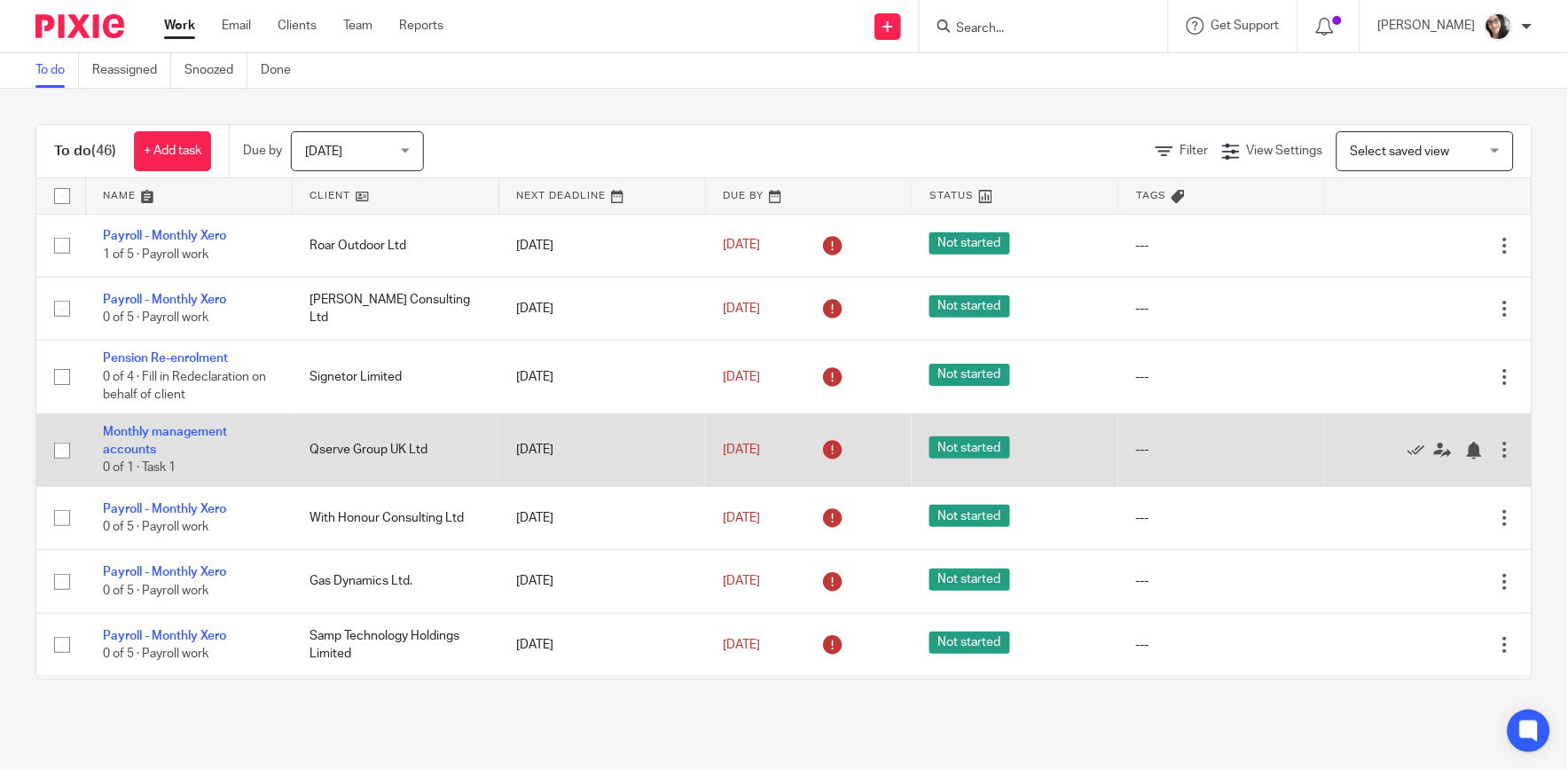
click at [1496, 451] on div at bounding box center [1505, 450] width 17 height 17
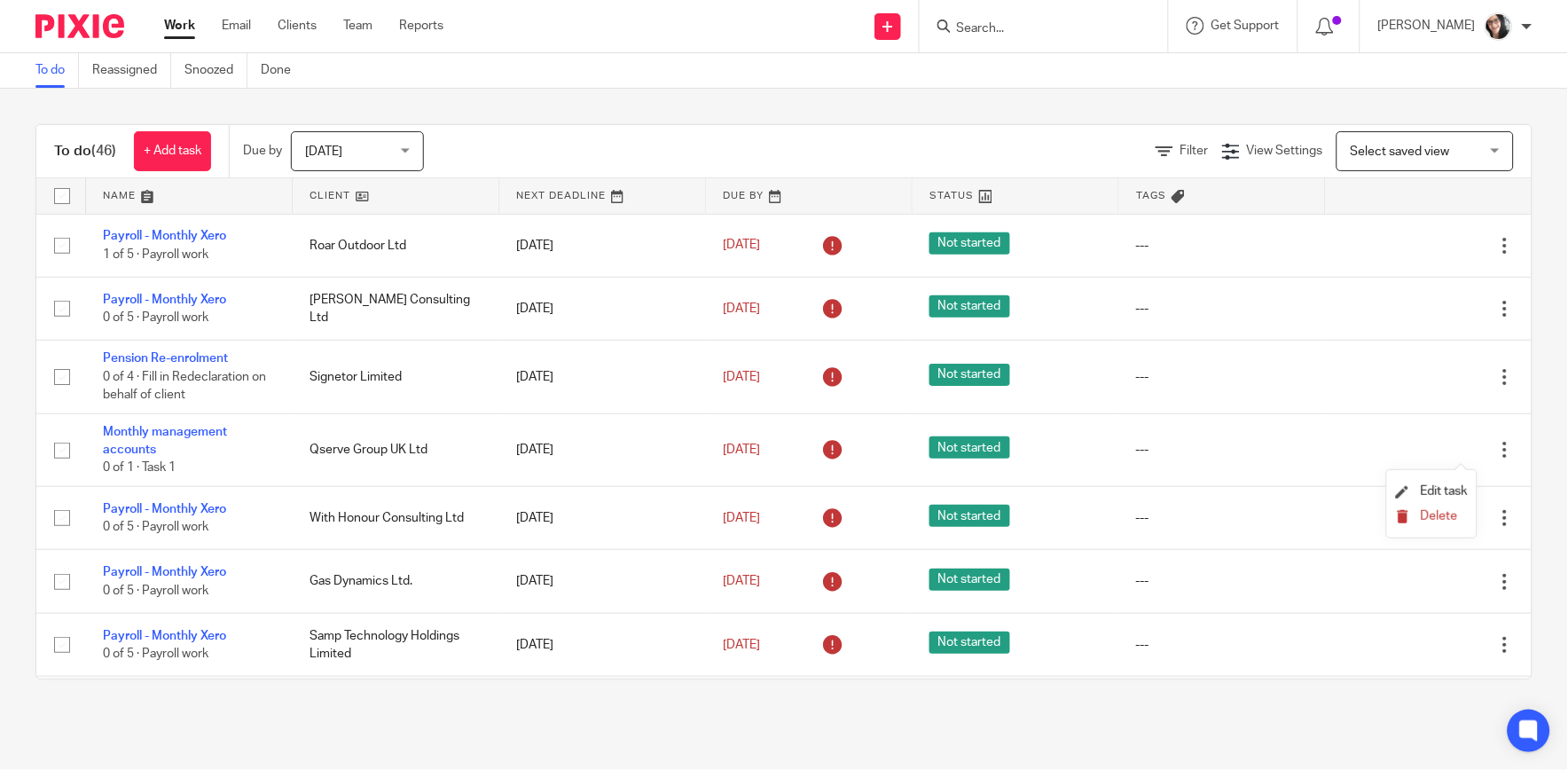
click at [1434, 521] on span "Delete" at bounding box center [1439, 516] width 38 height 13
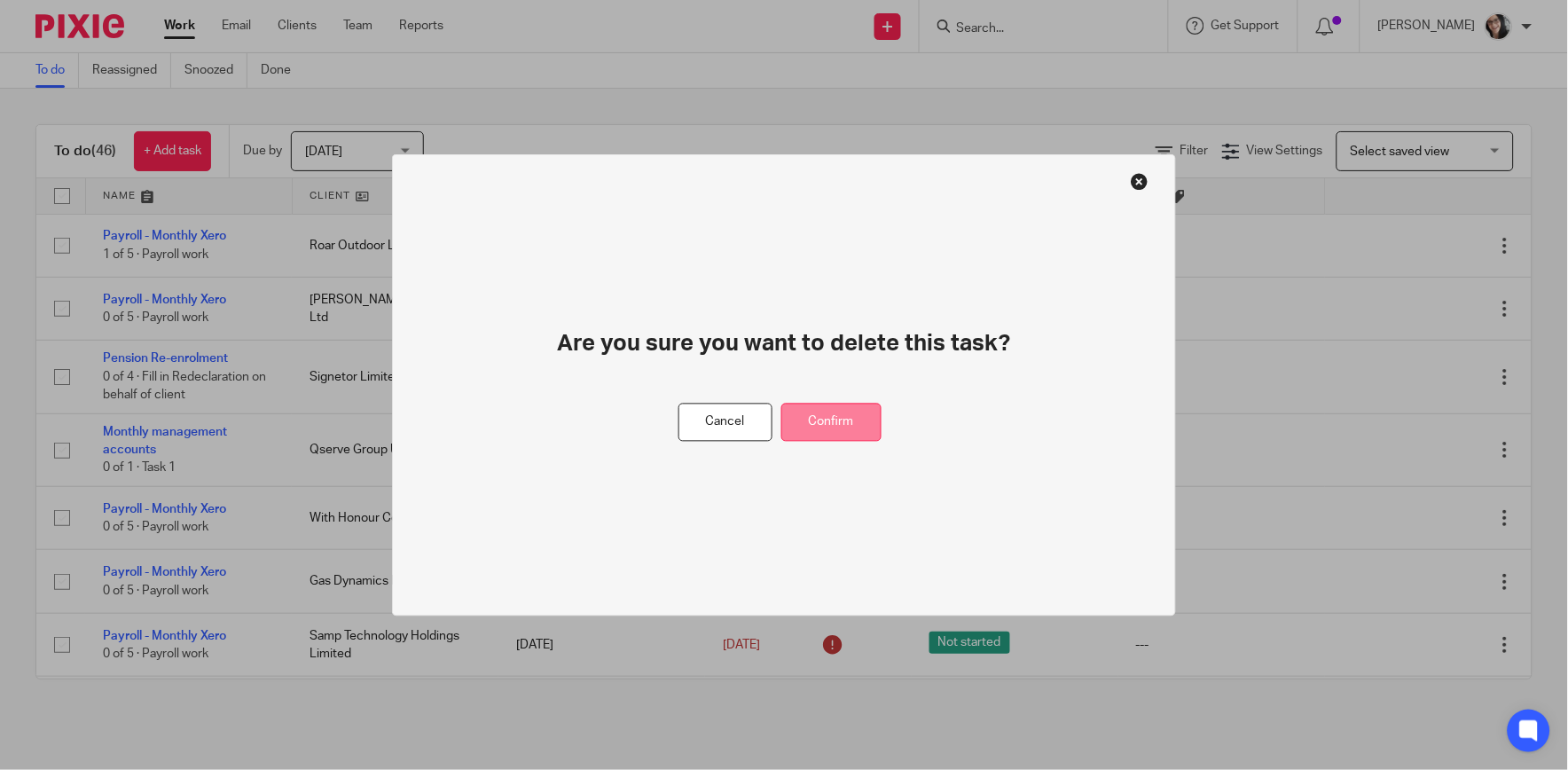
click at [845, 418] on button "Confirm" at bounding box center [832, 422] width 101 height 38
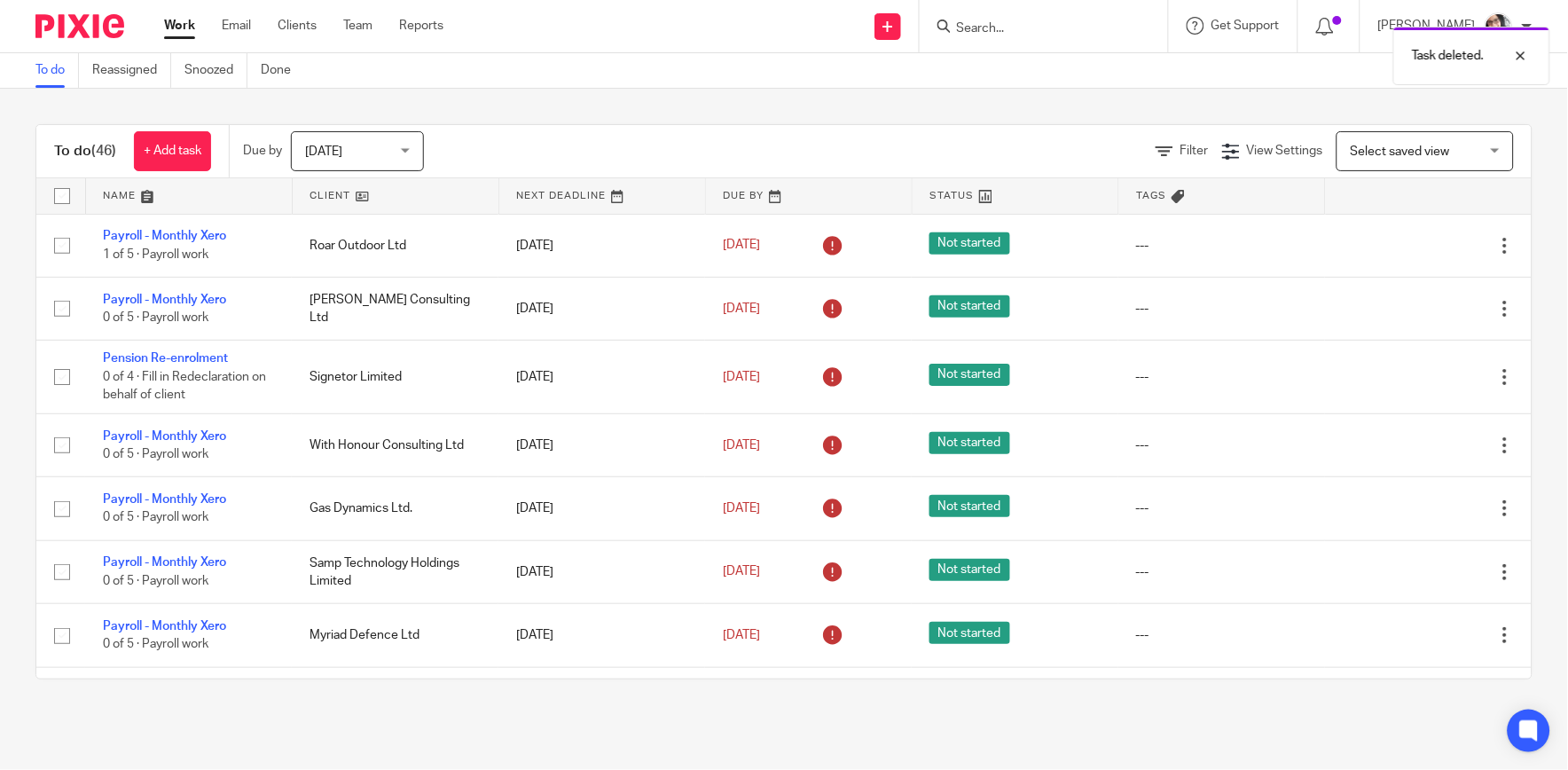
click at [326, 190] on link at bounding box center [396, 195] width 206 height 36
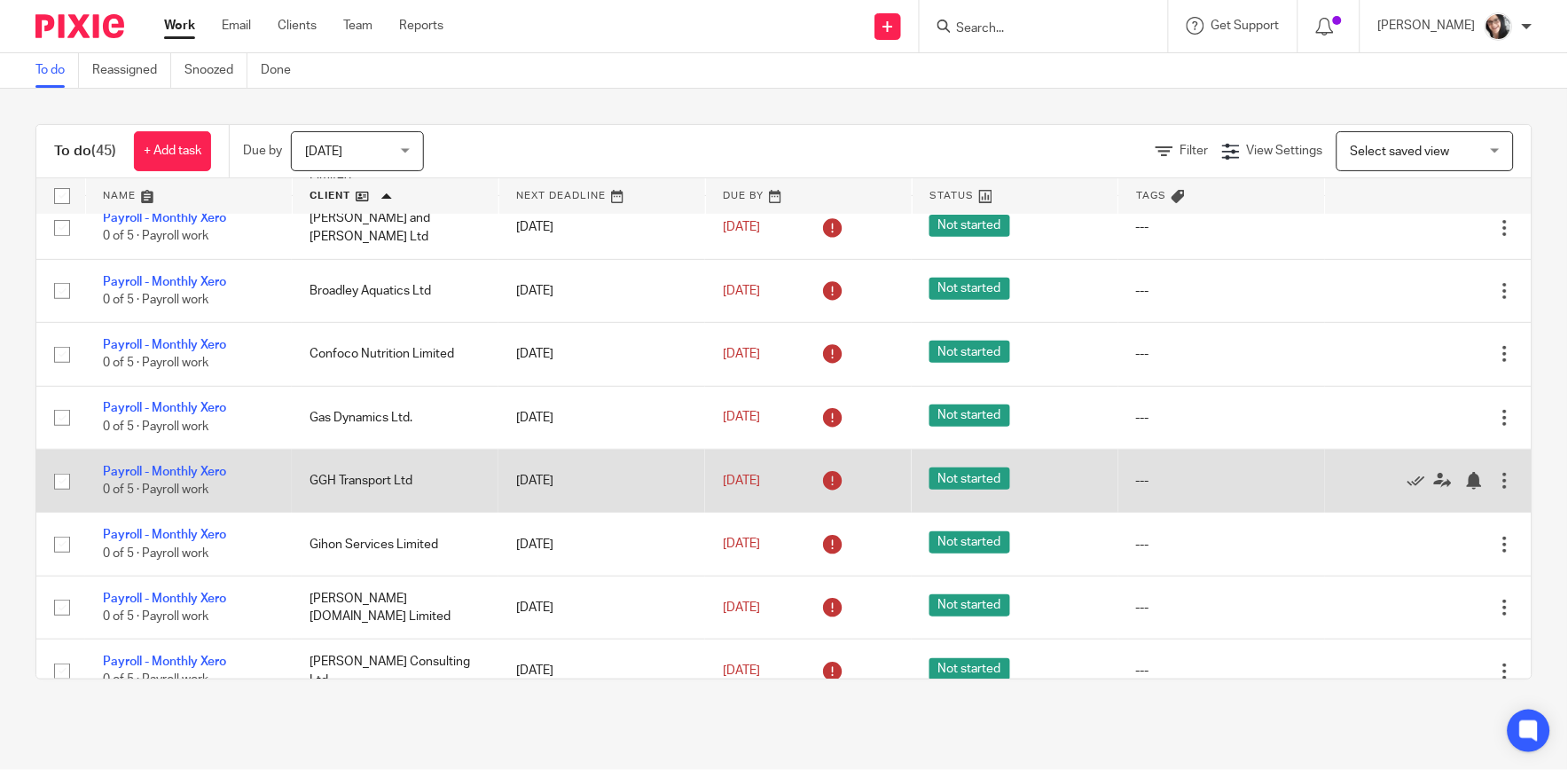
scroll to position [197, 0]
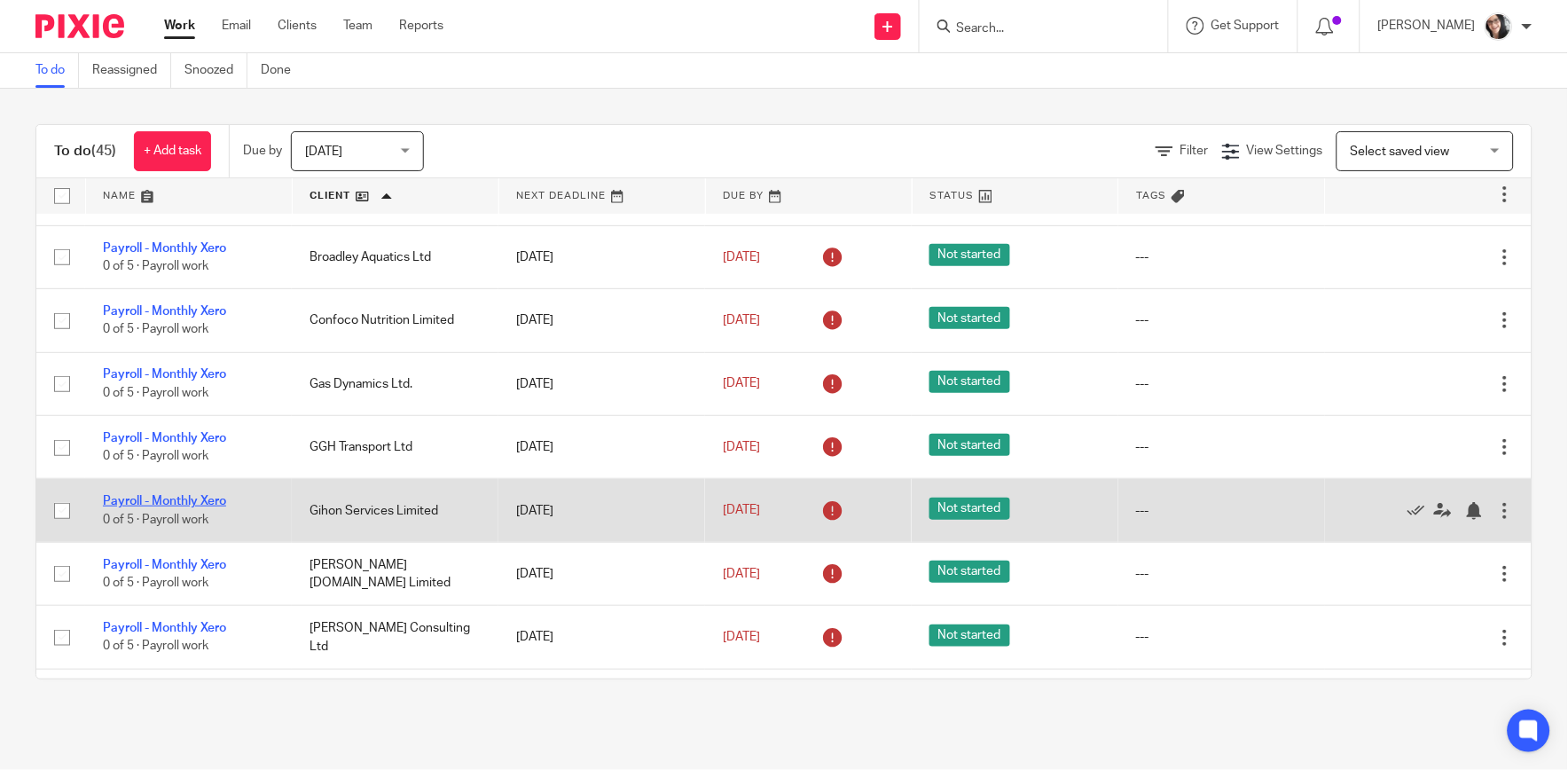
click at [165, 495] on link "Payroll - Monthly Xero" at bounding box center [163, 501] width 123 height 13
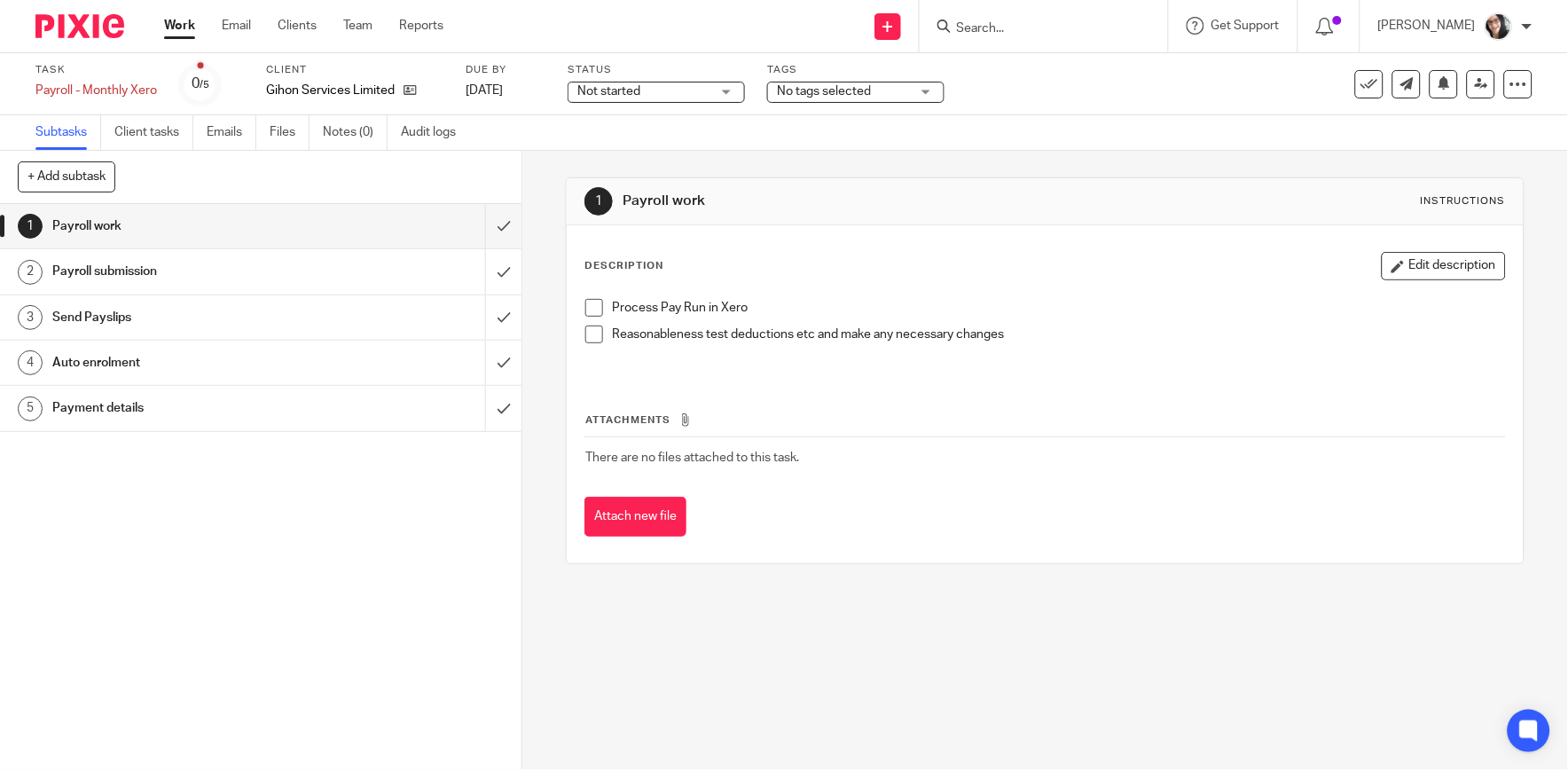
click at [111, 412] on h1 "Payment details" at bounding box center [191, 408] width 277 height 27
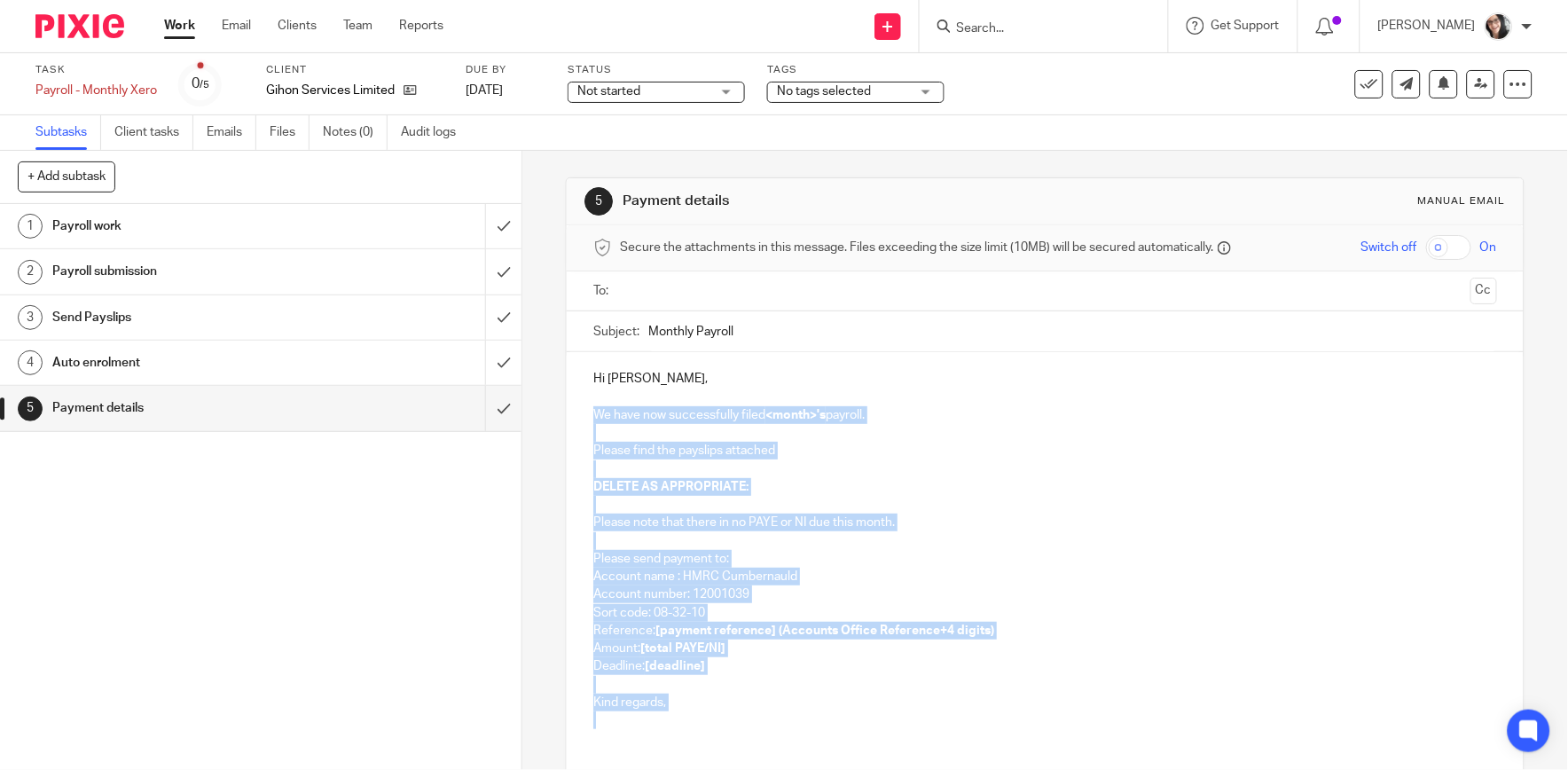
drag, startPoint x: 662, startPoint y: 721, endPoint x: 582, endPoint y: 421, distance: 310.5
click at [582, 421] on div "Hi [PERSON_NAME], We have now successfully filed <month>'s payroll. Please find…" at bounding box center [1045, 548] width 957 height 391
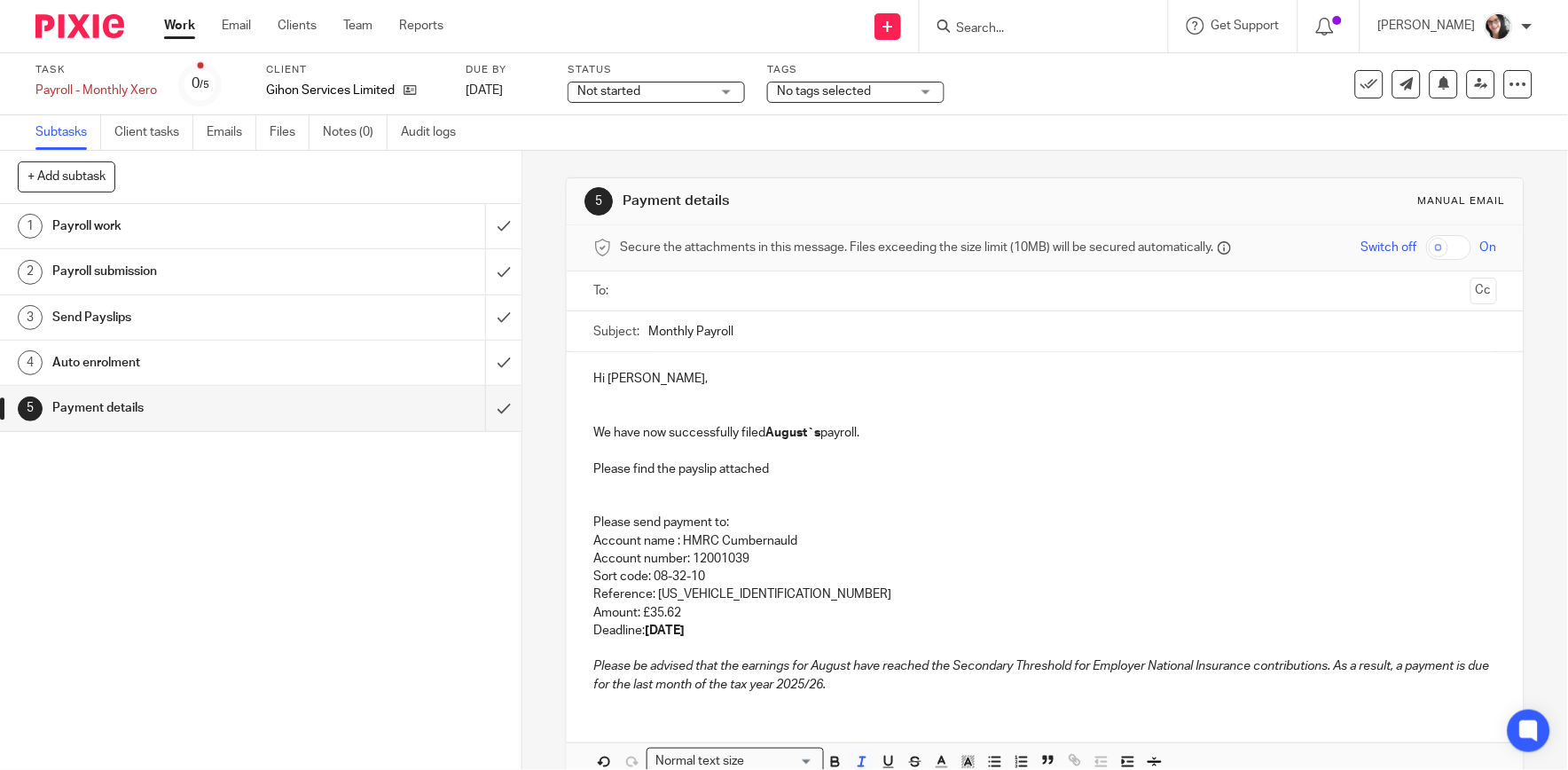
drag, startPoint x: 668, startPoint y: 329, endPoint x: 616, endPoint y: 326, distance: 52.1
click at [616, 326] on div "Subject: Monthly Payroll" at bounding box center [1046, 331] width 903 height 40
paste input "August HMRC Payment due"
type input "Monthly Payroll August HMRC Payment due"
click at [684, 277] on ul at bounding box center [1046, 291] width 848 height 29
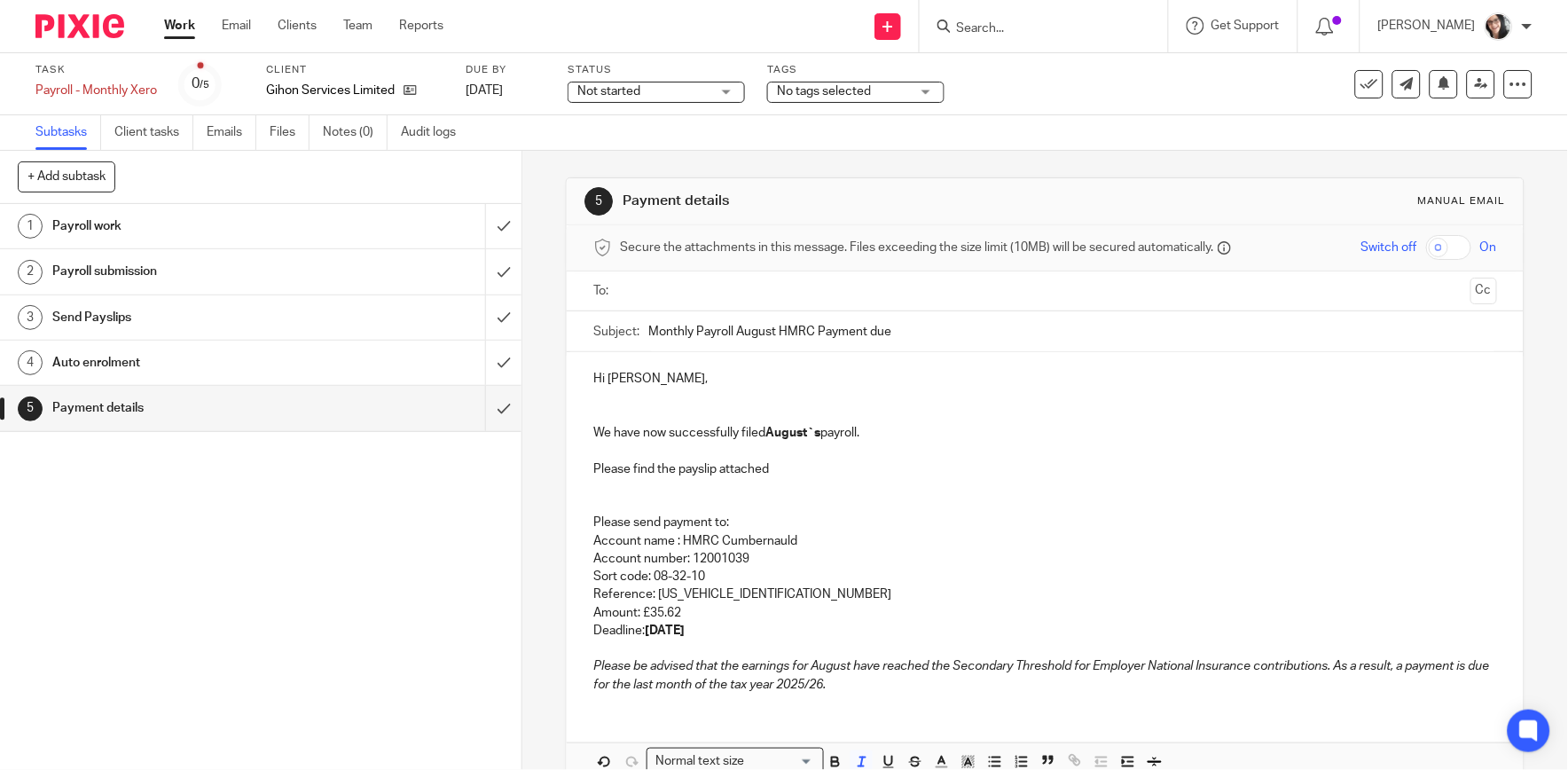
click at [685, 289] on input "text" at bounding box center [1044, 291] width 837 height 20
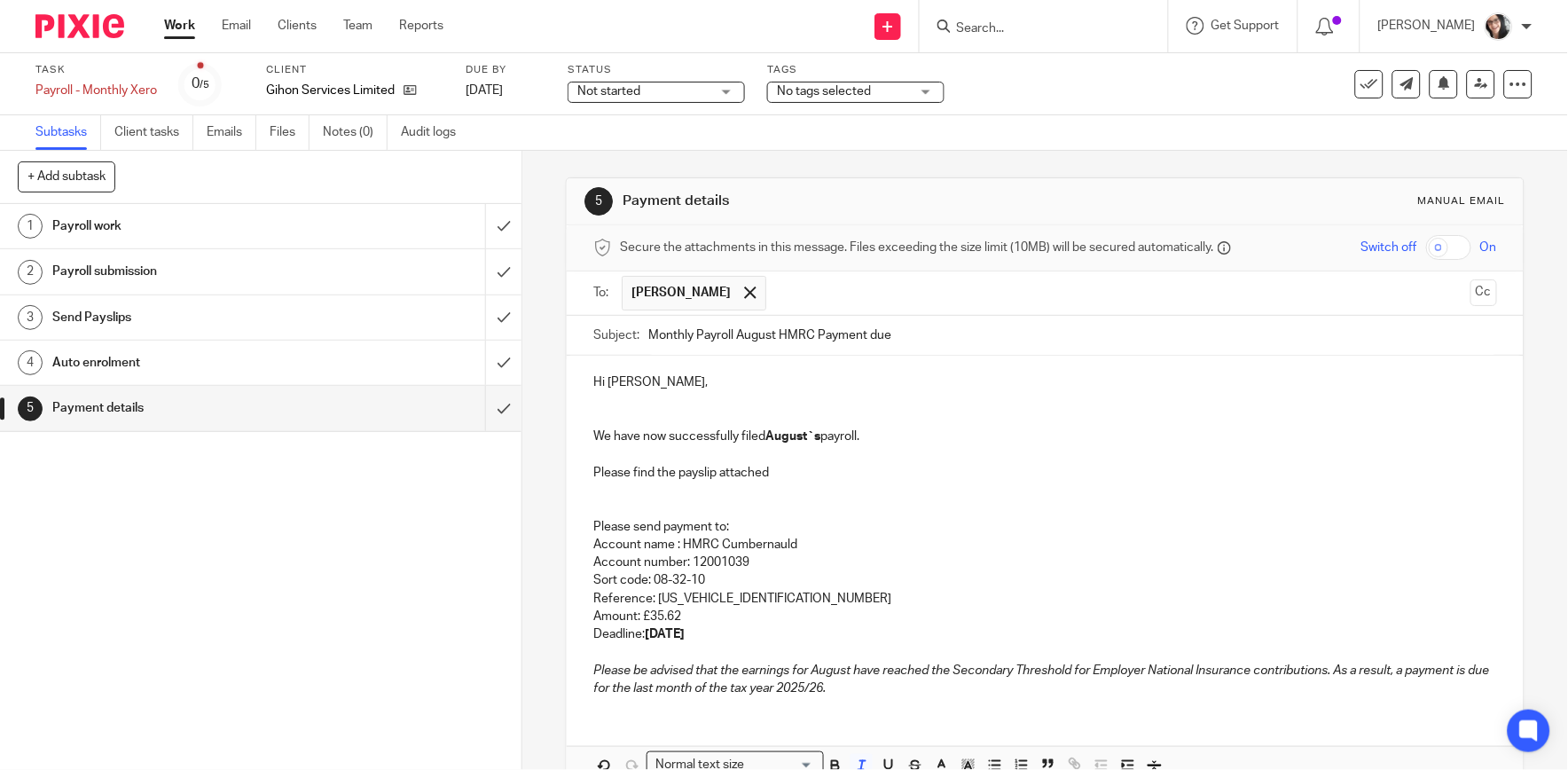
click at [715, 608] on p "Amount: £35.62" at bounding box center [1046, 616] width 903 height 17
drag, startPoint x: 747, startPoint y: 605, endPoint x: 651, endPoint y: 599, distance: 96.2
click at [651, 599] on p "Reference: [US_VEHICLE_IDENTIFICATION_NUMBER]" at bounding box center [1046, 599] width 903 height 17
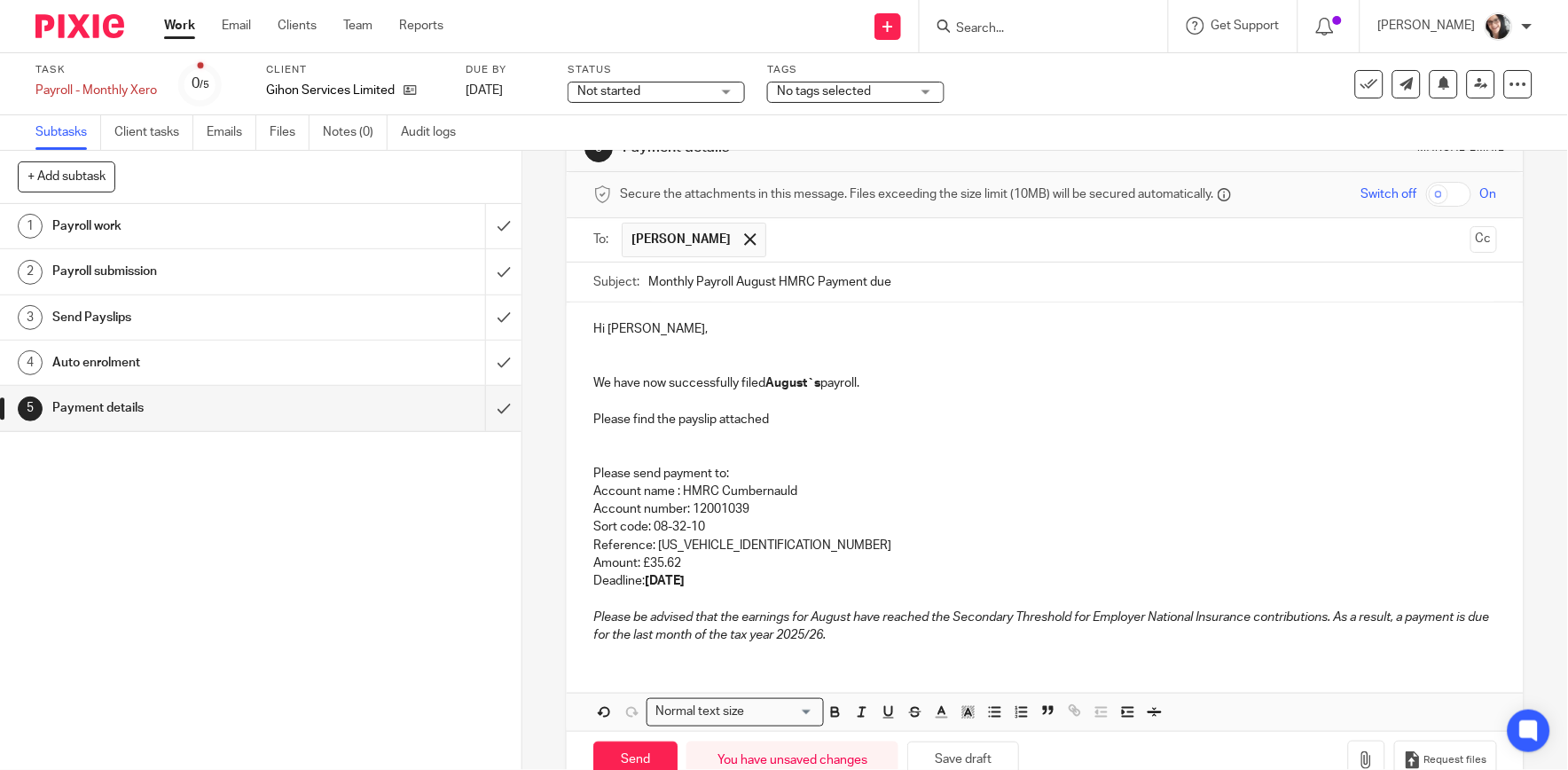
scroll to position [101, 0]
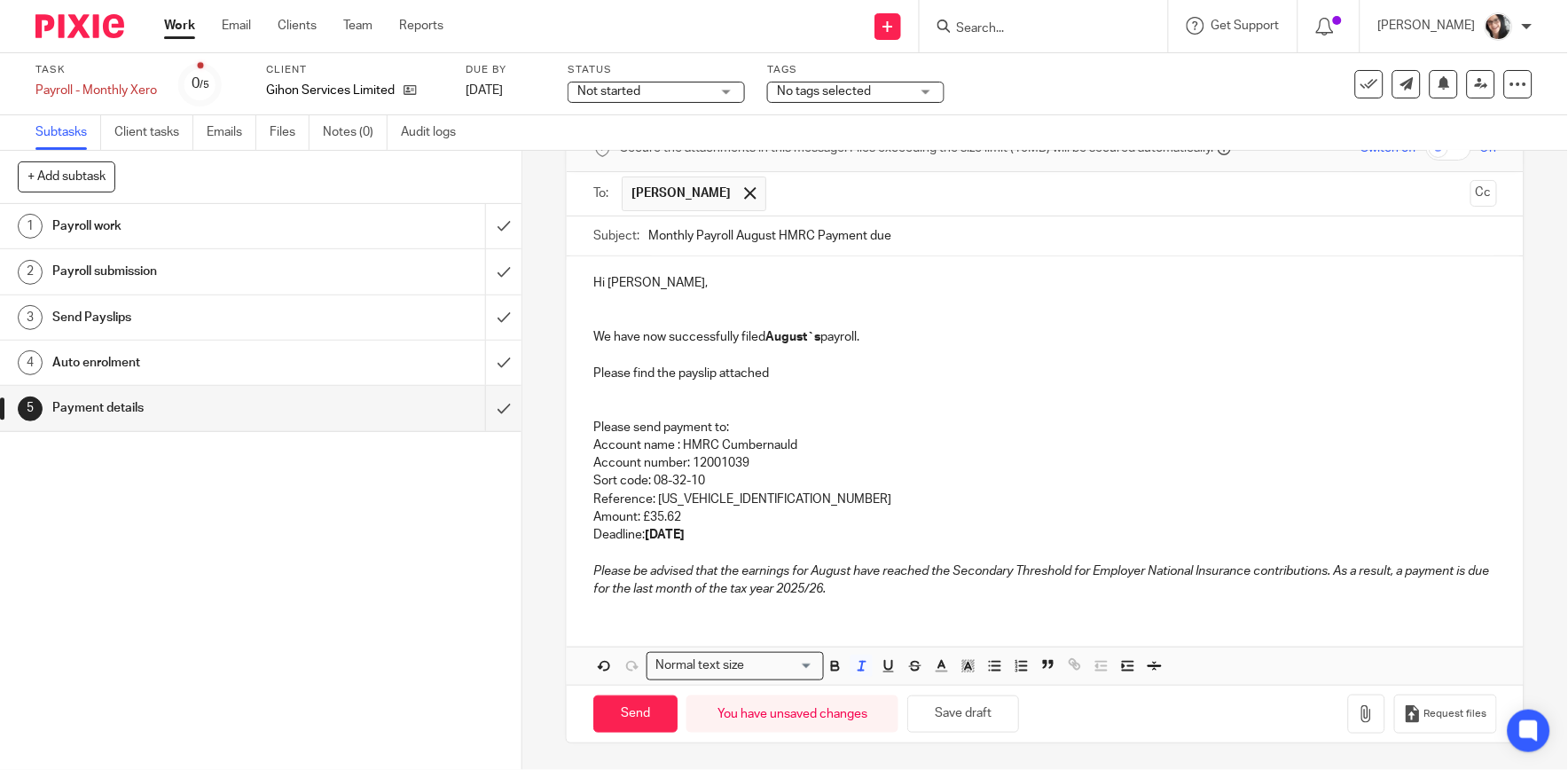
click at [862, 591] on p "Please be advised that the earnings for August have reached the Secondary Thres…" at bounding box center [1046, 580] width 903 height 37
click at [713, 598] on div "Hi [PERSON_NAME], We have now successfully filed August`s payroll. Please find …" at bounding box center [1045, 433] width 957 height 355
drag, startPoint x: 711, startPoint y: 595, endPoint x: 632, endPoint y: 595, distance: 79.0
click at [632, 595] on p "Please be advised that the earnings for August have reached the Secondary Thres…" at bounding box center [1046, 580] width 903 height 37
click at [1358, 714] on icon "button" at bounding box center [1367, 714] width 17 height 17
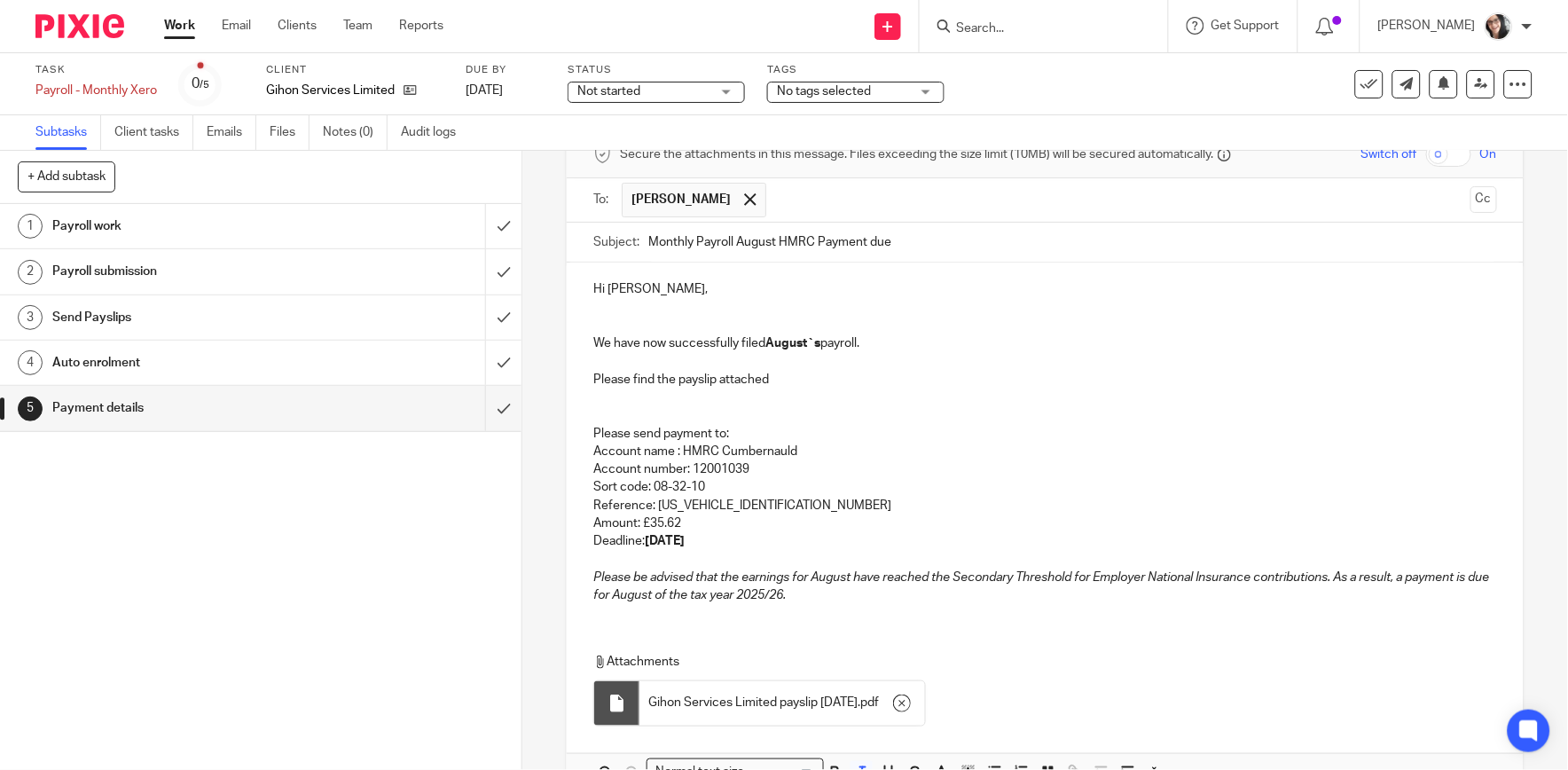
scroll to position [200, 0]
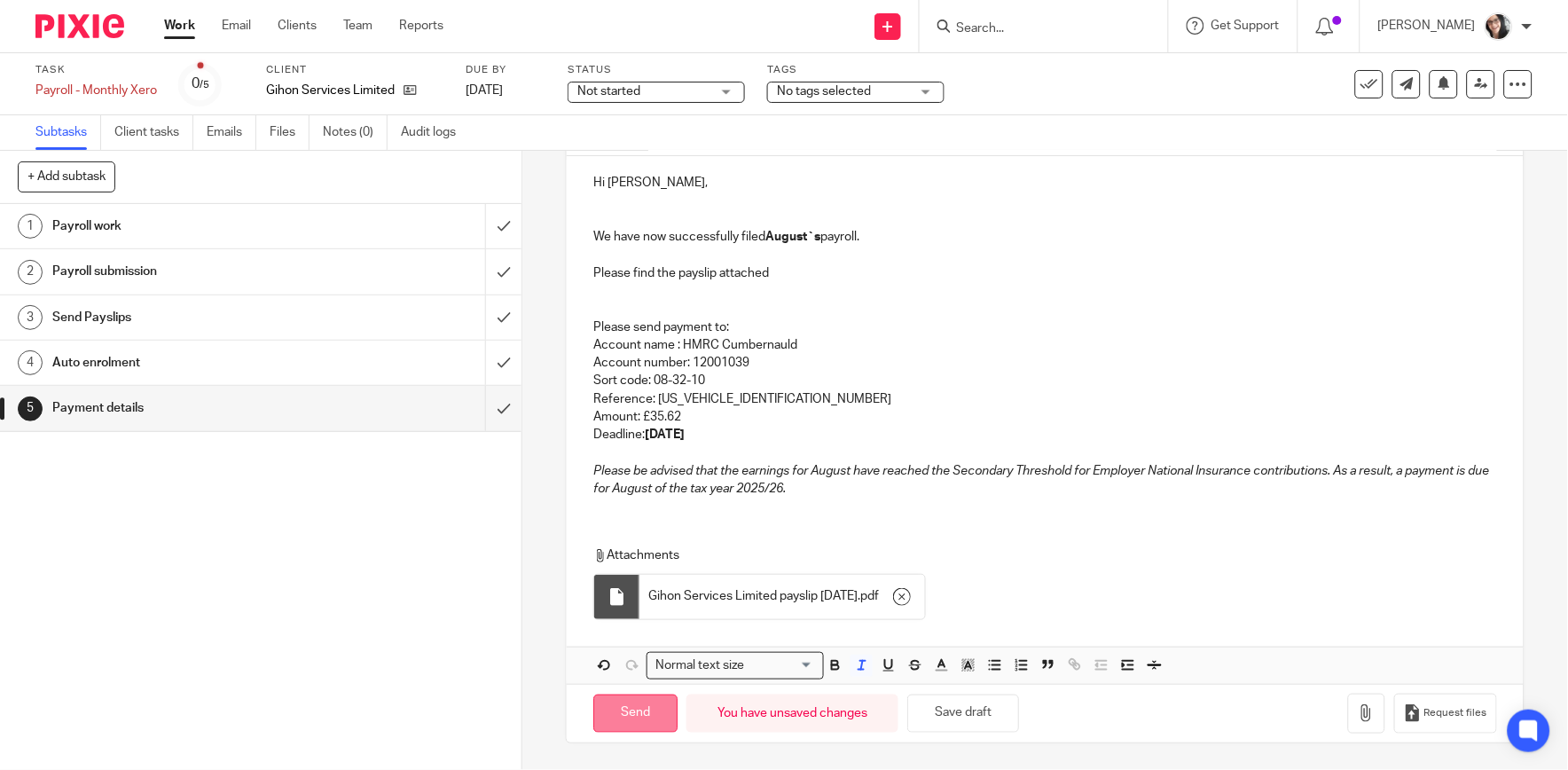
click at [633, 716] on input "Send" at bounding box center [636, 713] width 84 height 38
type input "Sent"
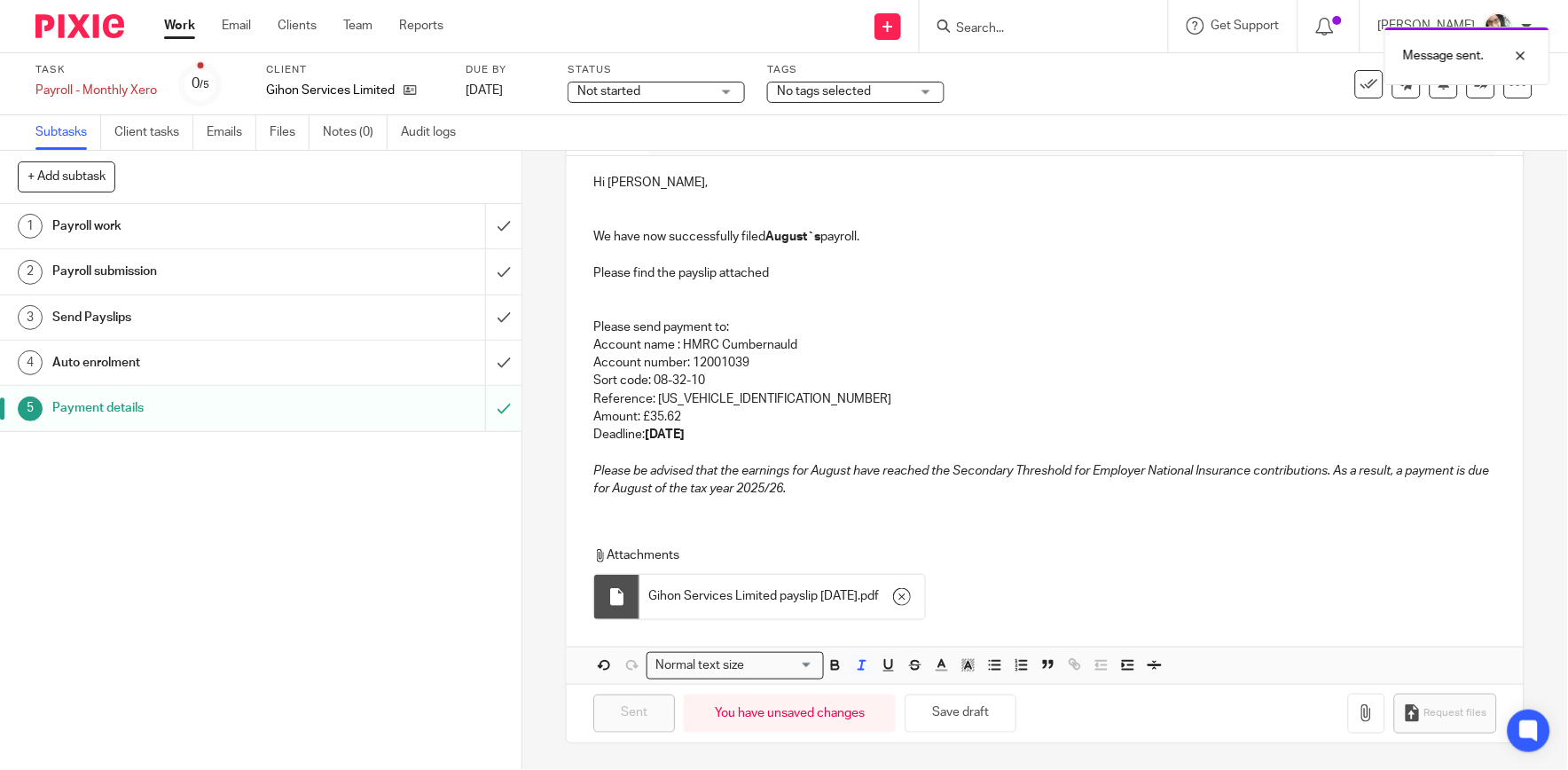
click at [1352, 80] on div "Message sent." at bounding box center [1168, 51] width 766 height 68
click at [1364, 91] on icon at bounding box center [1370, 84] width 17 height 17
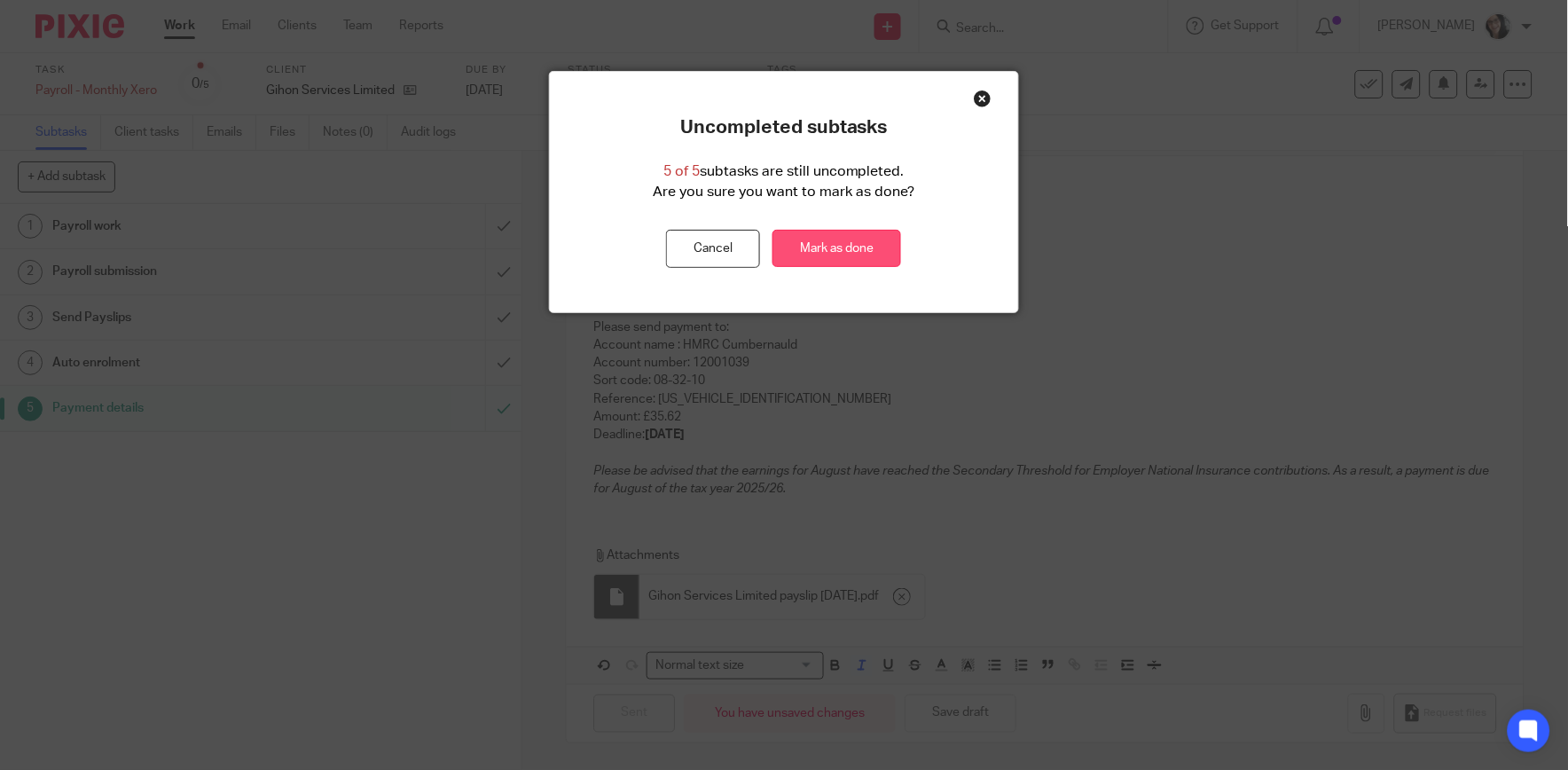
click at [859, 247] on link "Mark as done" at bounding box center [837, 249] width 129 height 38
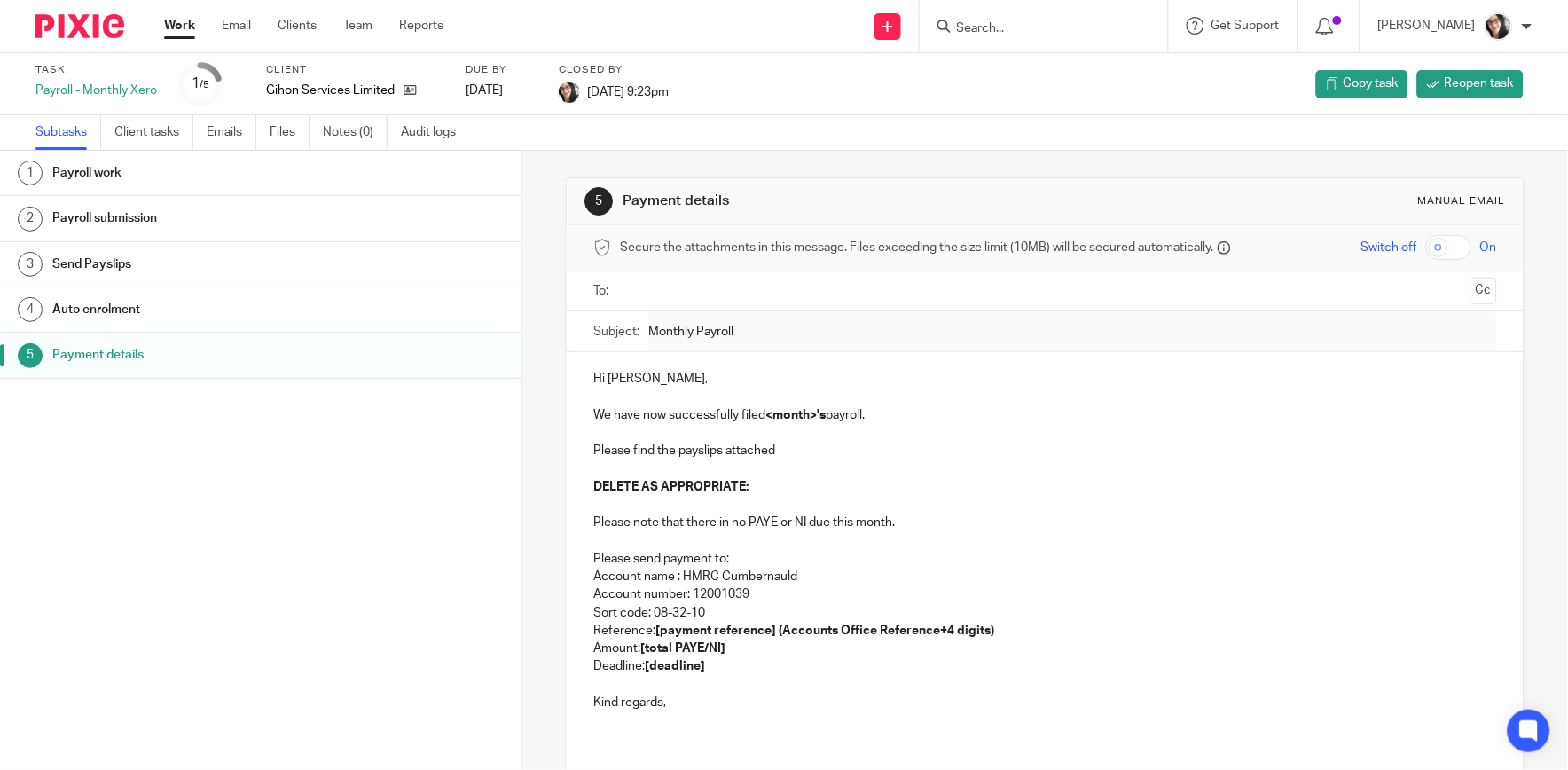
click at [187, 28] on link "Work" at bounding box center [180, 25] width 31 height 17
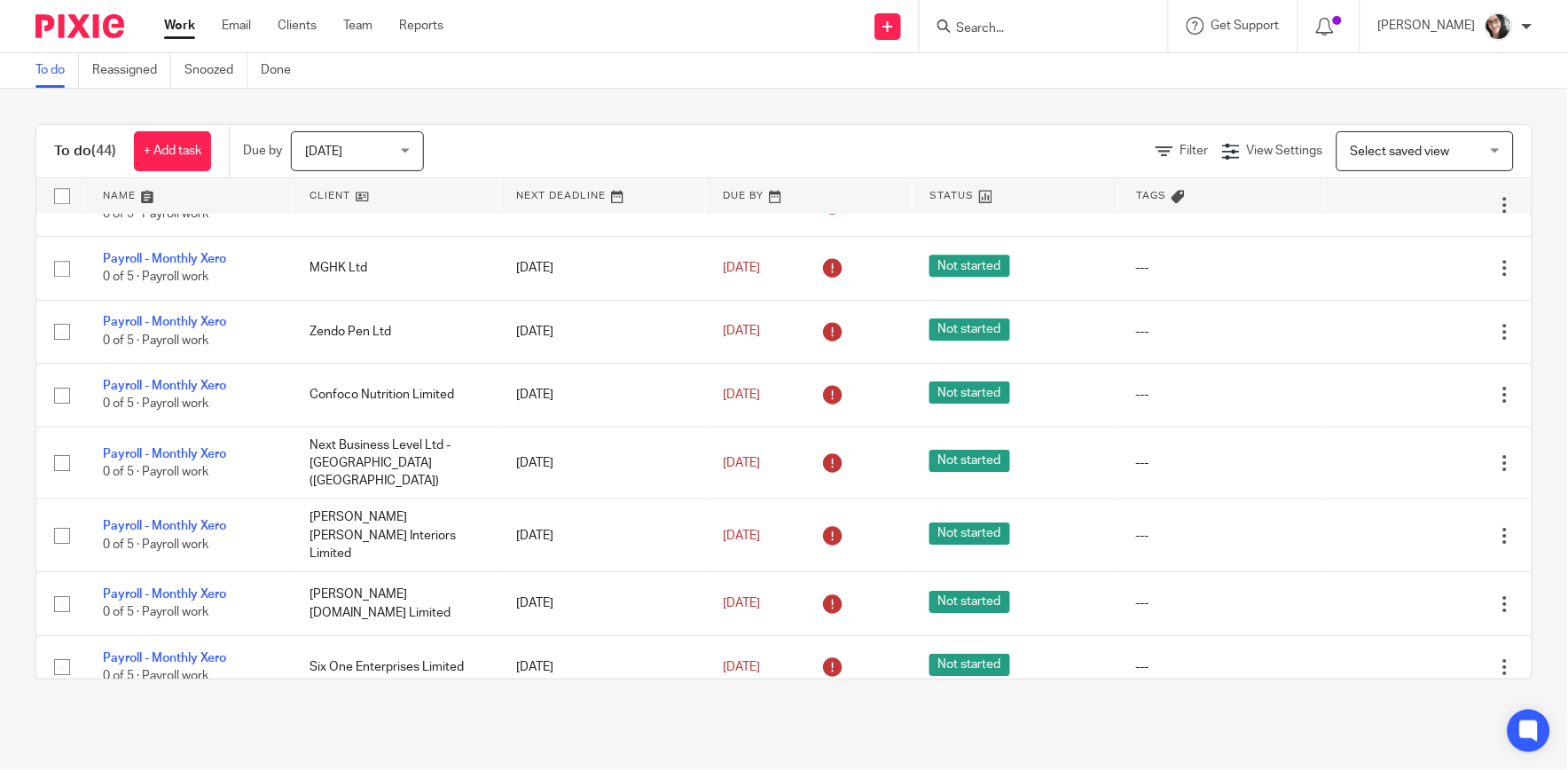
scroll to position [1478, 0]
